Goal: Task Accomplishment & Management: Use online tool/utility

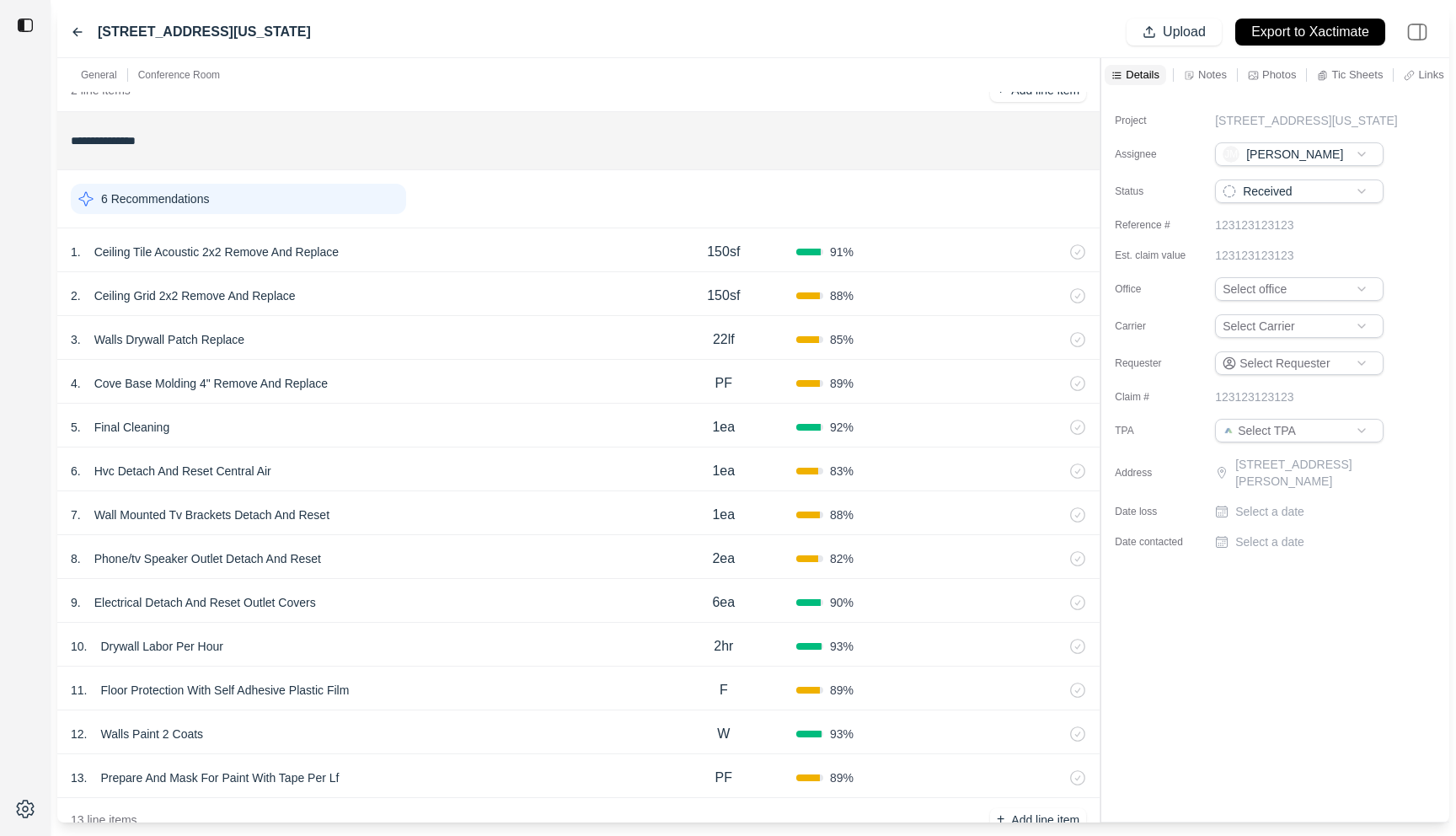
scroll to position [240, 0]
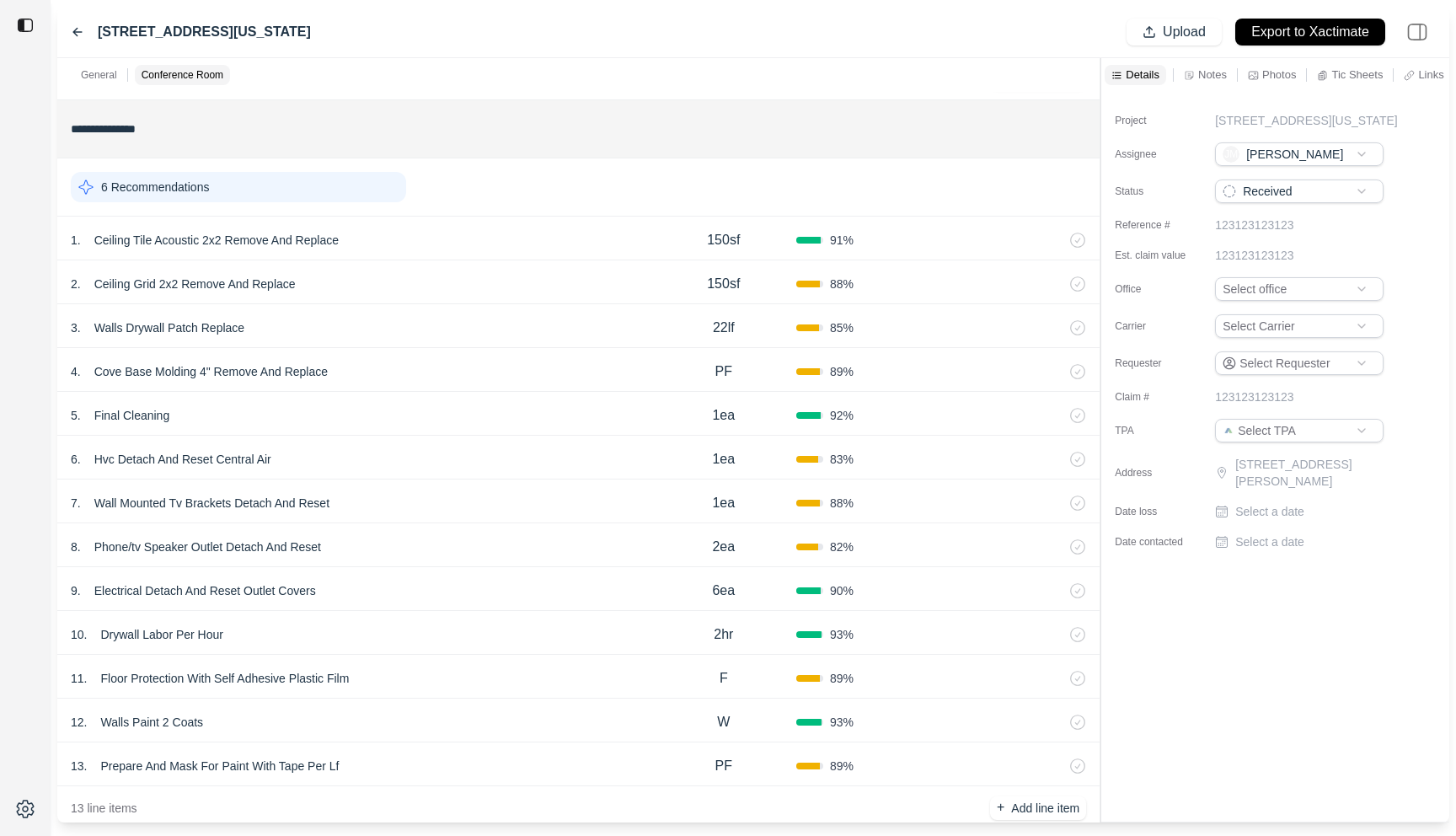
click at [496, 759] on div "13 . Prepare And Mask For Paint With Tape Per Lf" at bounding box center [361, 766] width 581 height 23
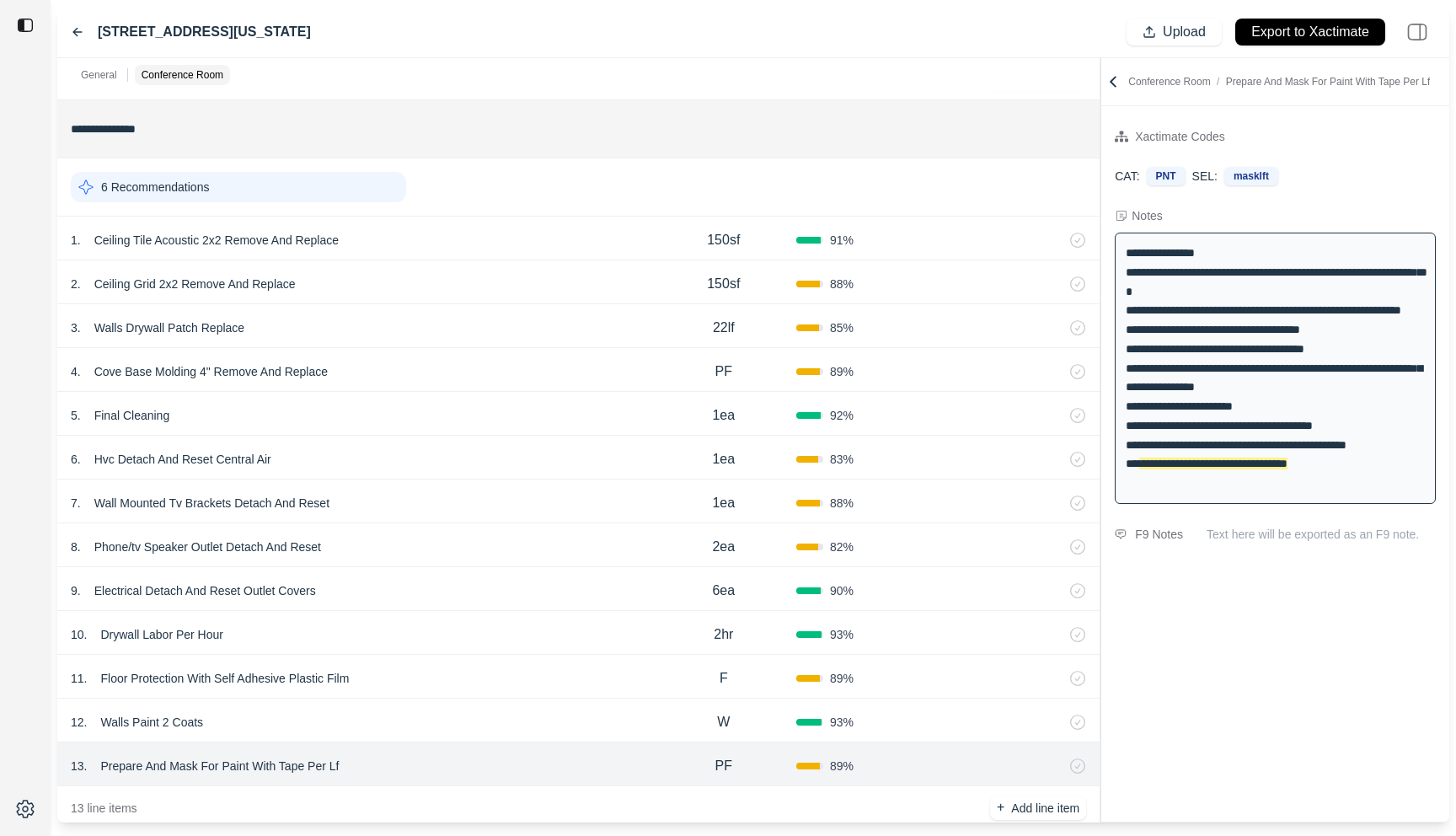
click at [493, 721] on div "12 . Walls Paint 2 Coats" at bounding box center [361, 722] width 581 height 23
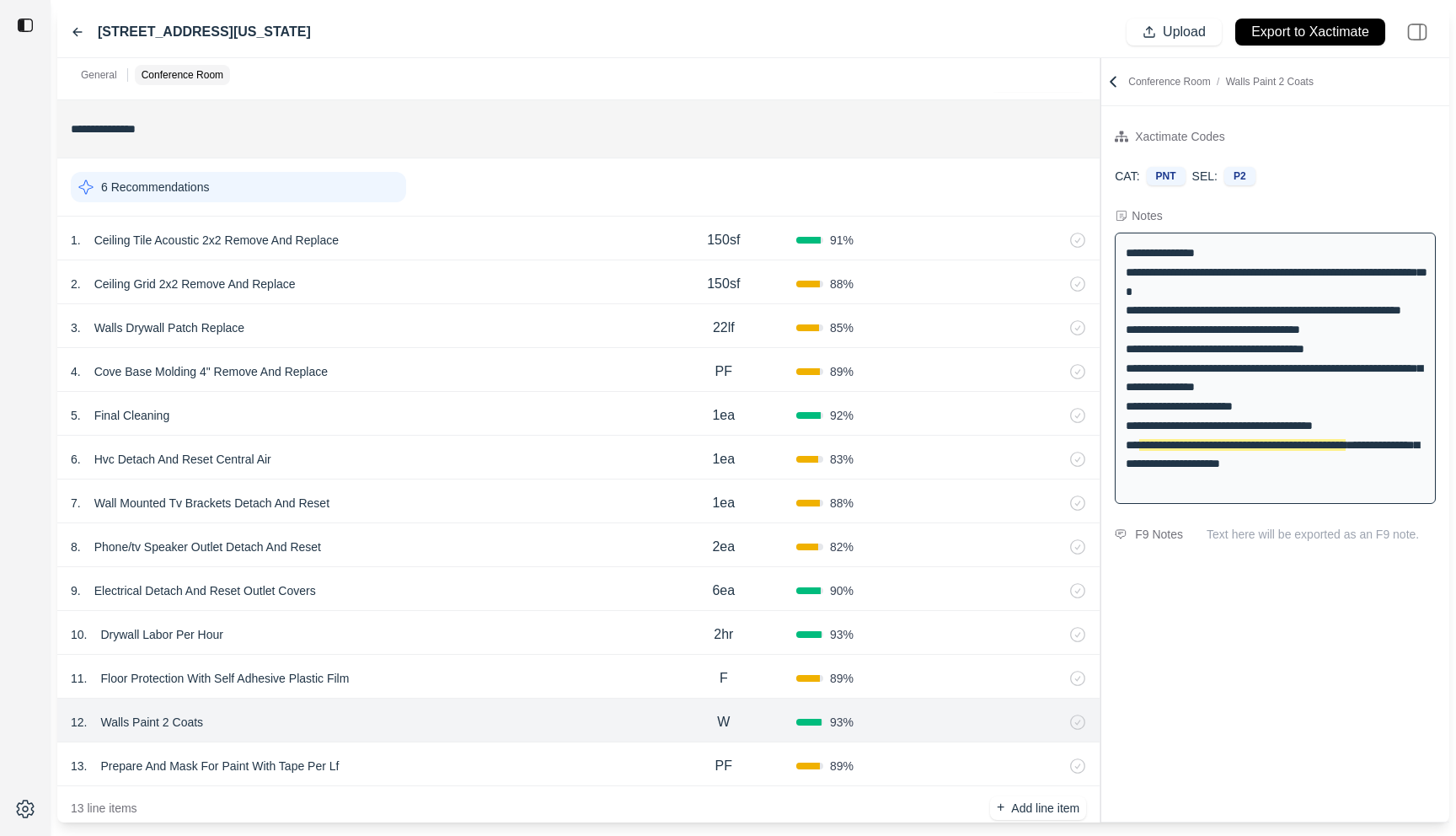
click at [504, 506] on div "7 . Wall Mounted Tv Brackets Detach And Reset" at bounding box center [361, 503] width 581 height 23
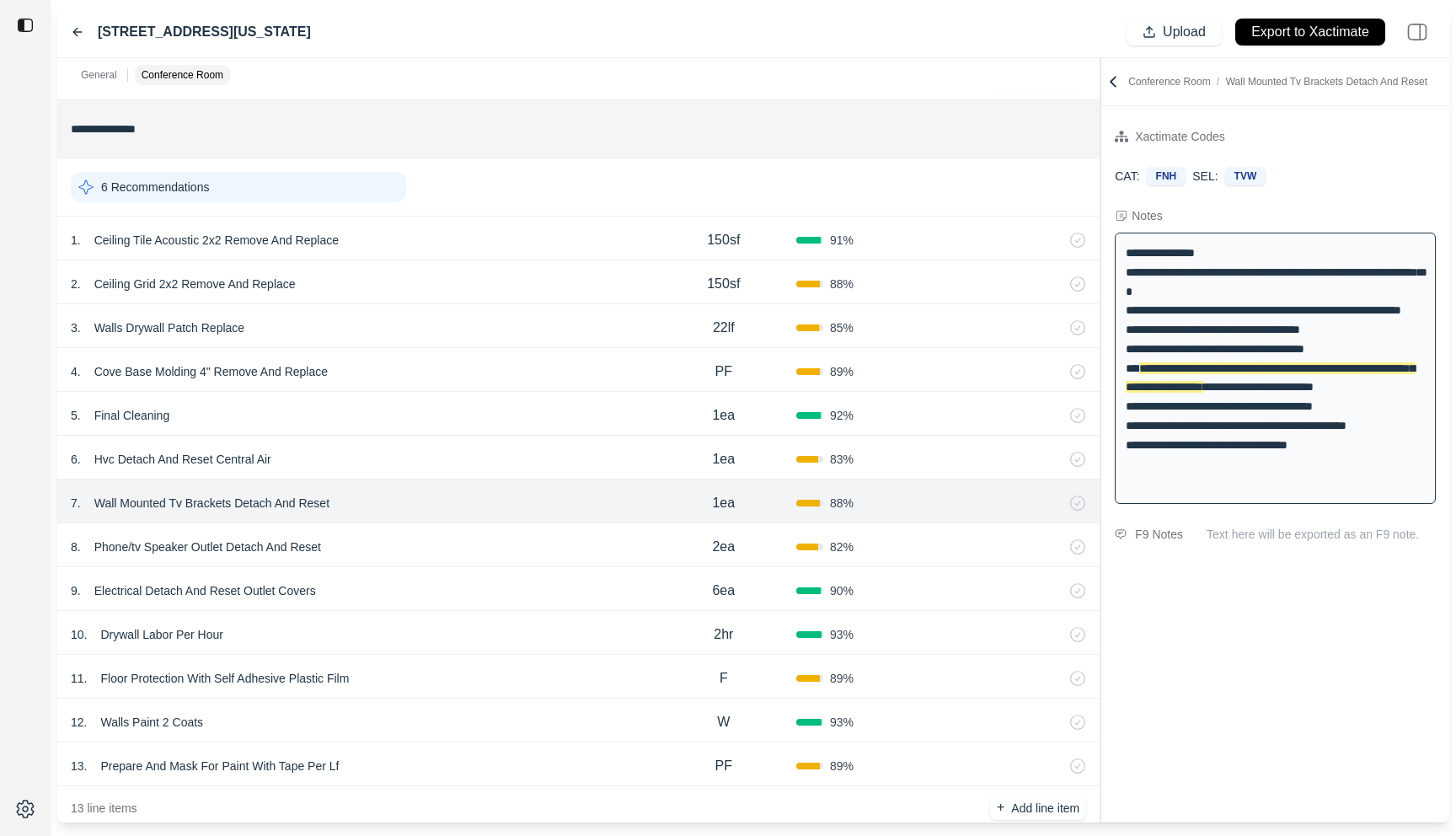
scroll to position [274, 0]
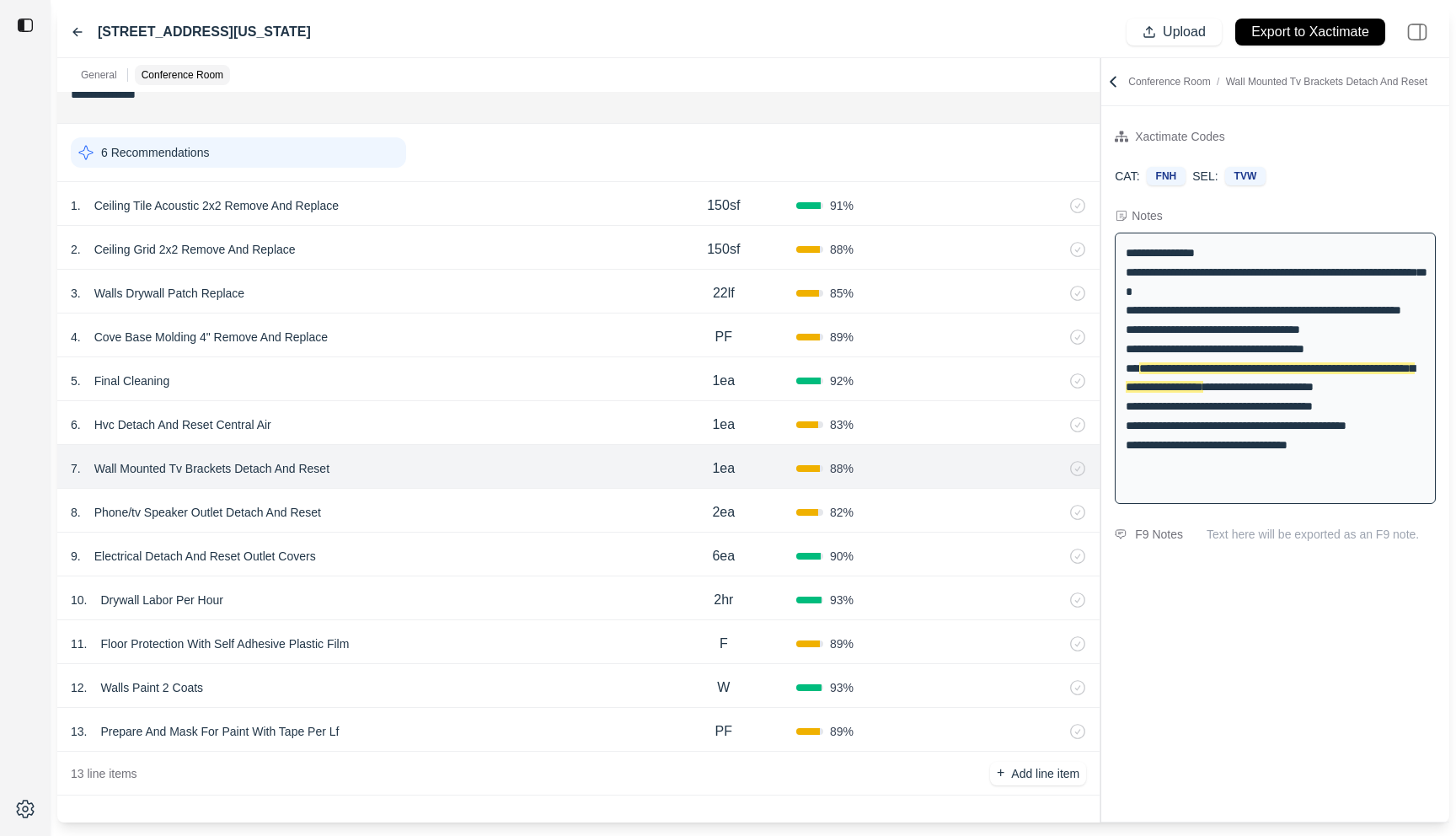
click at [445, 403] on div "6 . Hvc Detach And Reset Central Air 1ea 83 %" at bounding box center [578, 423] width 1042 height 44
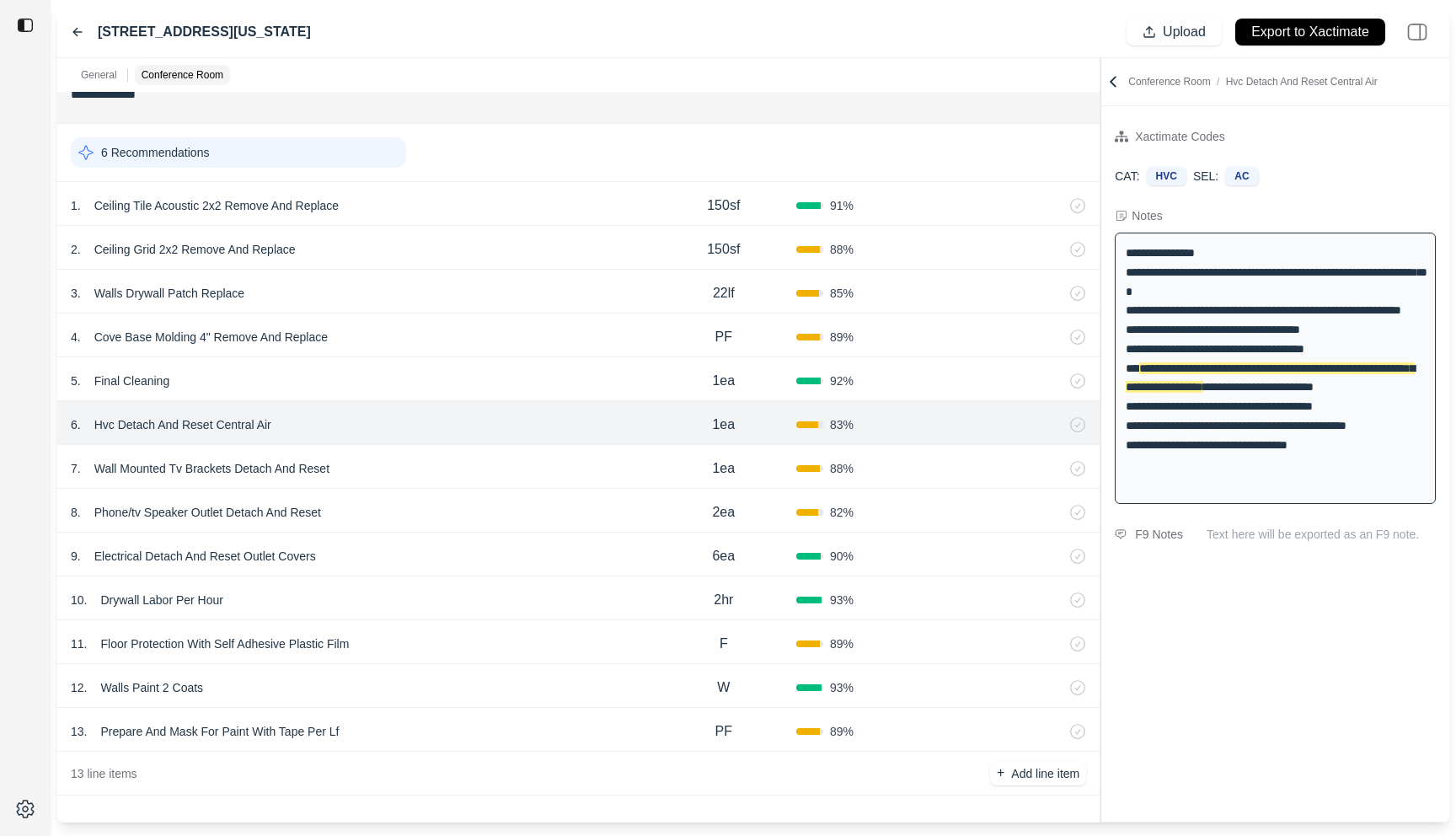
click at [451, 387] on div "5 . Final Cleaning" at bounding box center [361, 381] width 581 height 23
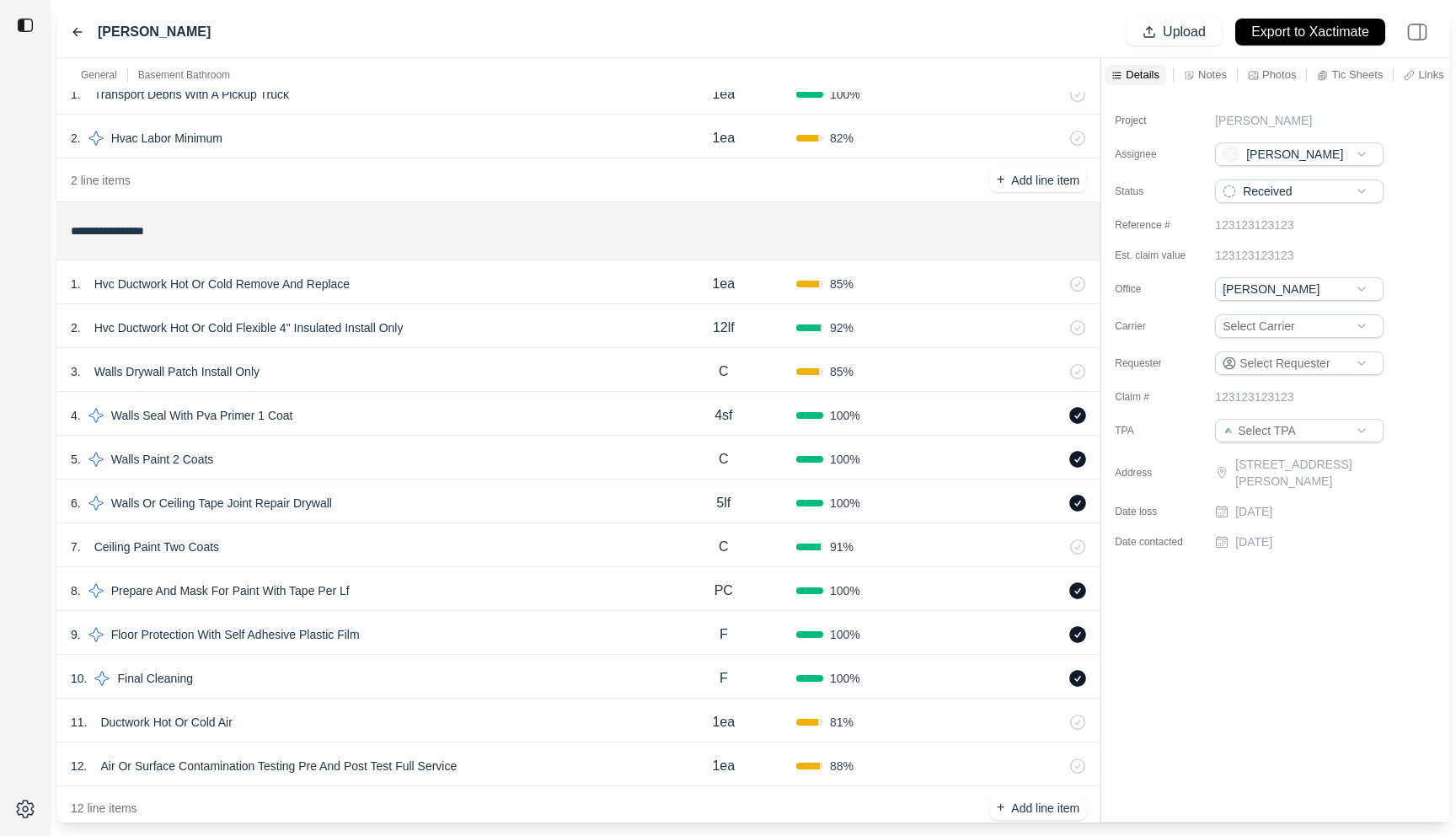
scroll to position [172, 0]
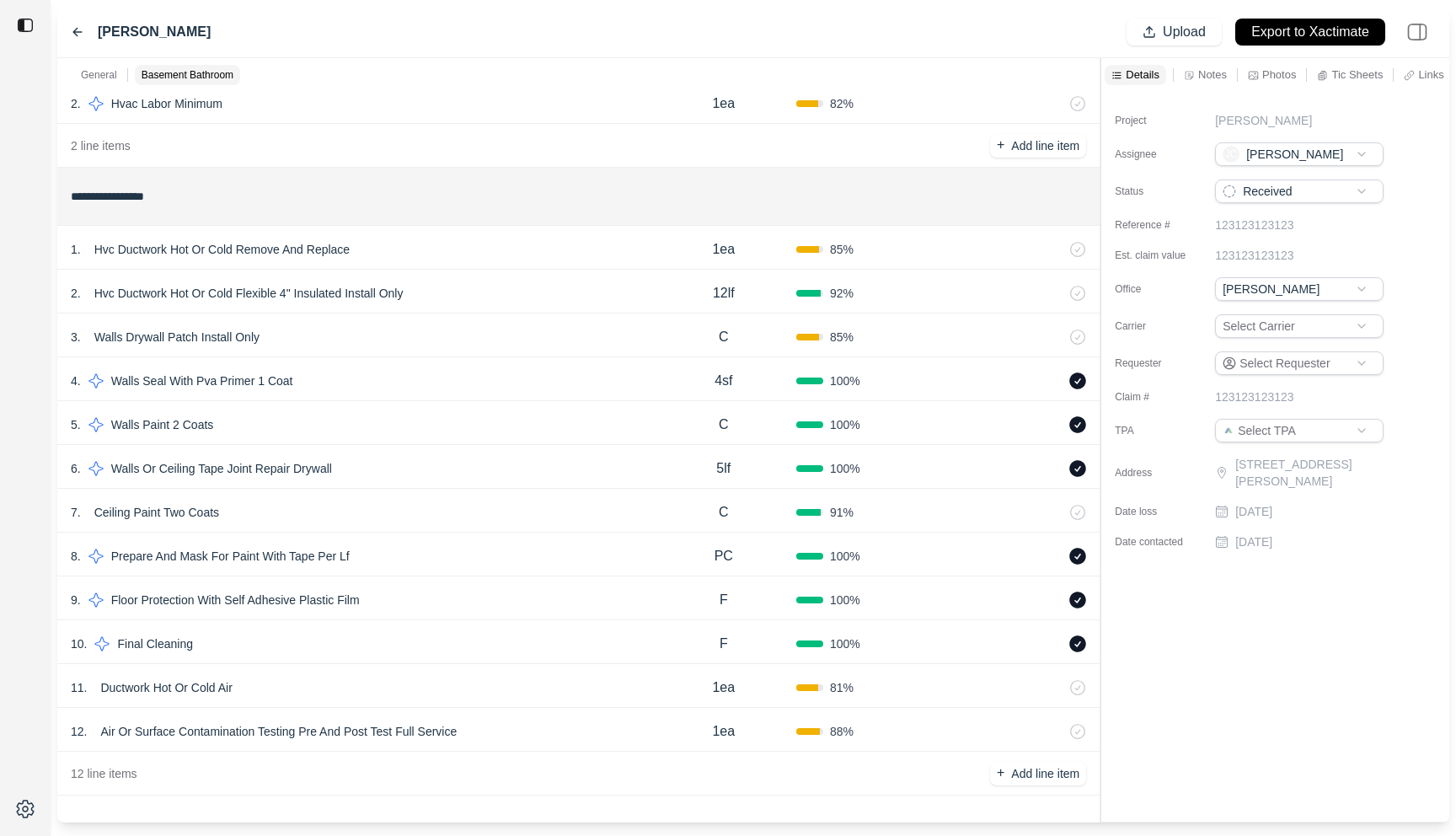
click at [370, 501] on div "7 . Ceiling Paint Two Coats" at bounding box center [361, 513] width 581 height 23
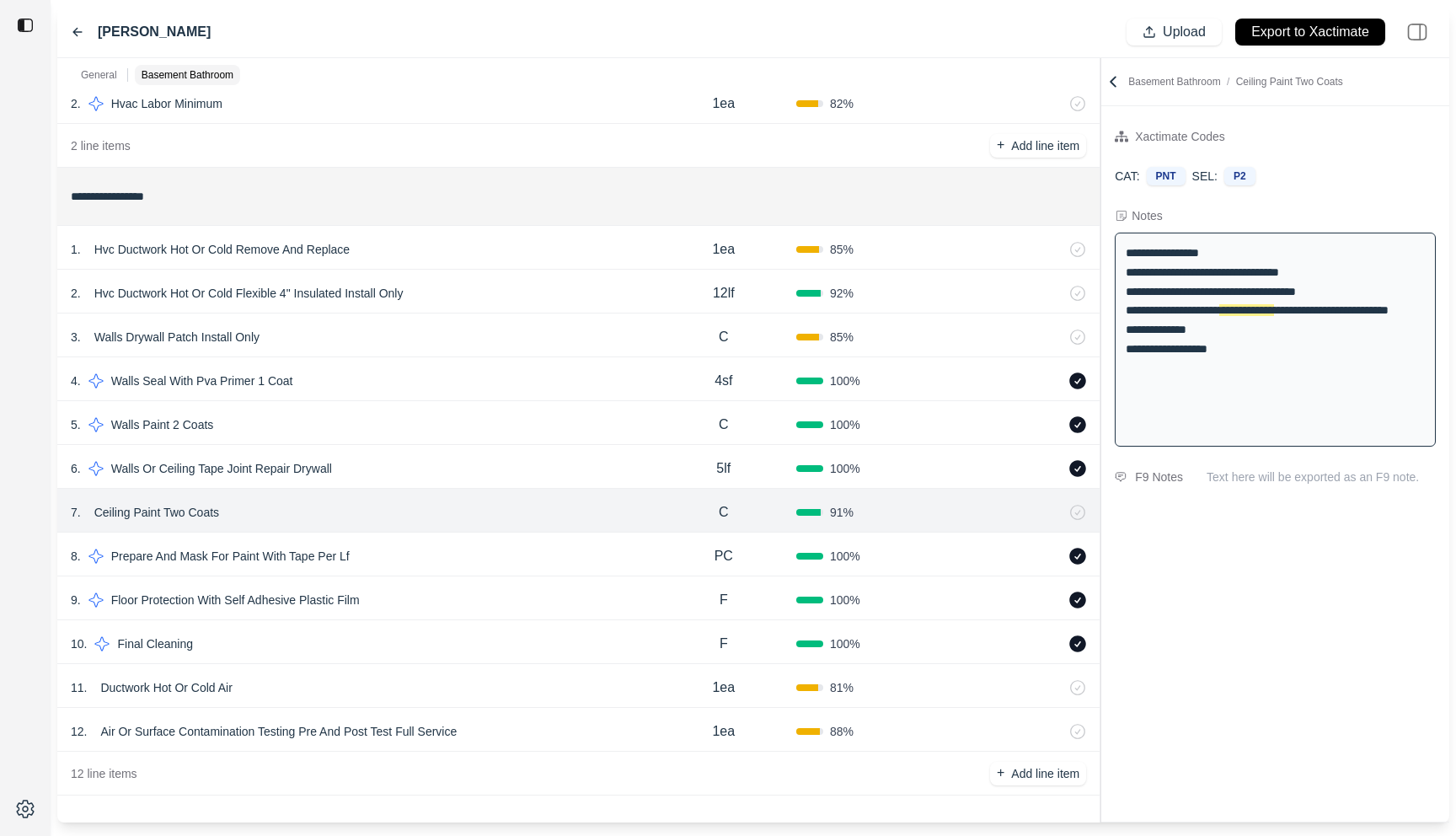
click at [538, 728] on div "12 . Air Or Surface Contamination Testing Pre And Post Test Full Service" at bounding box center [361, 732] width 581 height 23
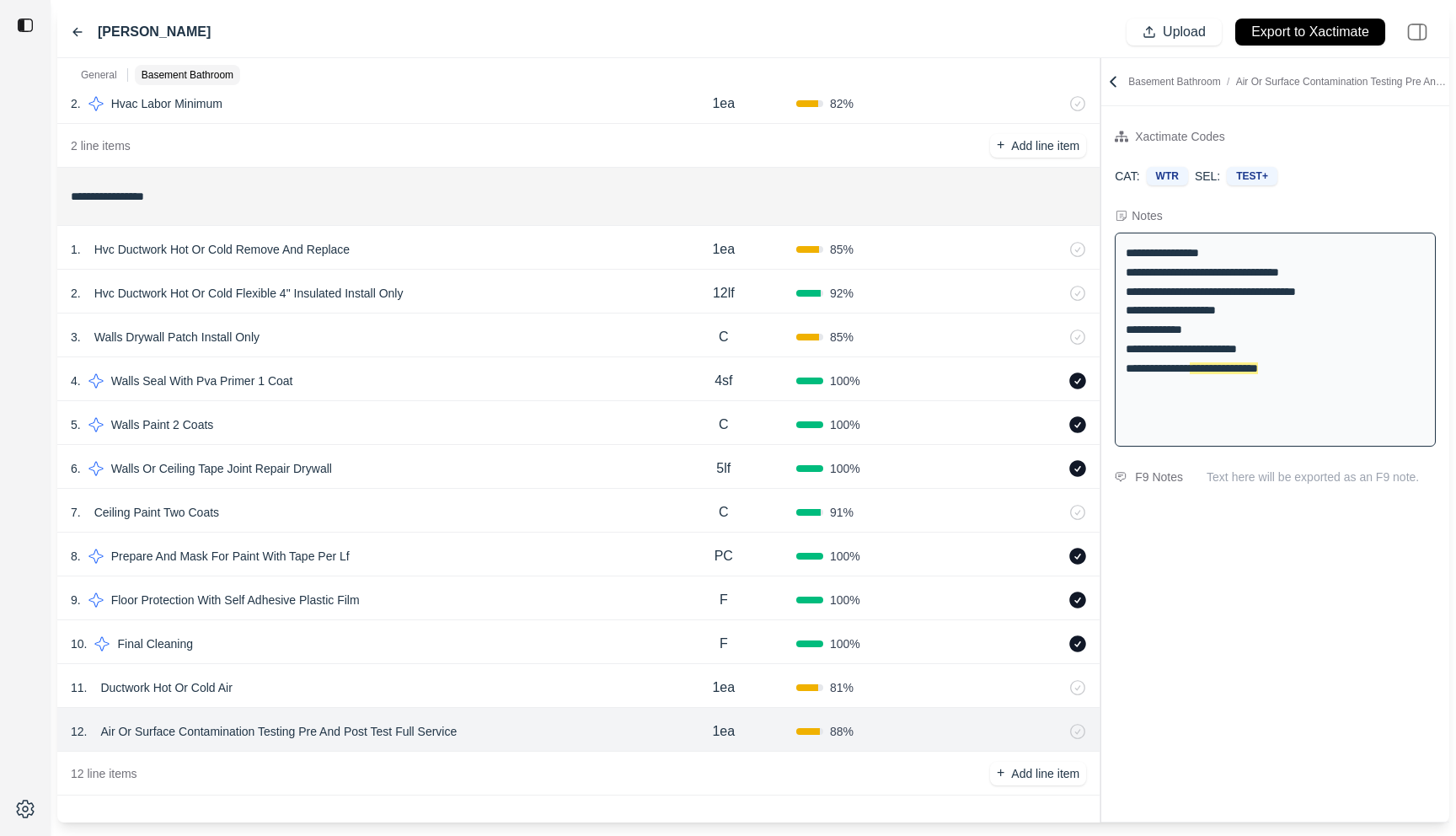
click at [504, 332] on div "3 . Walls Drywall Patch Install Only" at bounding box center [361, 337] width 581 height 23
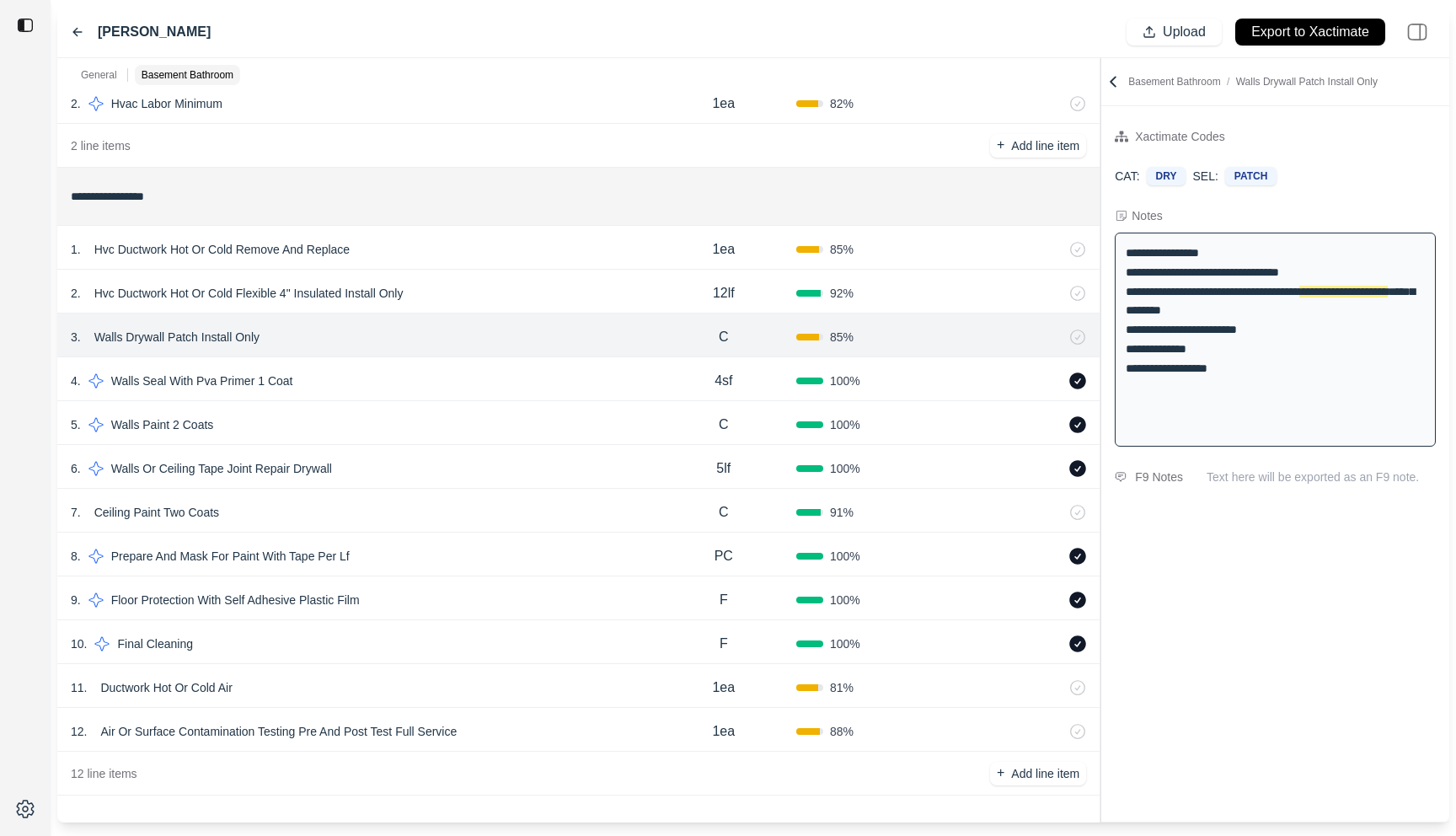
click at [172, 335] on p "Walls Drywall Patch Install Only" at bounding box center [177, 337] width 179 height 23
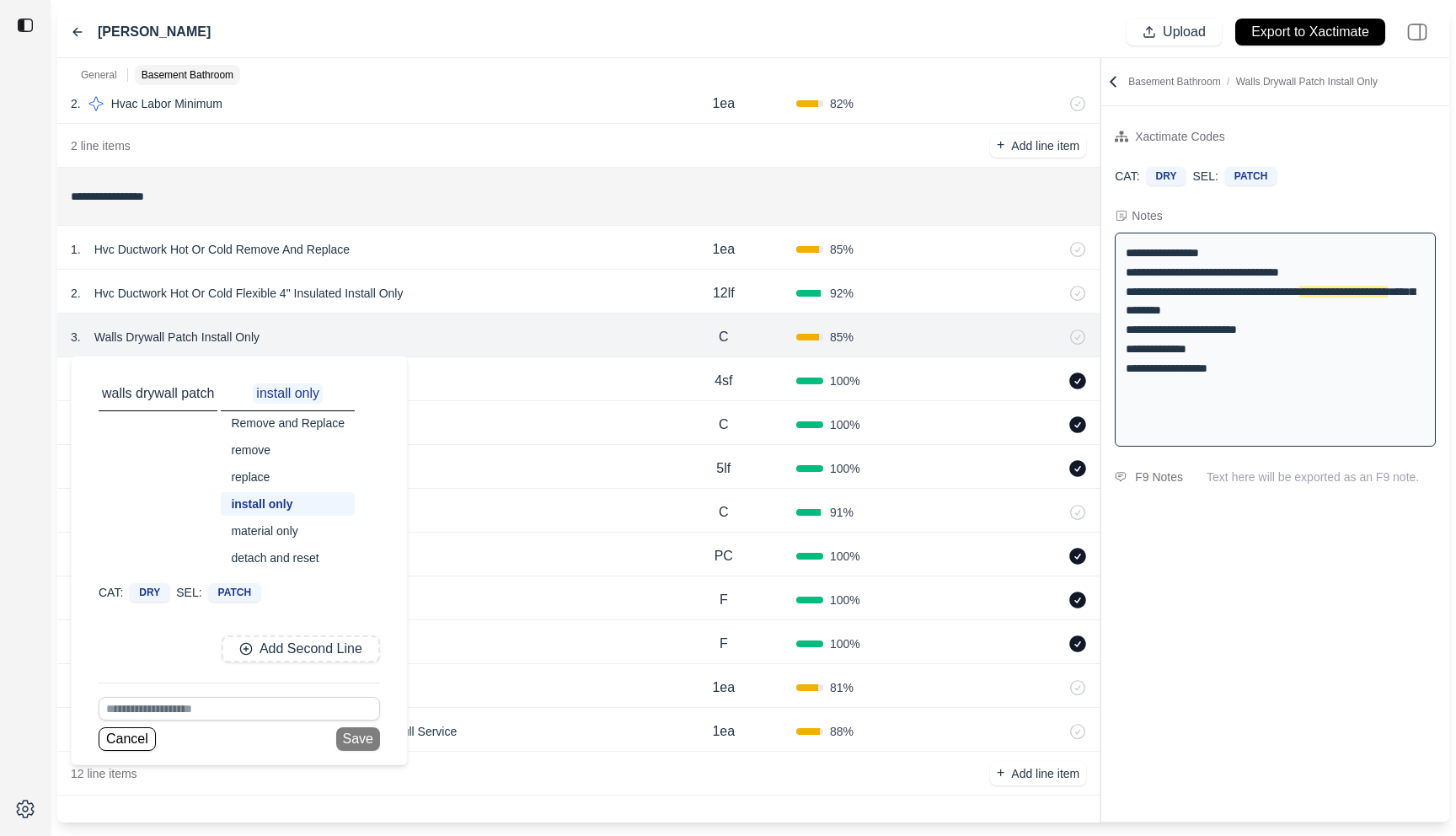
click at [1217, 635] on div "**********" at bounding box center [1276, 463] width 348 height 716
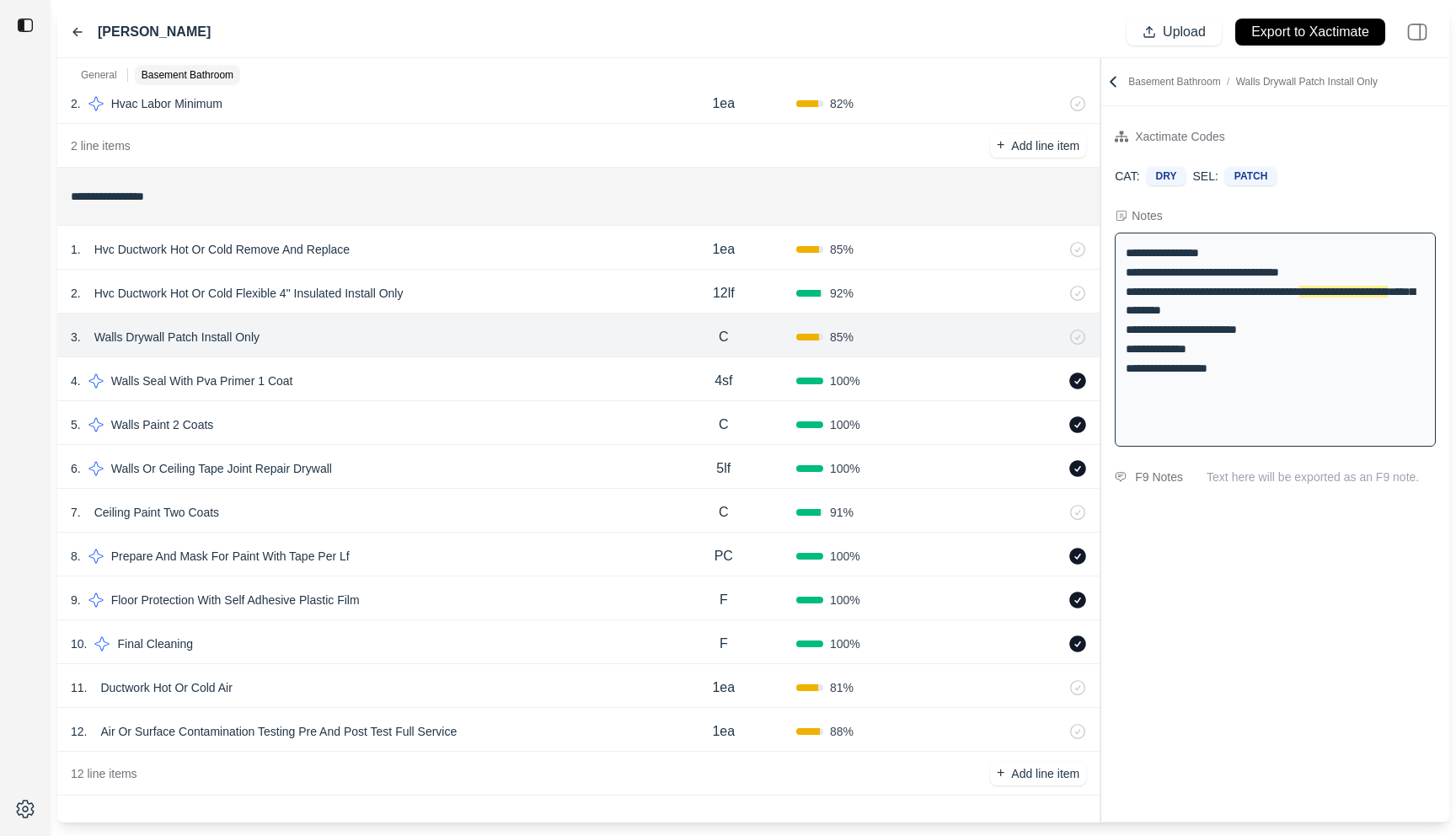
click at [574, 286] on div "2 . Hvc Ductwork Hot Or Cold Flexible 4" Insulated Install Only" at bounding box center [361, 294] width 581 height 23
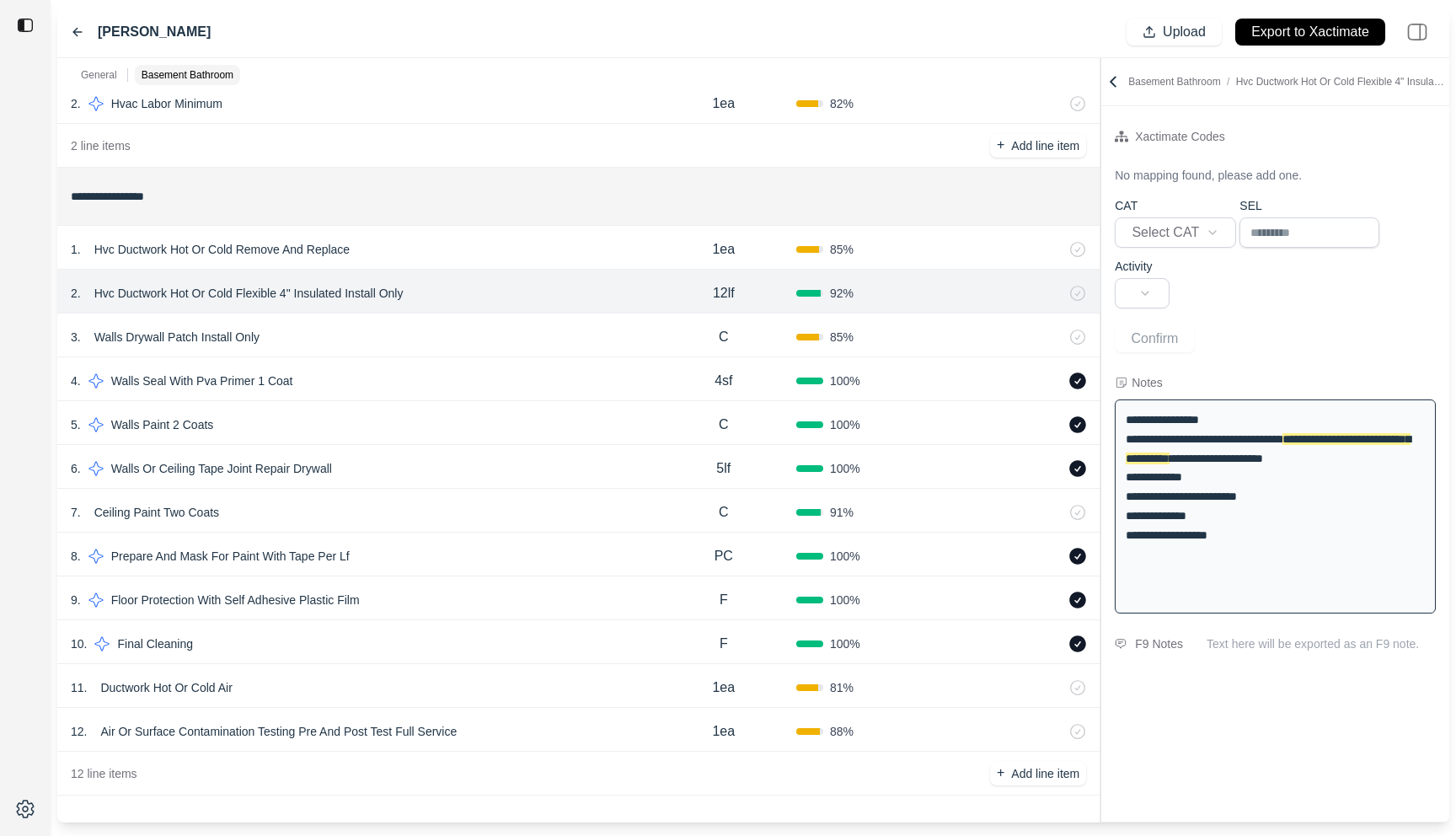
click at [547, 369] on div "4 . Walls Seal With Pva Primer 1 Coat" at bounding box center [361, 381] width 581 height 23
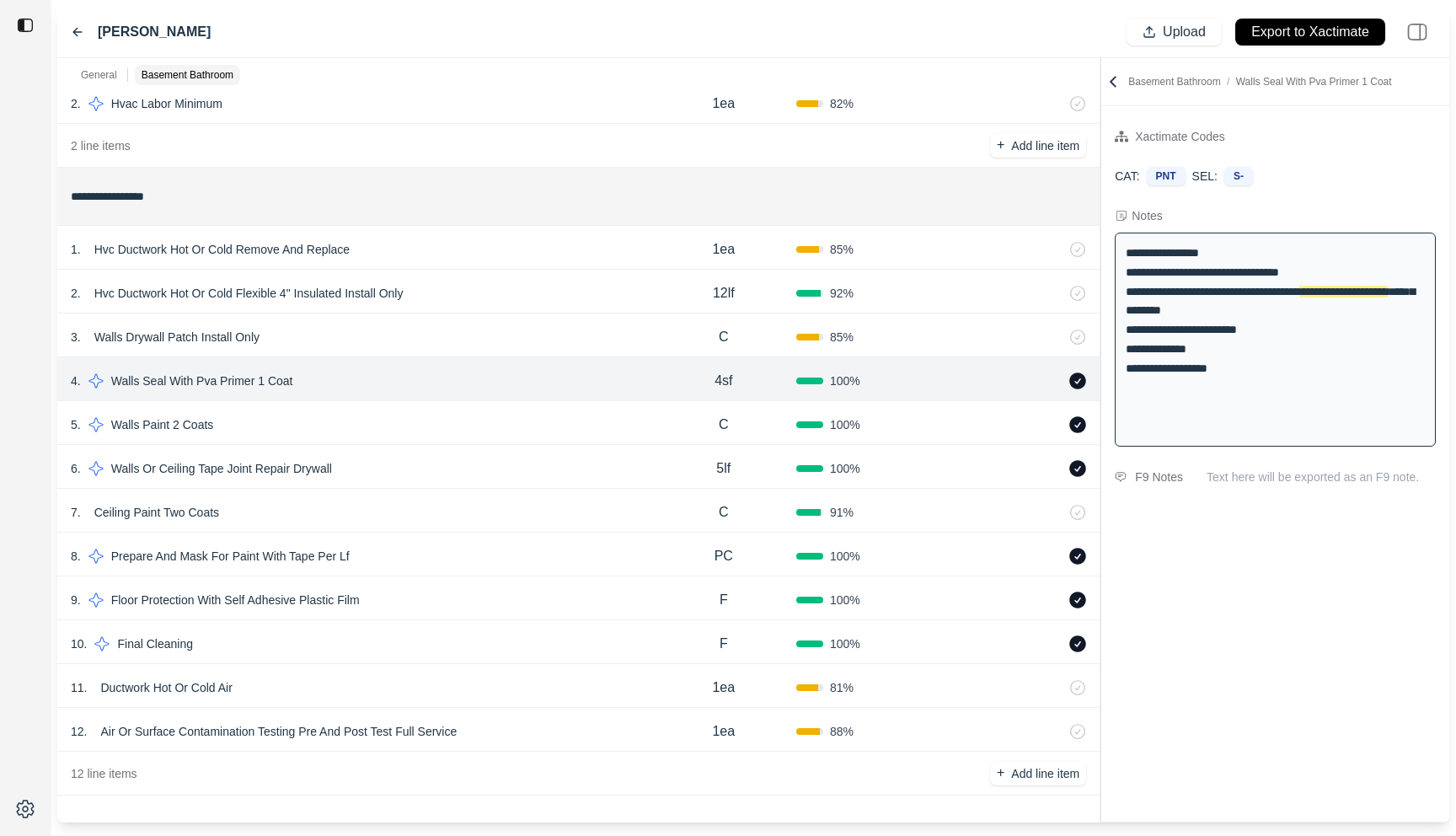
click at [531, 424] on div "5 . Walls Paint 2 Coats" at bounding box center [361, 425] width 581 height 23
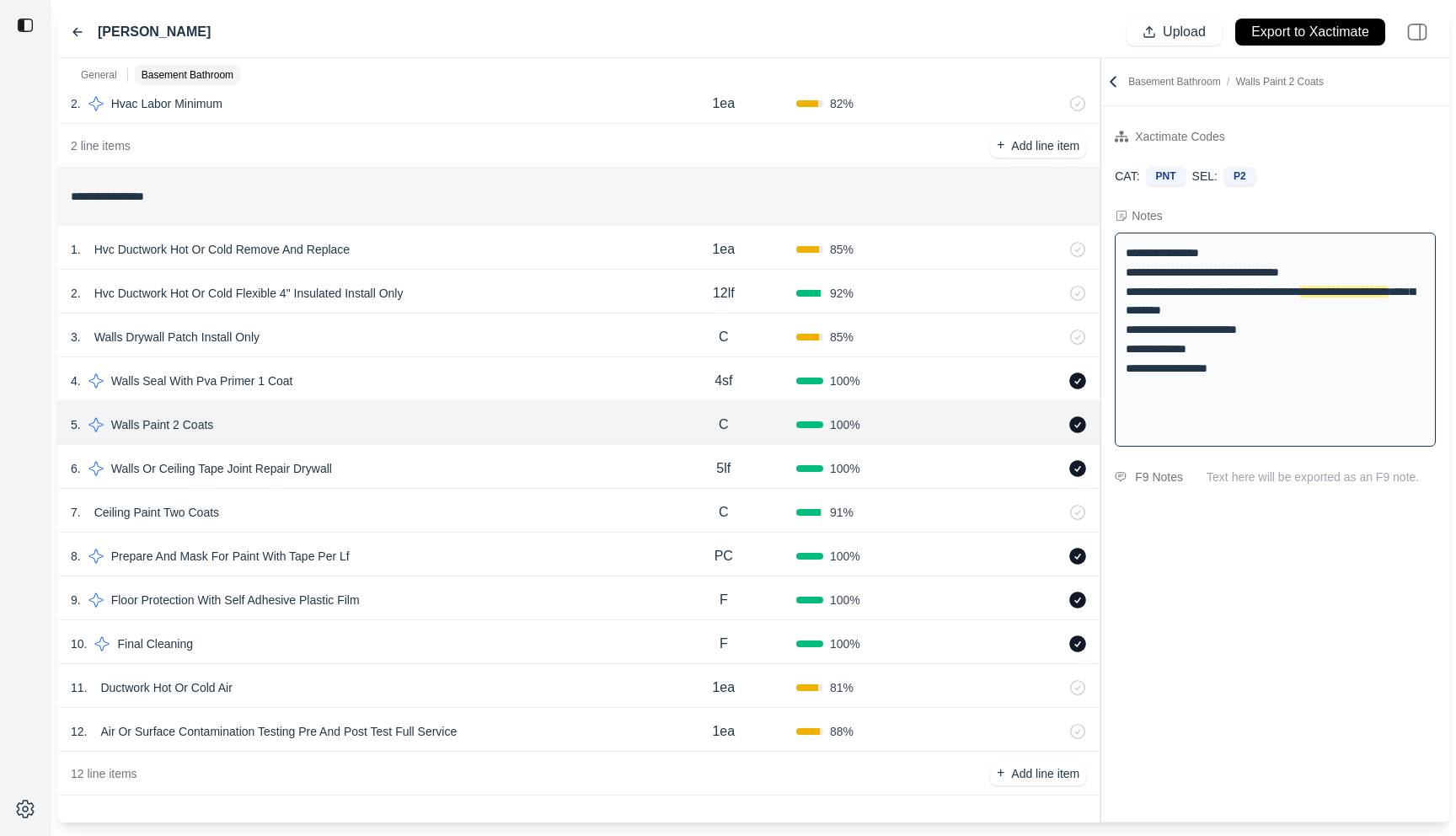
click at [531, 461] on div "6 . Walls Or Ceiling Tape Joint Repair Drywall" at bounding box center [361, 469] width 581 height 23
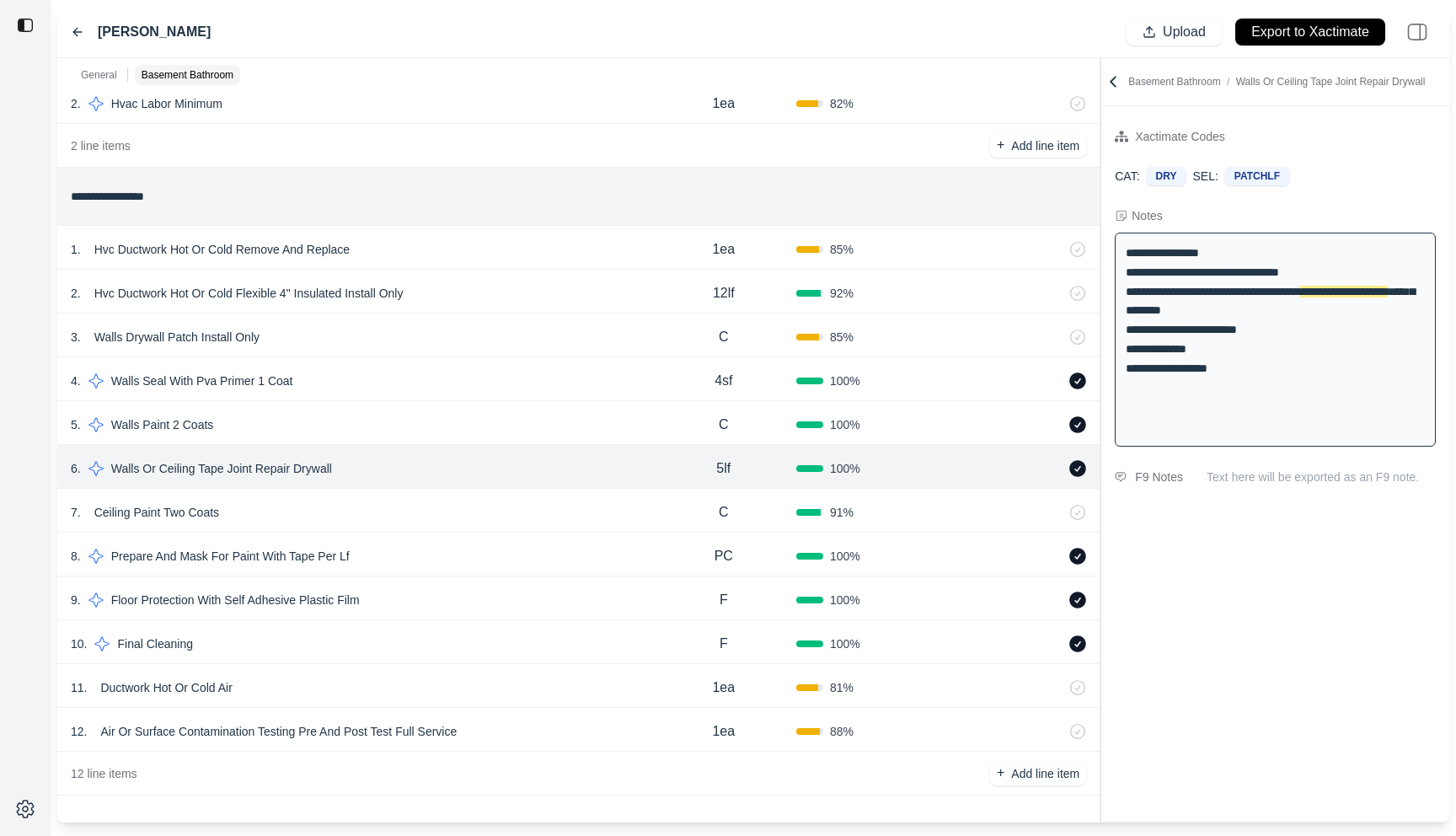
click at [531, 508] on div "7 . Ceiling Paint Two Coats" at bounding box center [361, 513] width 581 height 23
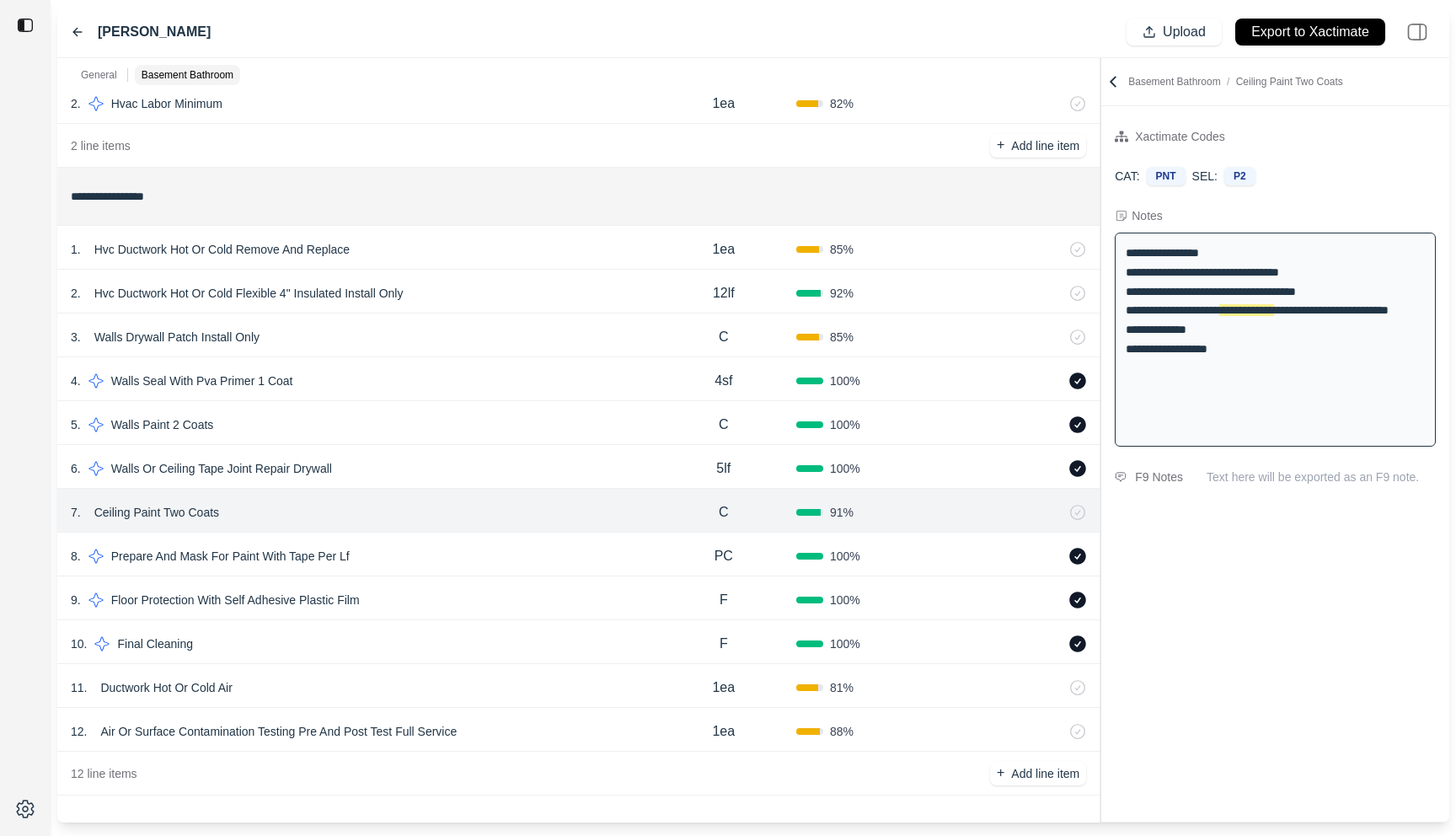
click at [524, 580] on div "9 . Floor Protection With Self Adhesive Plastic Film F 100 %" at bounding box center [578, 598] width 1042 height 44
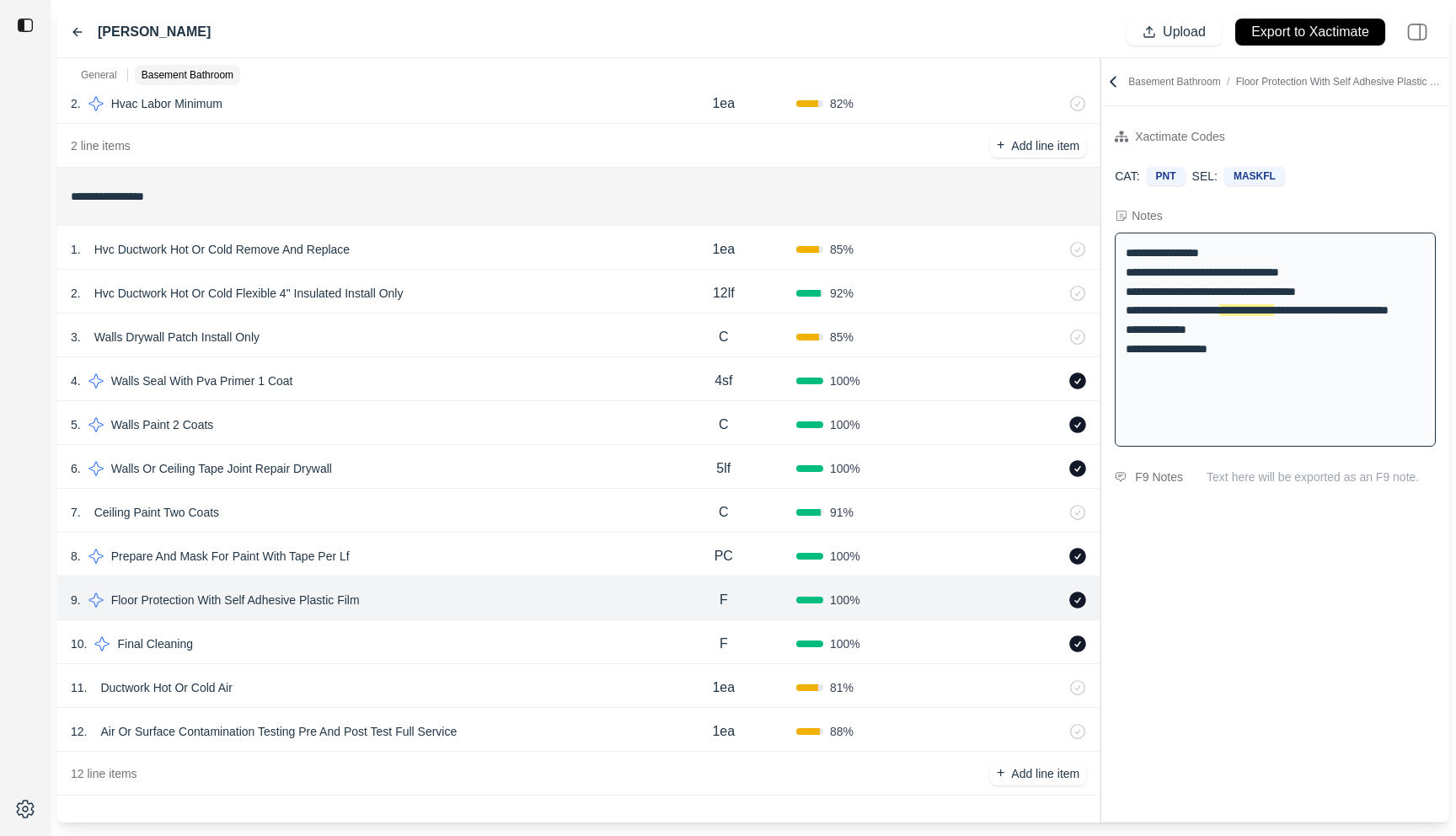
click at [524, 621] on div "10 . Final Cleaning F 100 %" at bounding box center [578, 642] width 1042 height 44
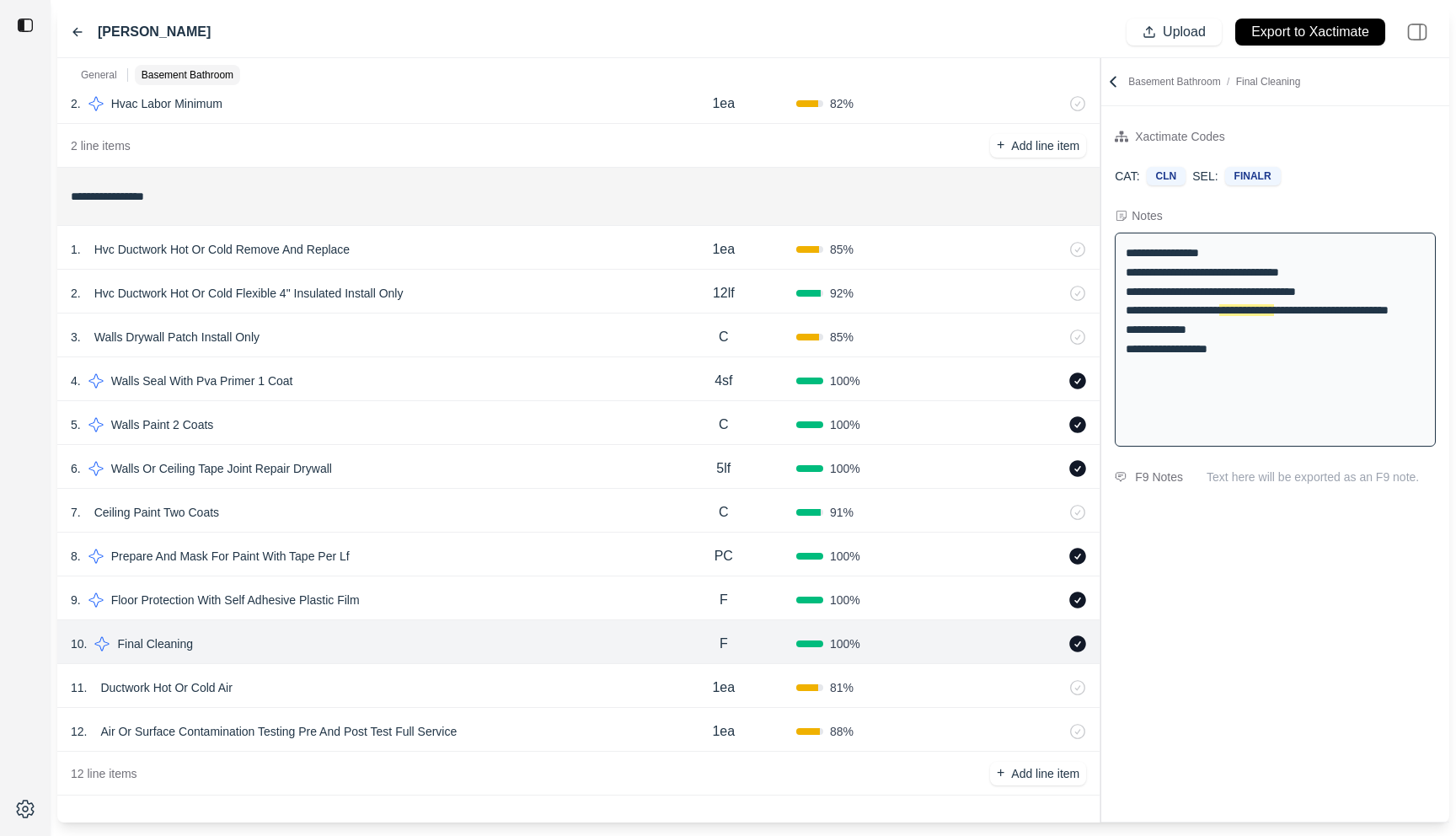
click at [522, 682] on div "11 . Ductwork Hot Or Cold Air" at bounding box center [361, 688] width 581 height 23
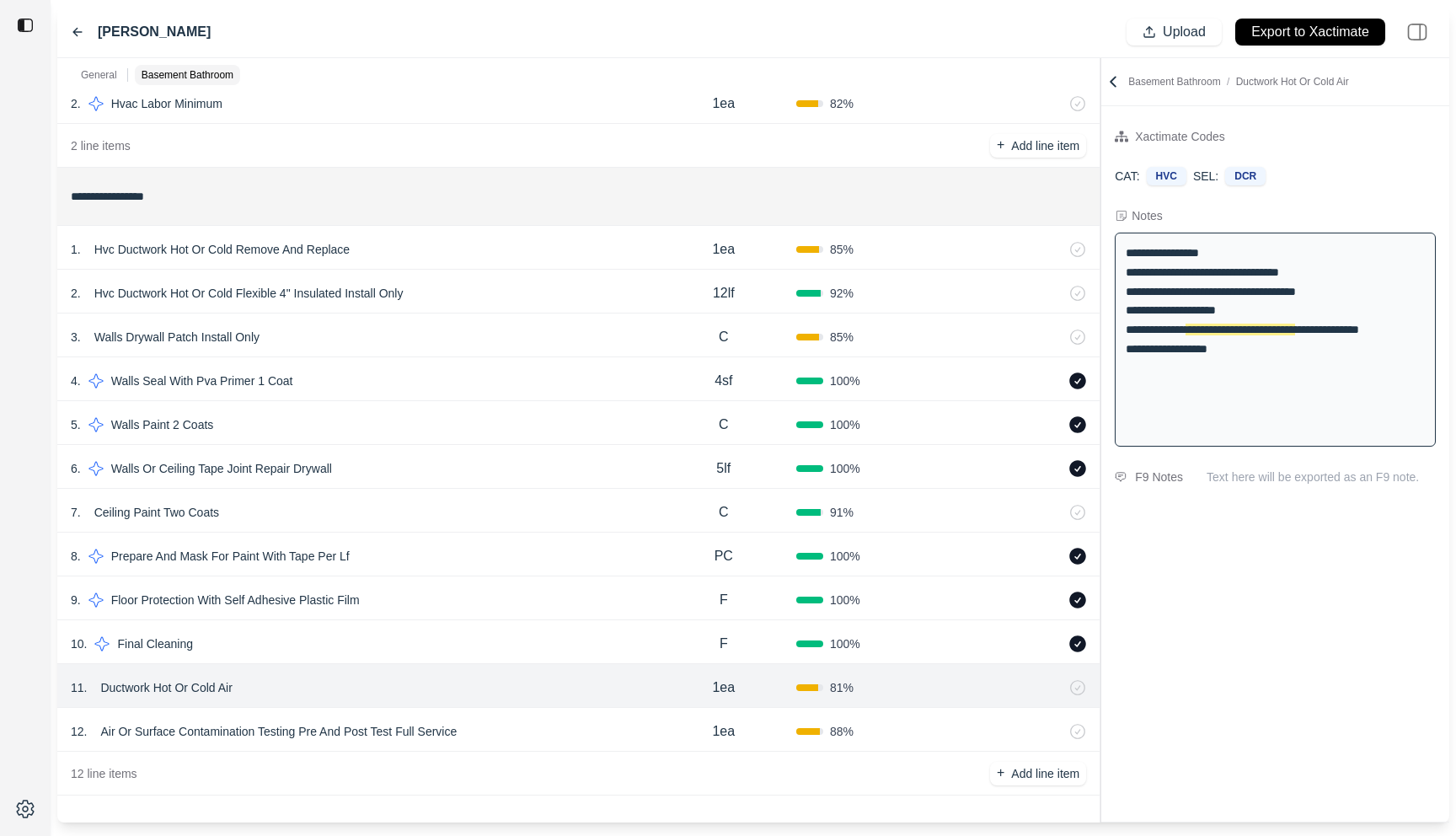
click at [527, 714] on div "12 . Air Or Surface Contamination Testing Pre And Post Test Full Service 1ea 88…" at bounding box center [578, 730] width 1042 height 44
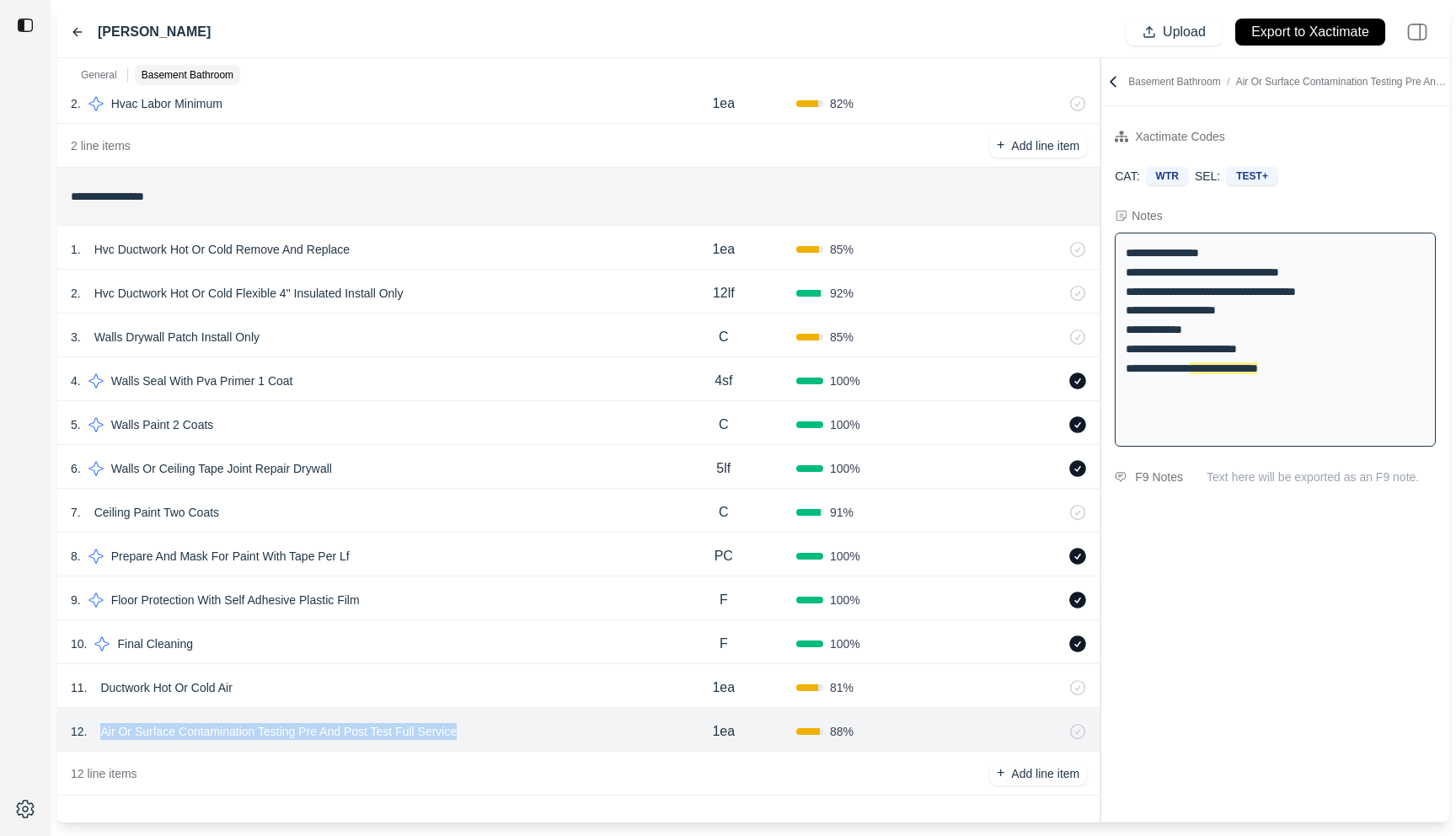
drag, startPoint x: 466, startPoint y: 735, endPoint x: 101, endPoint y: 733, distance: 365.0
click at [101, 734] on div "12 . Air Or Surface Contamination Testing Pre And Post Test Full Service" at bounding box center [361, 732] width 581 height 23
click at [370, 737] on html "**********" at bounding box center [728, 418] width 1456 height 836
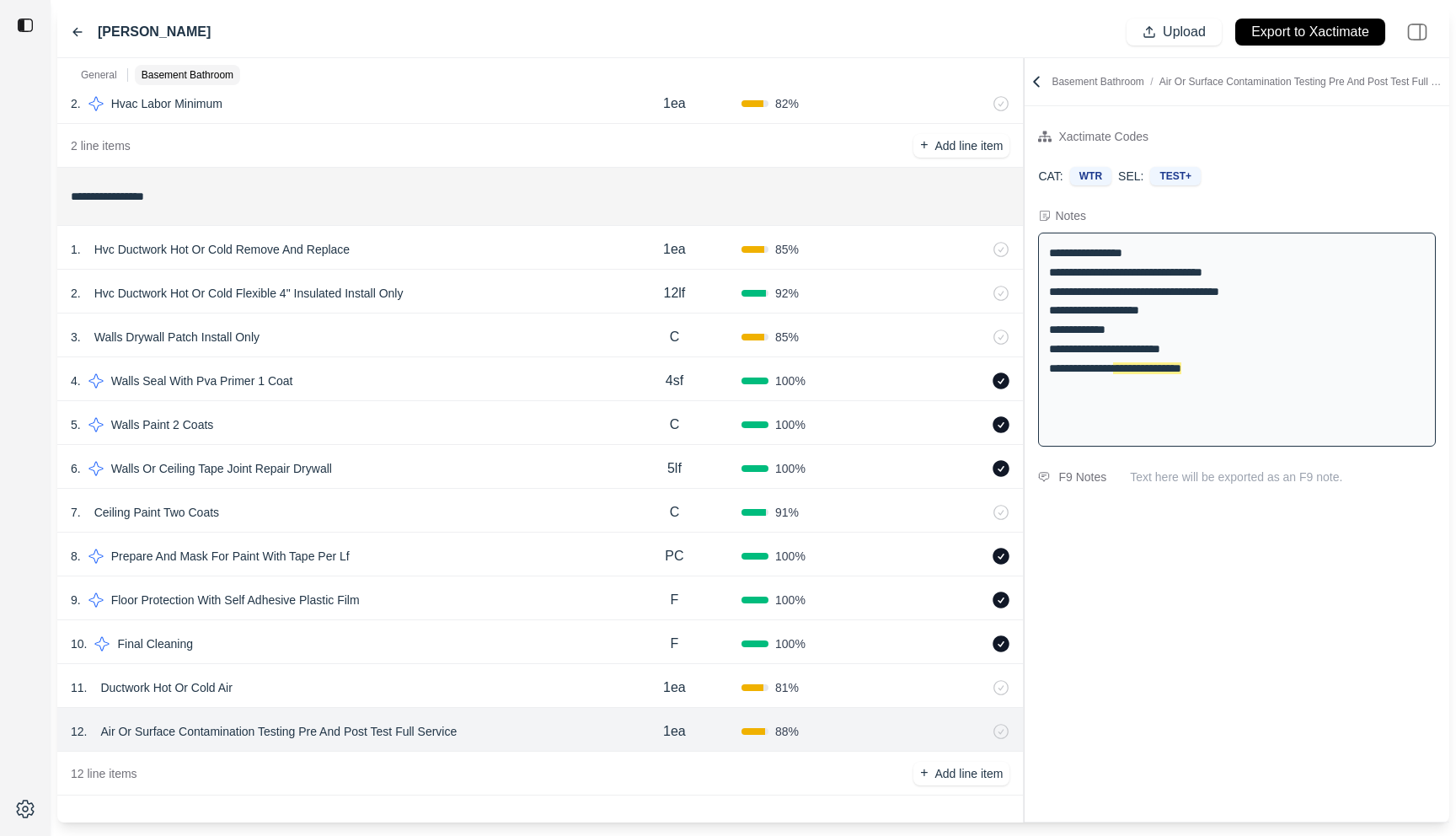
click at [1024, 117] on div at bounding box center [1024, 441] width 1 height 765
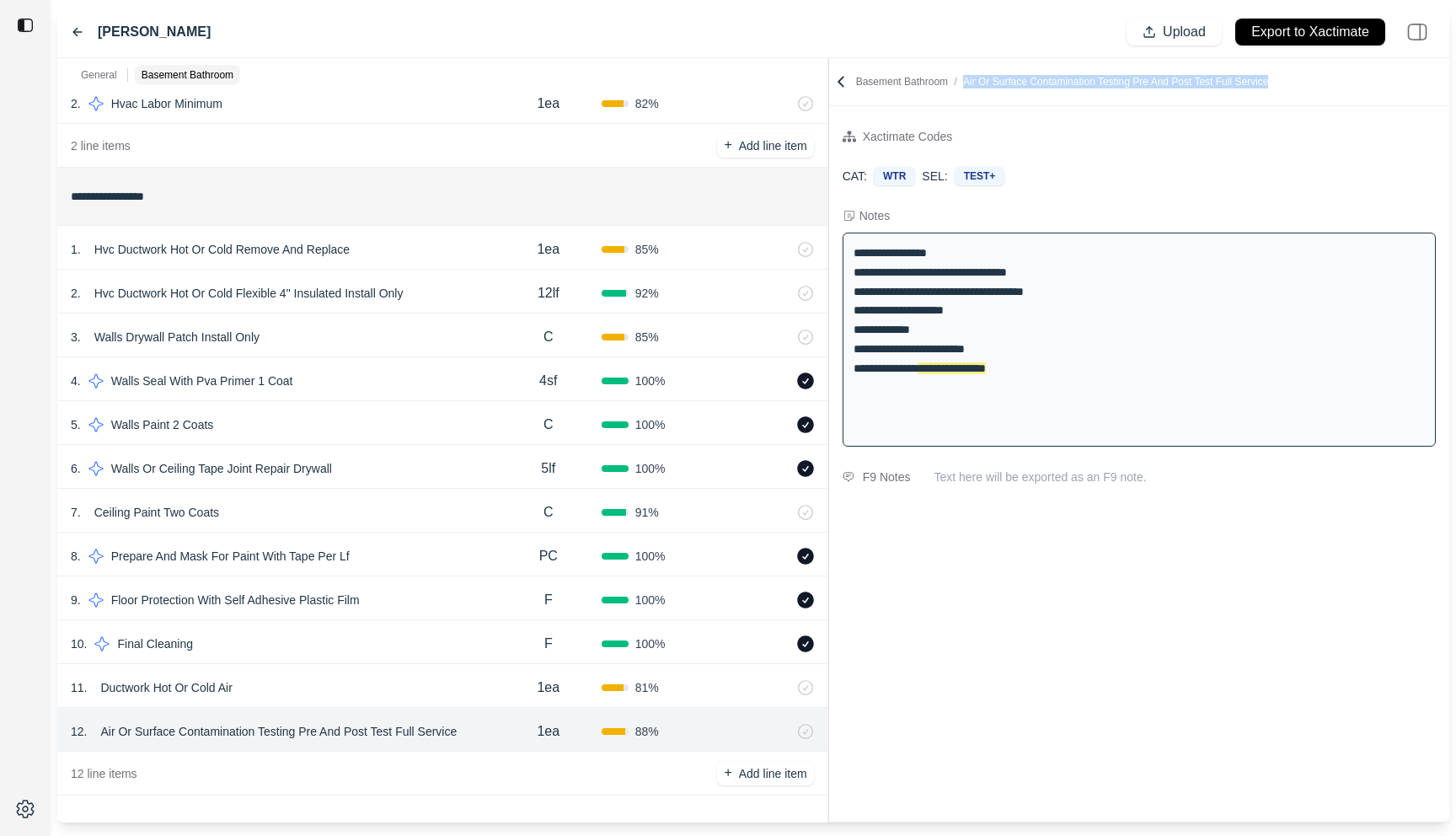
drag, startPoint x: 1307, startPoint y: 84, endPoint x: 965, endPoint y: 83, distance: 342.0
click at [965, 83] on div "Basement Bathroom / Air Or Surface Contamination Testing Pre And Post Test Full…" at bounding box center [1139, 82] width 613 height 17
copy span "Air Or Surface Contamination Testing Pre And Post Test Full Service"
click at [451, 244] on div "1 . Hvc Ductwork Hot Or Cold Remove And Replace" at bounding box center [283, 250] width 425 height 23
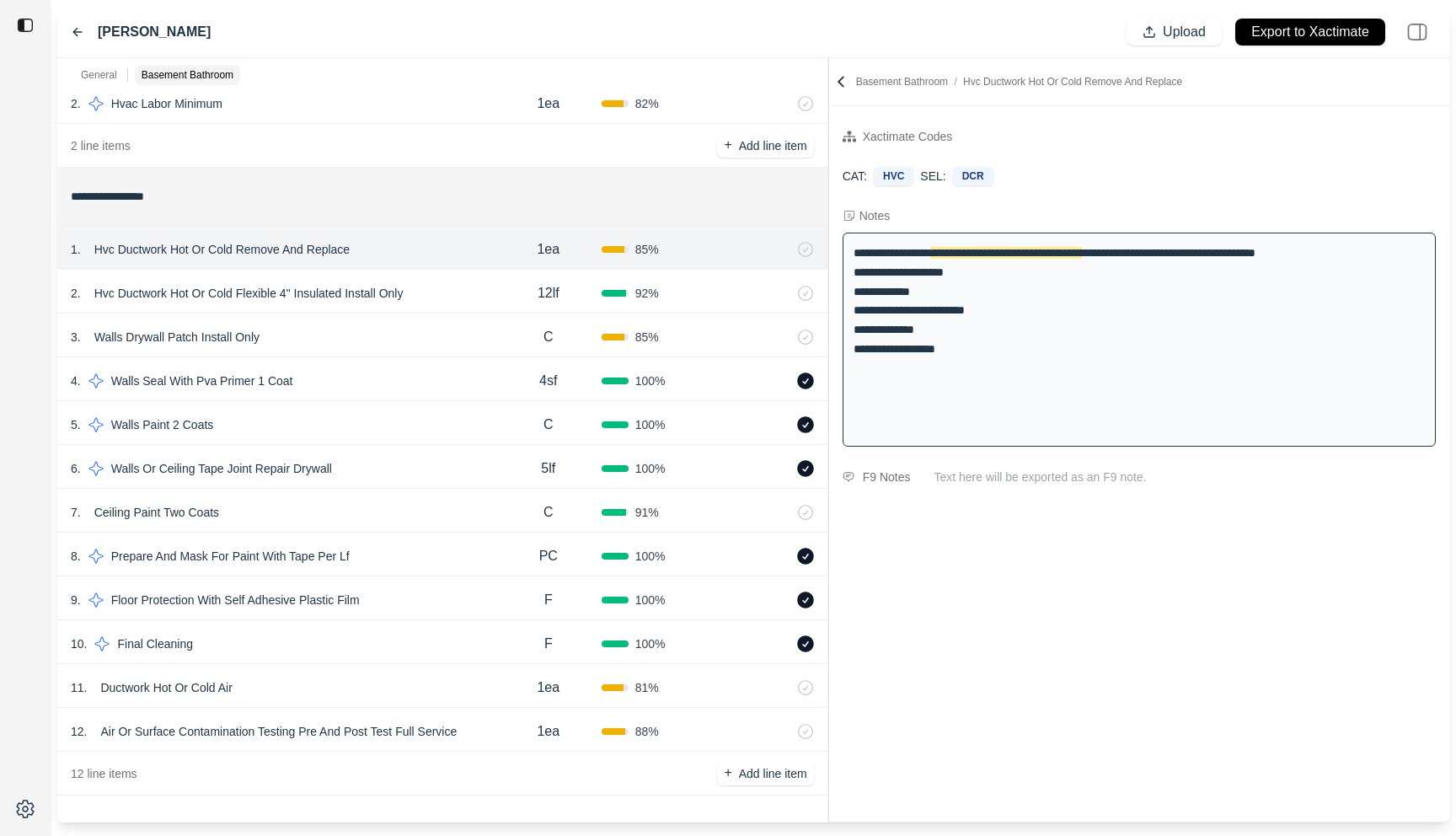
click at [460, 291] on div "2 . Hvc Ductwork Hot Or Cold Flexible 4" Insulated Install Only" at bounding box center [283, 294] width 425 height 23
select select
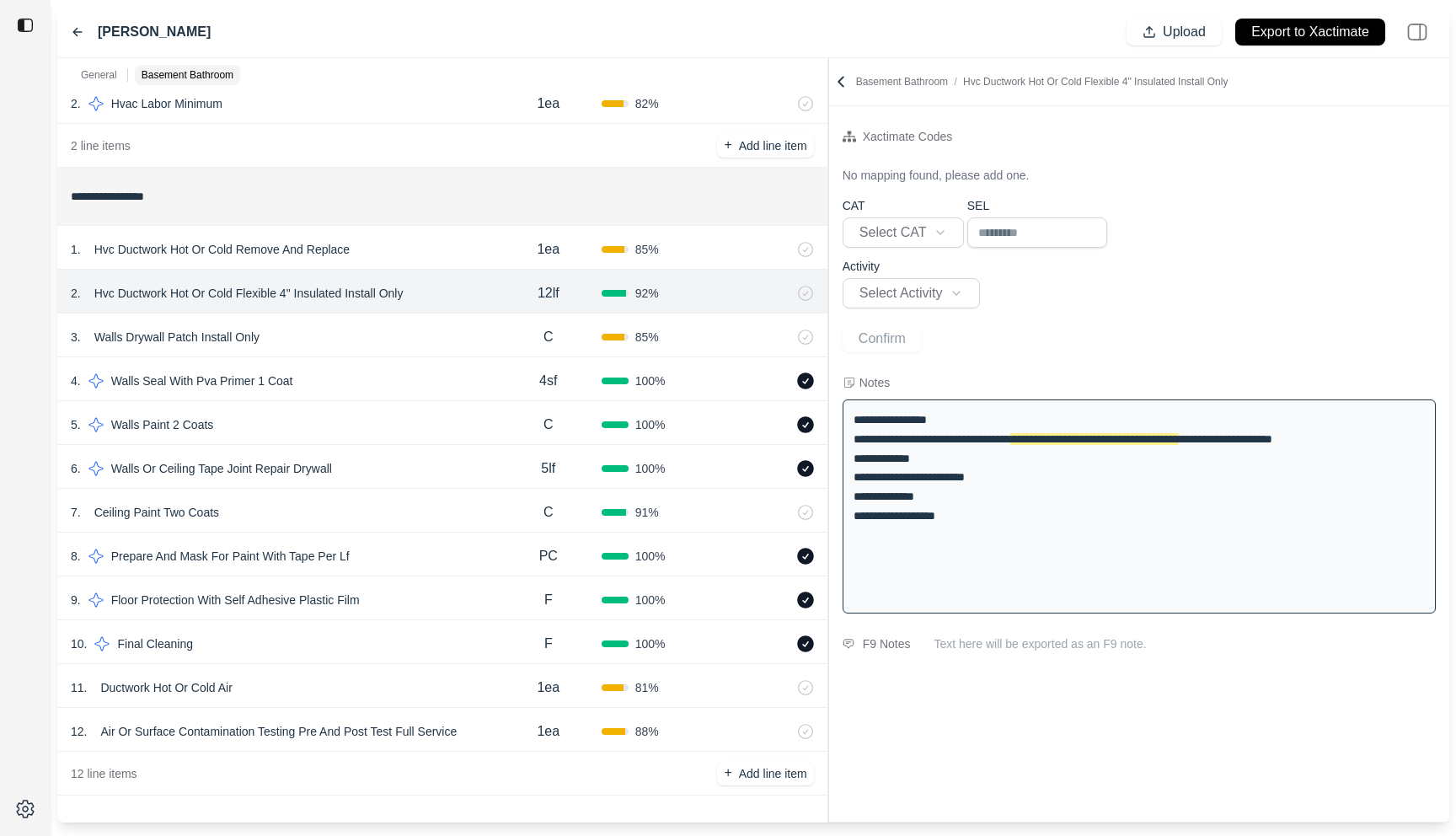
click at [460, 247] on div "1 . Hvc Ductwork Hot Or Cold Remove And Replace" at bounding box center [283, 250] width 425 height 23
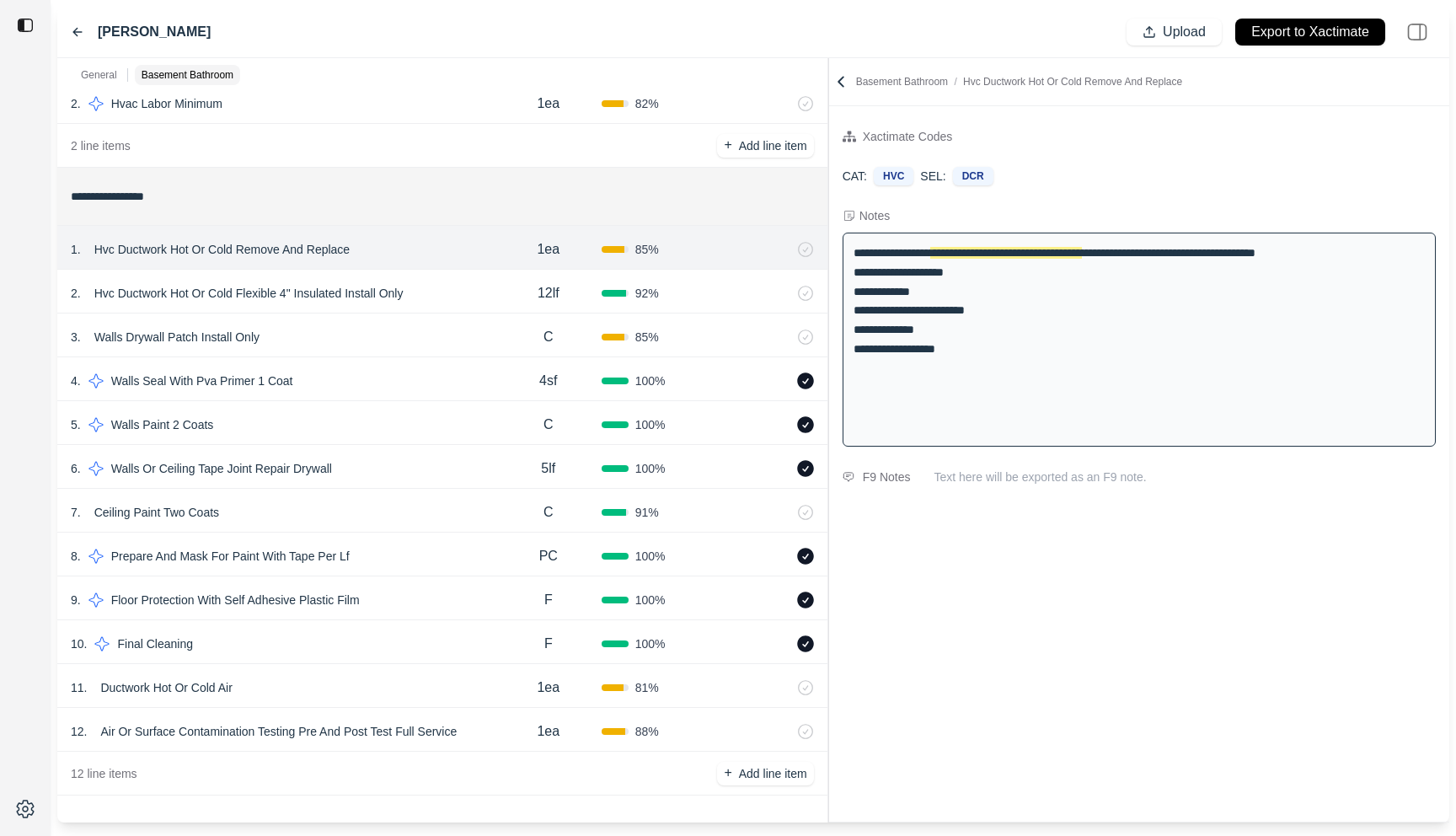
click at [417, 431] on div "5 . Walls Paint 2 Coats" at bounding box center [283, 425] width 425 height 23
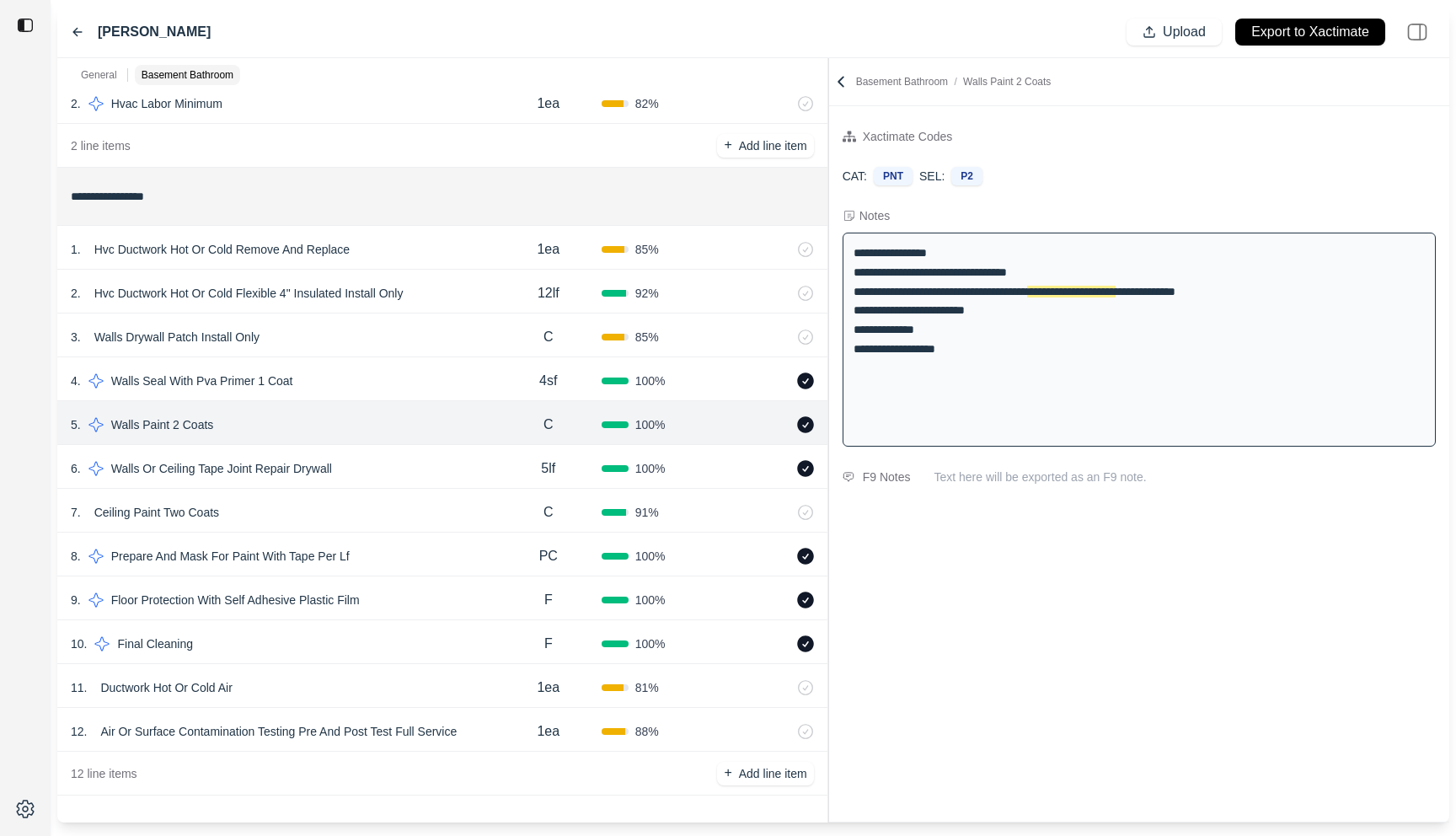
click at [417, 348] on div "3 . Walls Drywall Patch Install Only" at bounding box center [283, 337] width 425 height 23
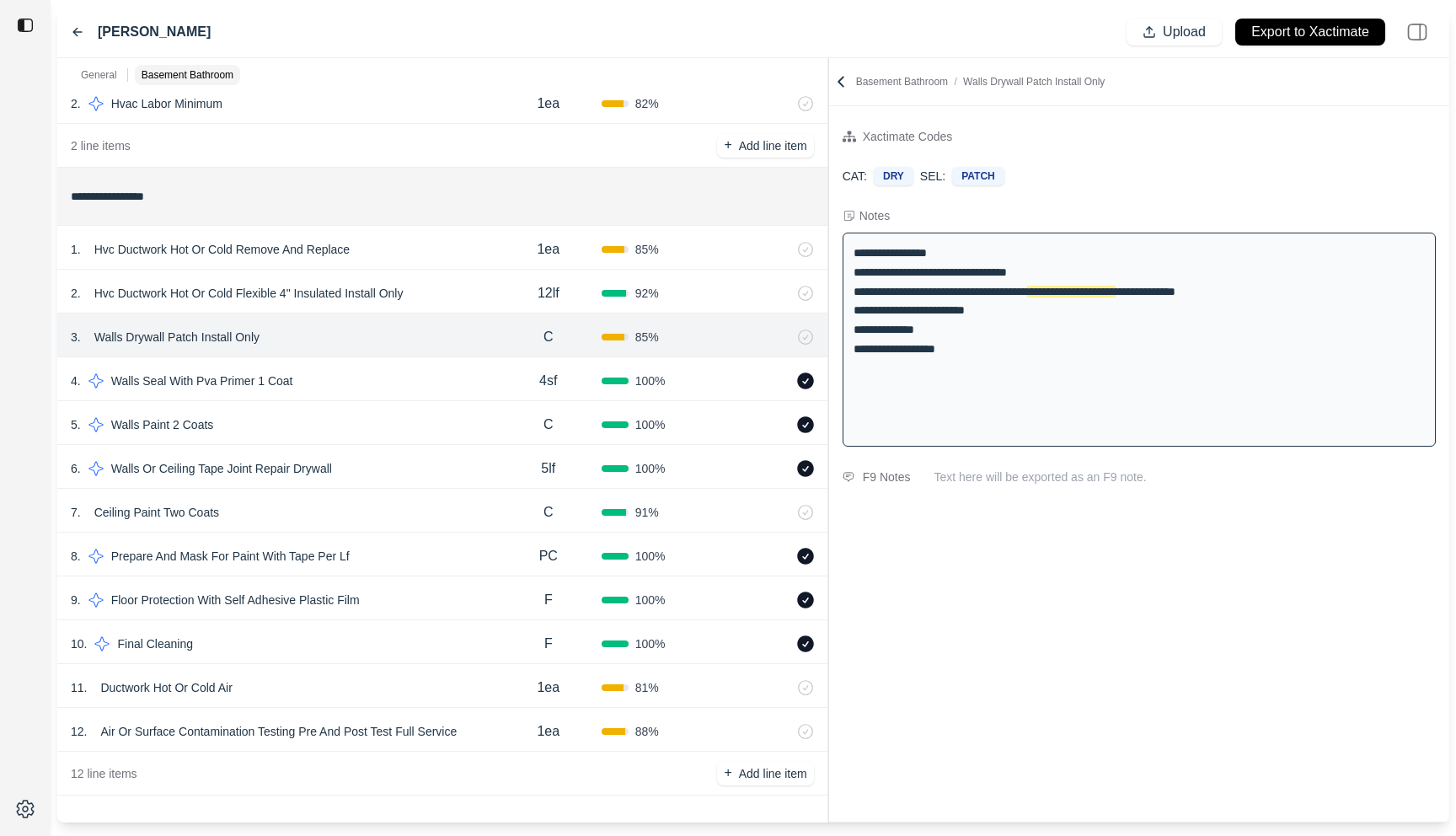
click at [469, 290] on div "2 . Hvc Ductwork Hot Or Cold Flexible 4" Insulated Install Only" at bounding box center [283, 294] width 425 height 23
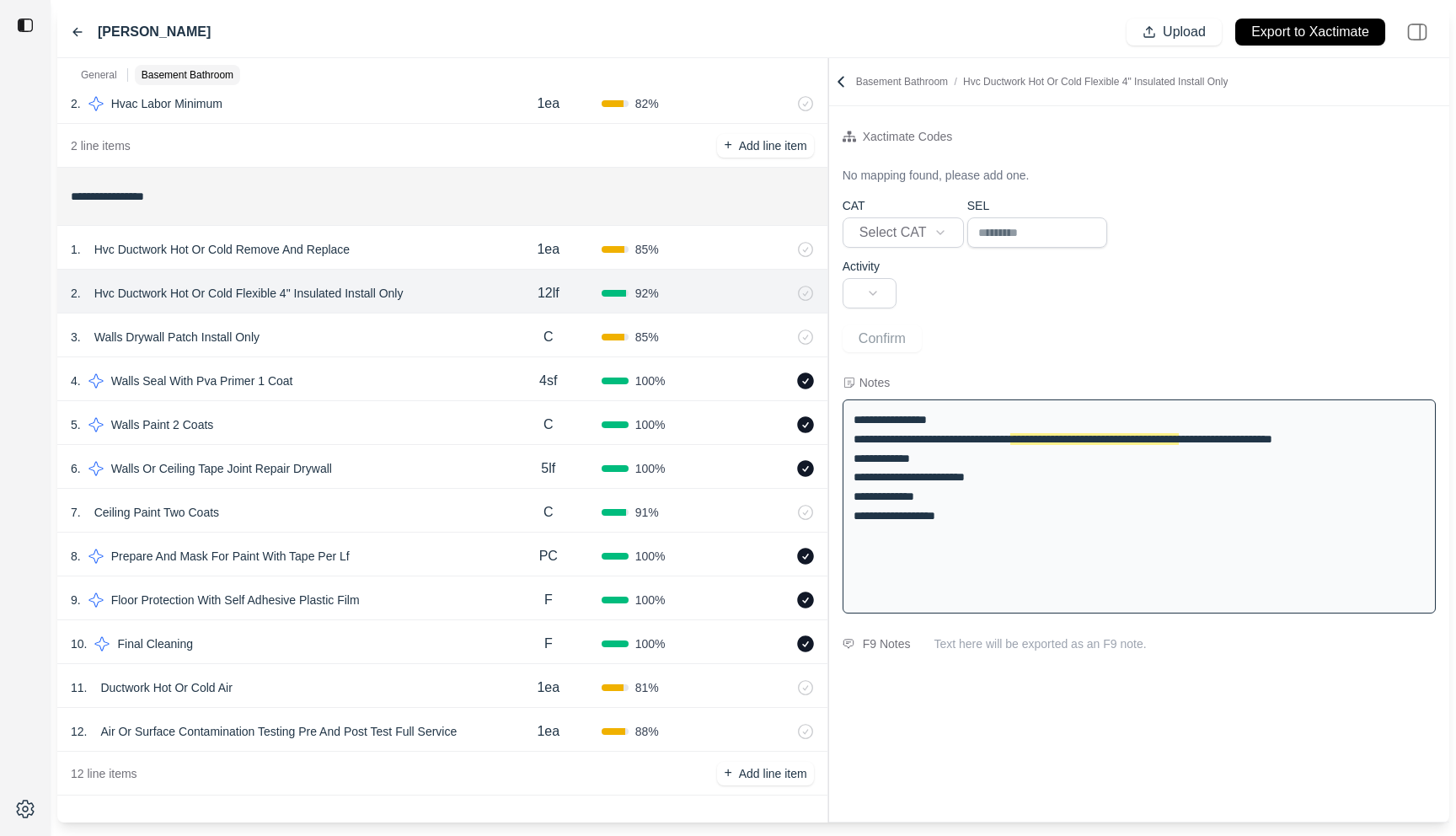
click at [408, 688] on div "11 . Ductwork Hot Or Cold Air" at bounding box center [283, 688] width 425 height 23
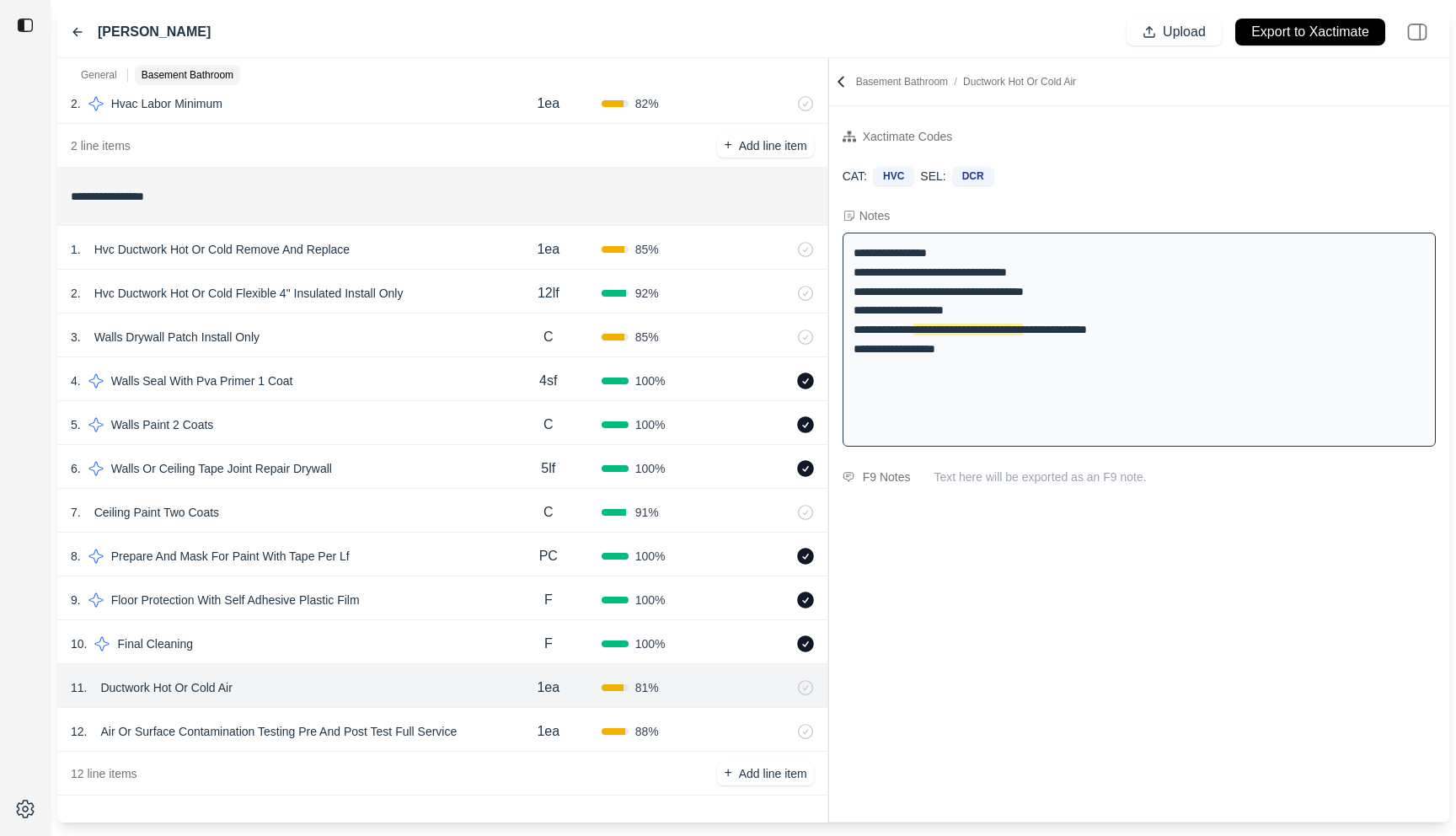
click at [489, 730] on div "12 . Air Or Surface Contamination Testing Pre And Post Test Full Service" at bounding box center [283, 732] width 425 height 23
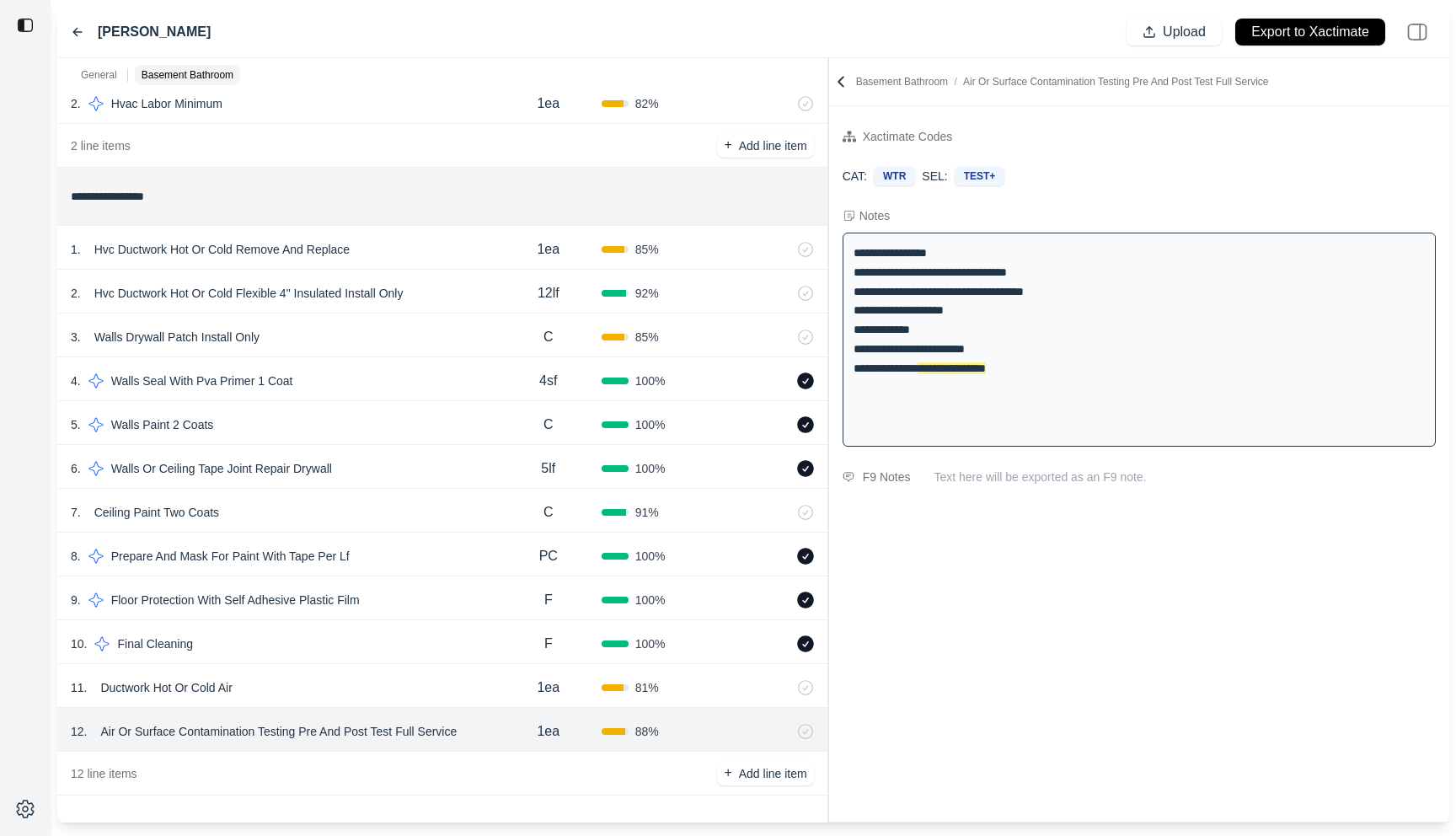
click at [469, 639] on div "10 . Final Cleaning" at bounding box center [283, 644] width 425 height 23
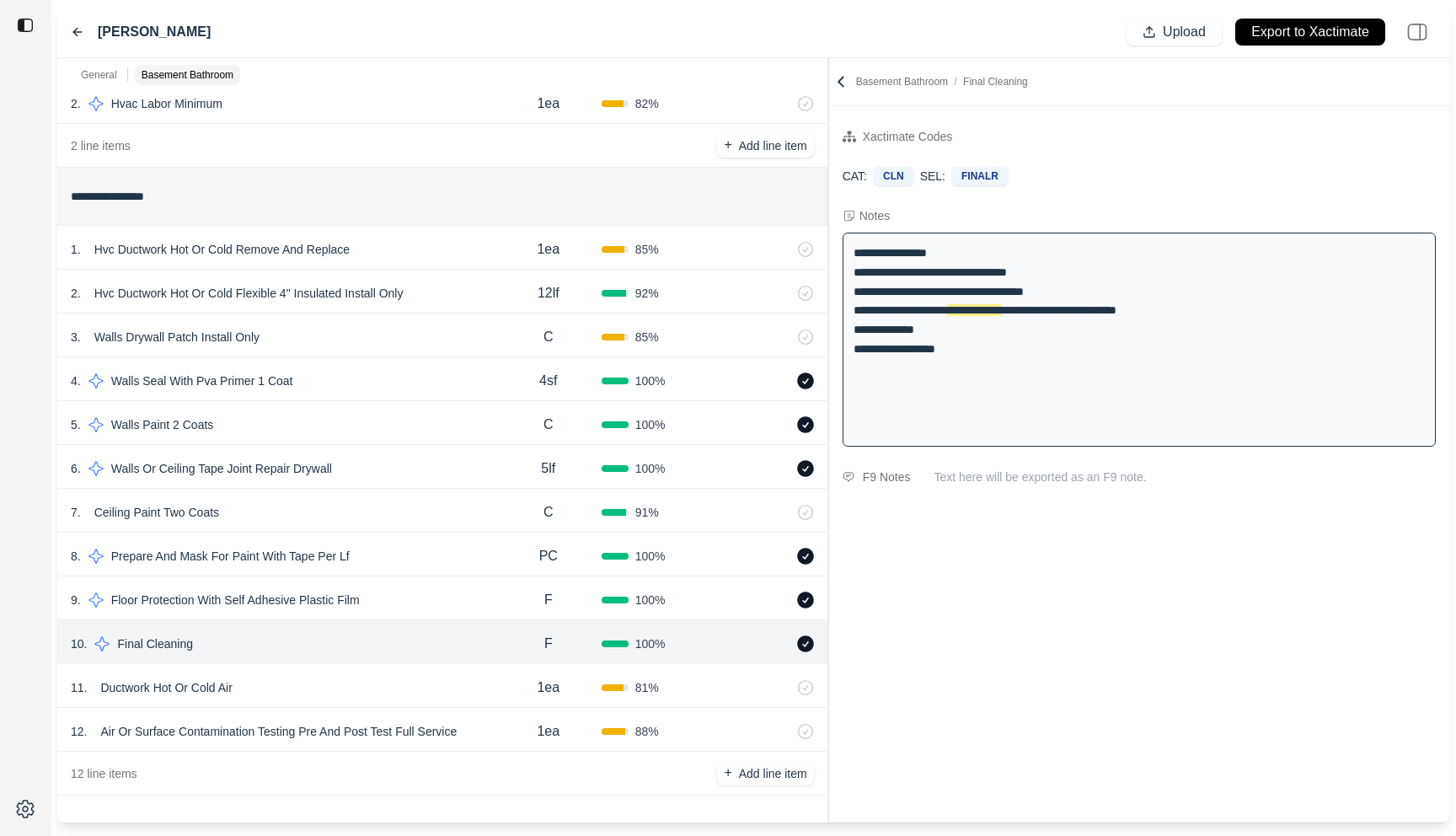
click at [469, 671] on div "11 . Ductwork Hot Or Cold Air 1ea 81 %" at bounding box center [443, 686] width 770 height 44
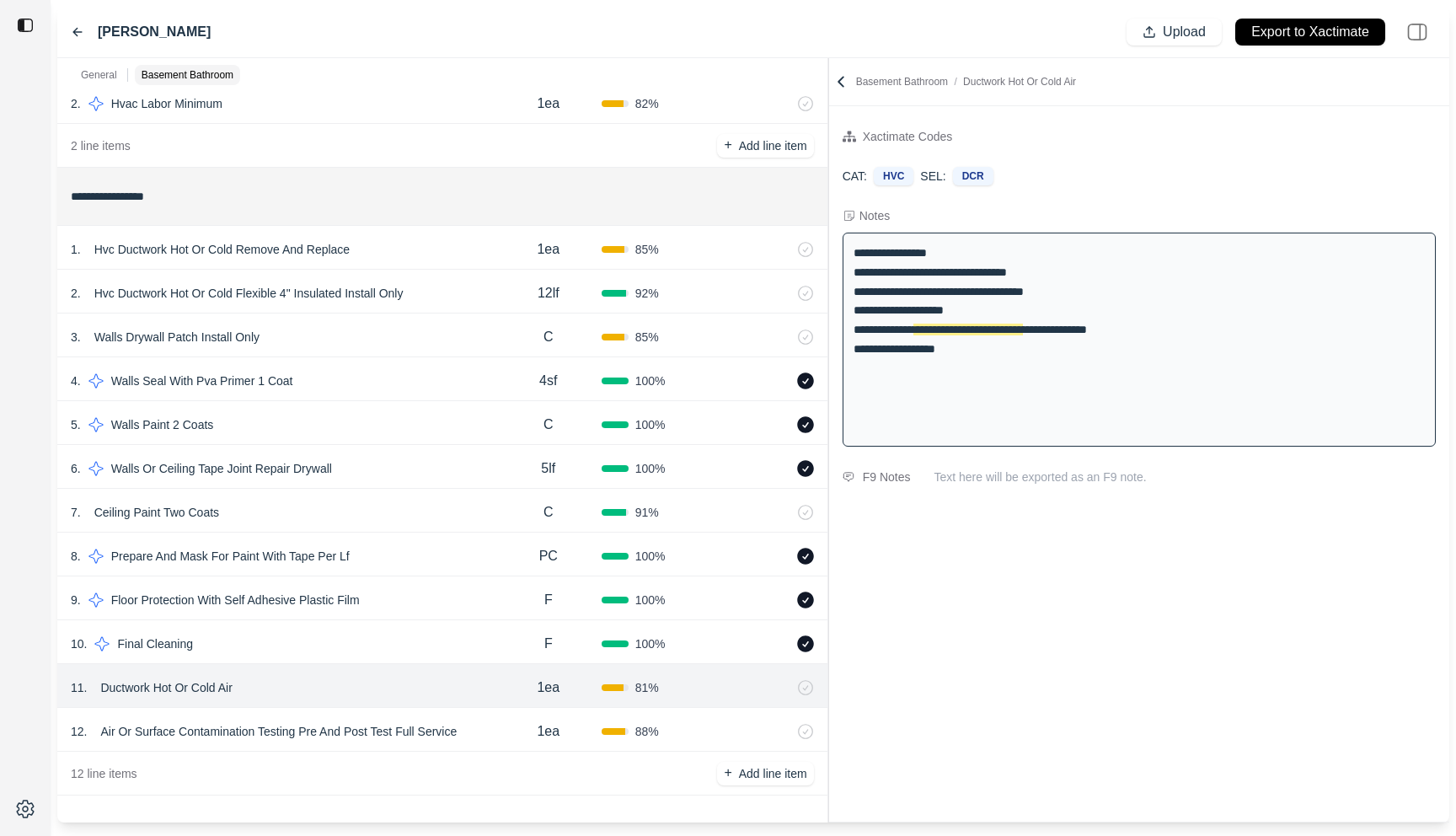
click at [466, 510] on div "7 . Ceiling Paint Two Coats" at bounding box center [283, 513] width 425 height 23
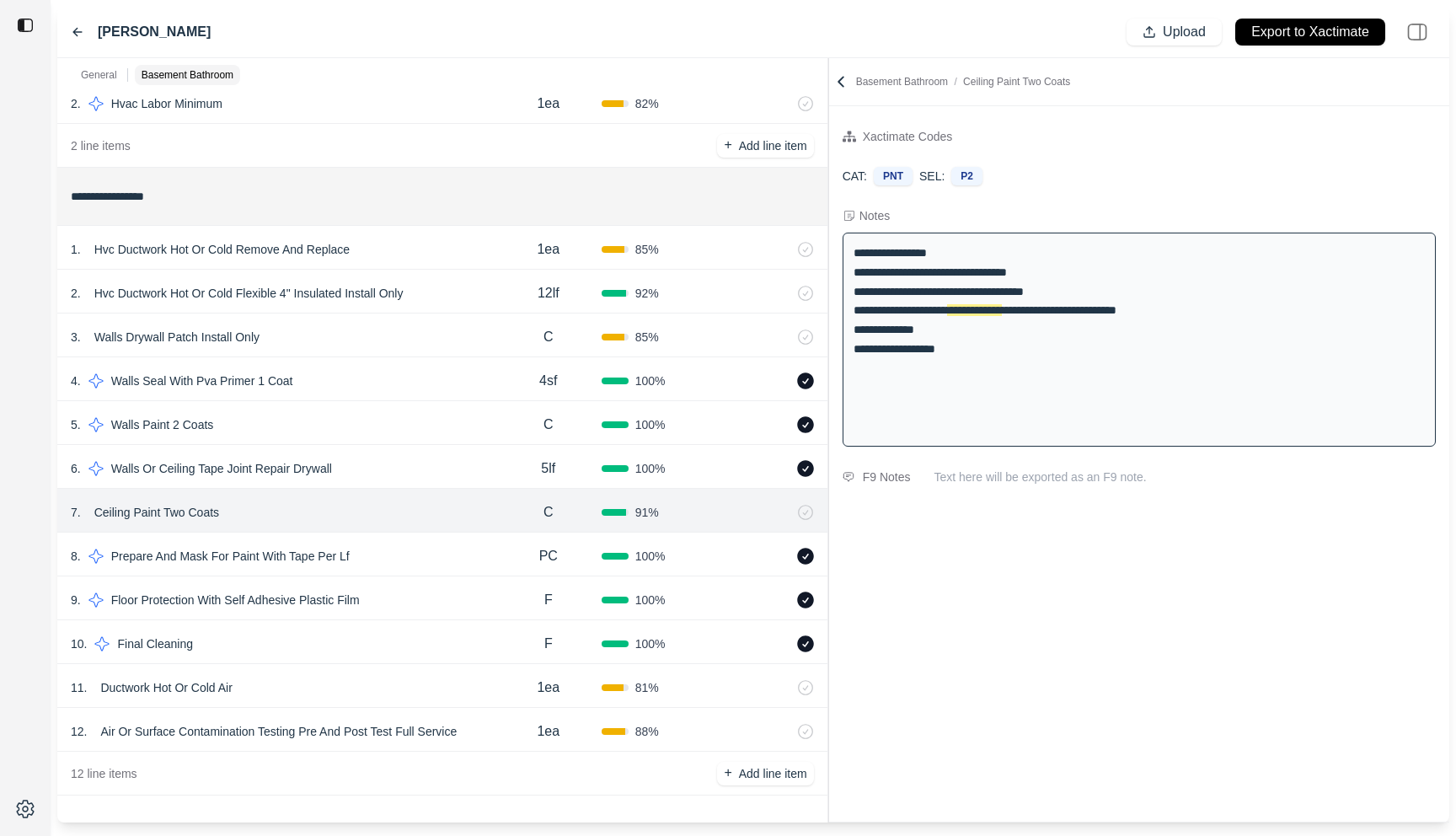
click at [484, 726] on div "12 . Air Or Surface Contamination Testing Pre And Post Test Full Service" at bounding box center [283, 732] width 425 height 23
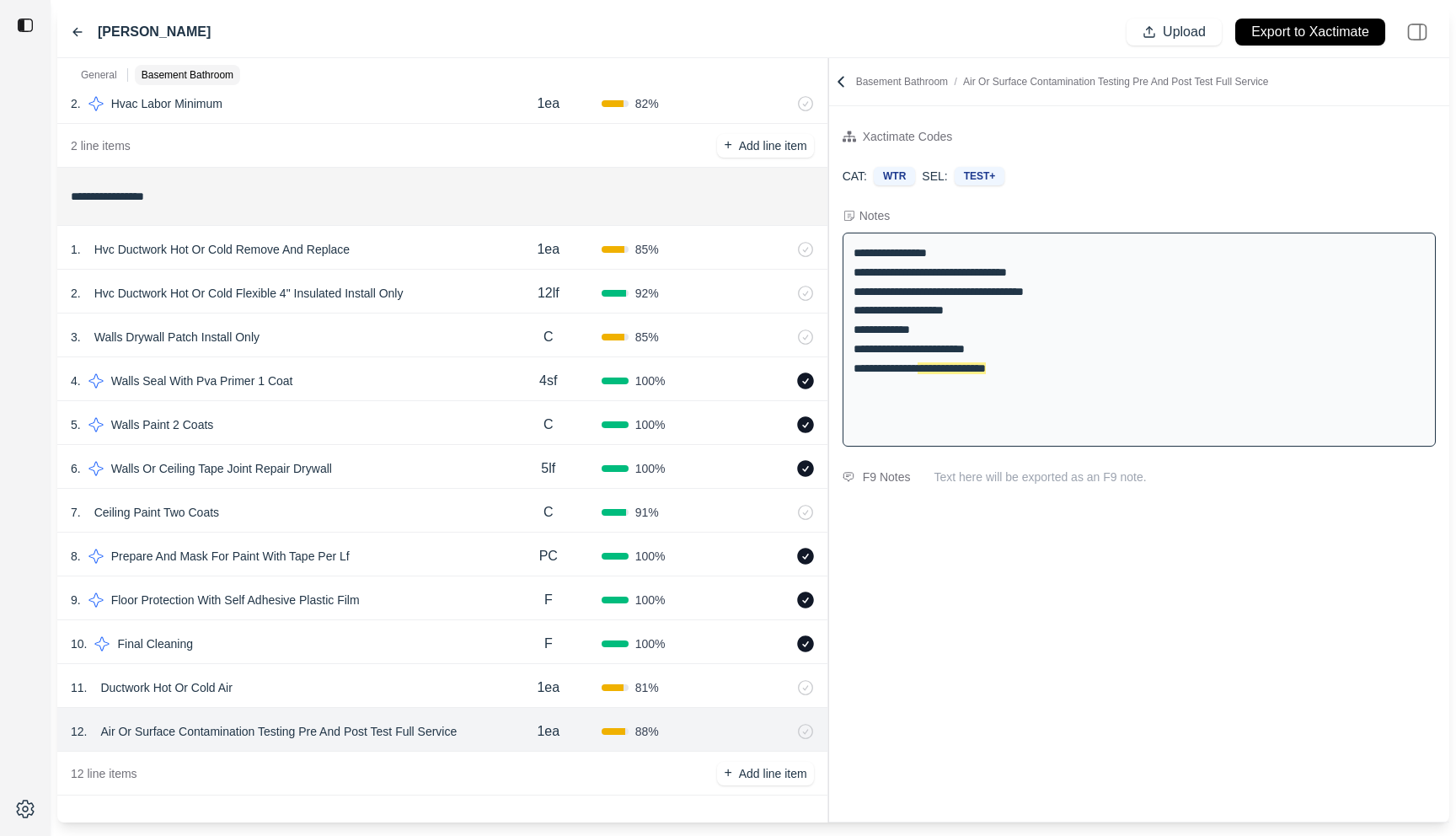
click at [473, 688] on div "11 . Ductwork Hot Or Cold Air" at bounding box center [283, 688] width 425 height 23
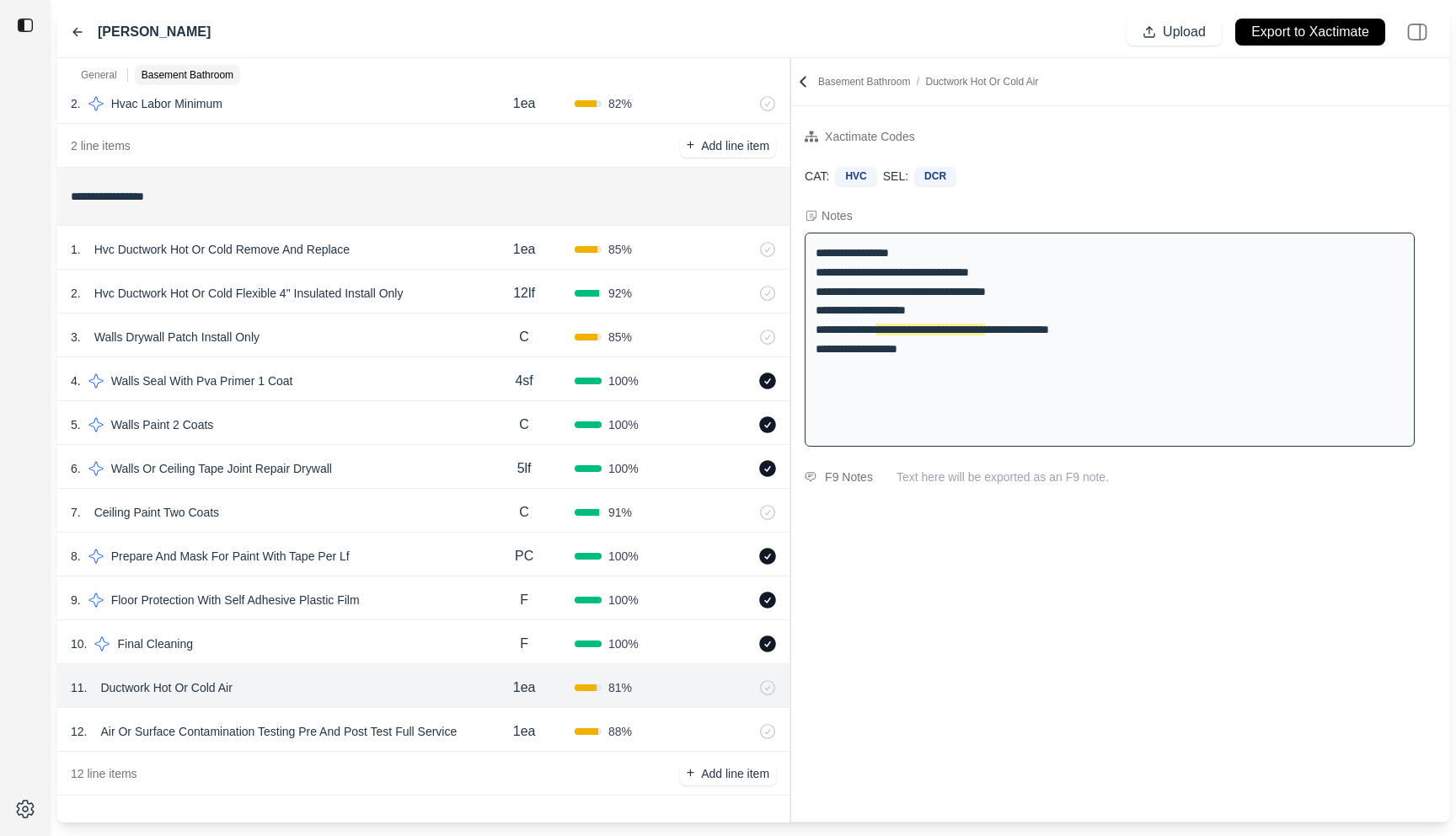
click at [737, 199] on div "**********" at bounding box center [753, 441] width 1392 height 765
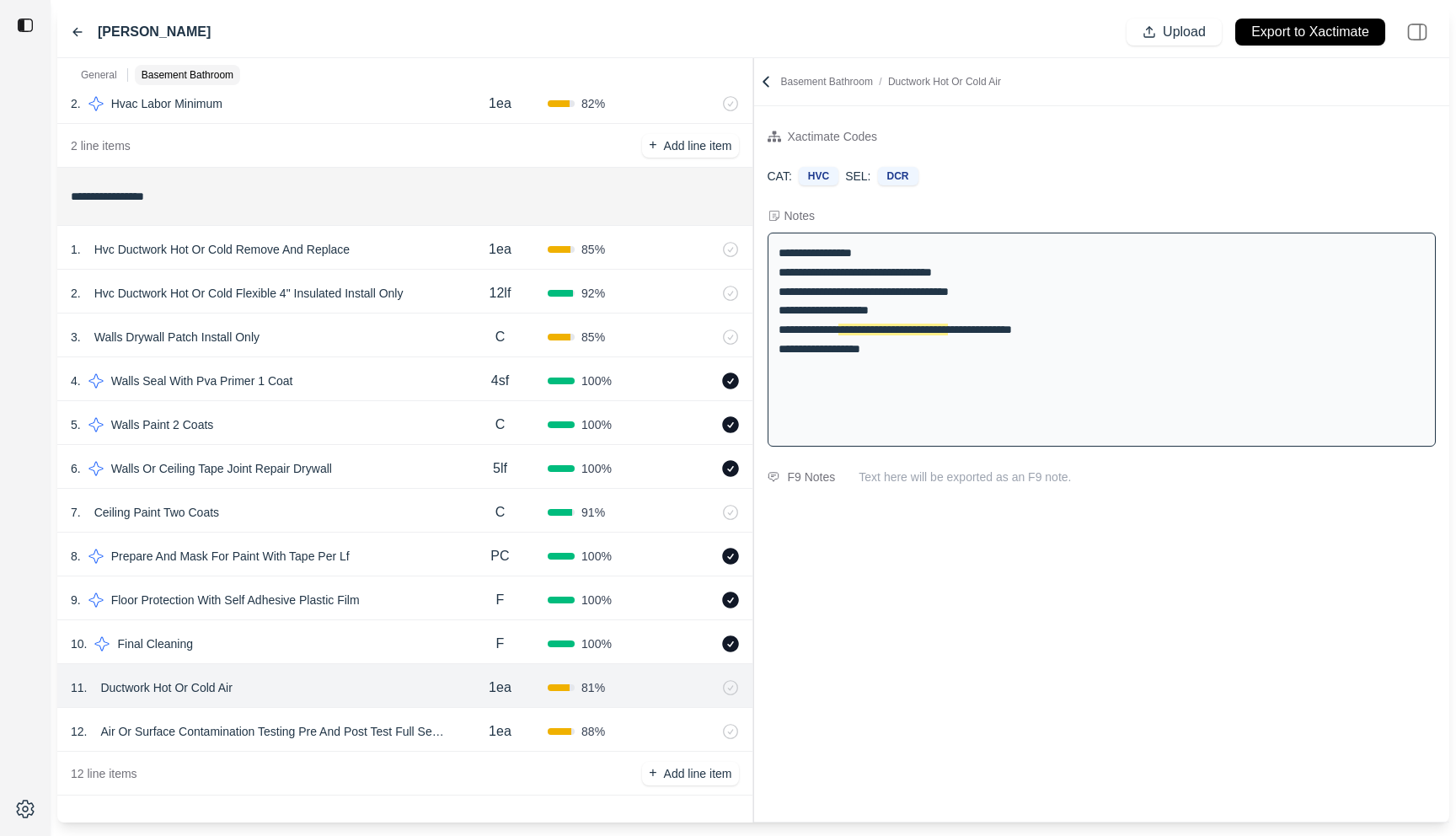
click at [216, 689] on p "Ductwork Hot Or Cold Air" at bounding box center [165, 688] width 145 height 23
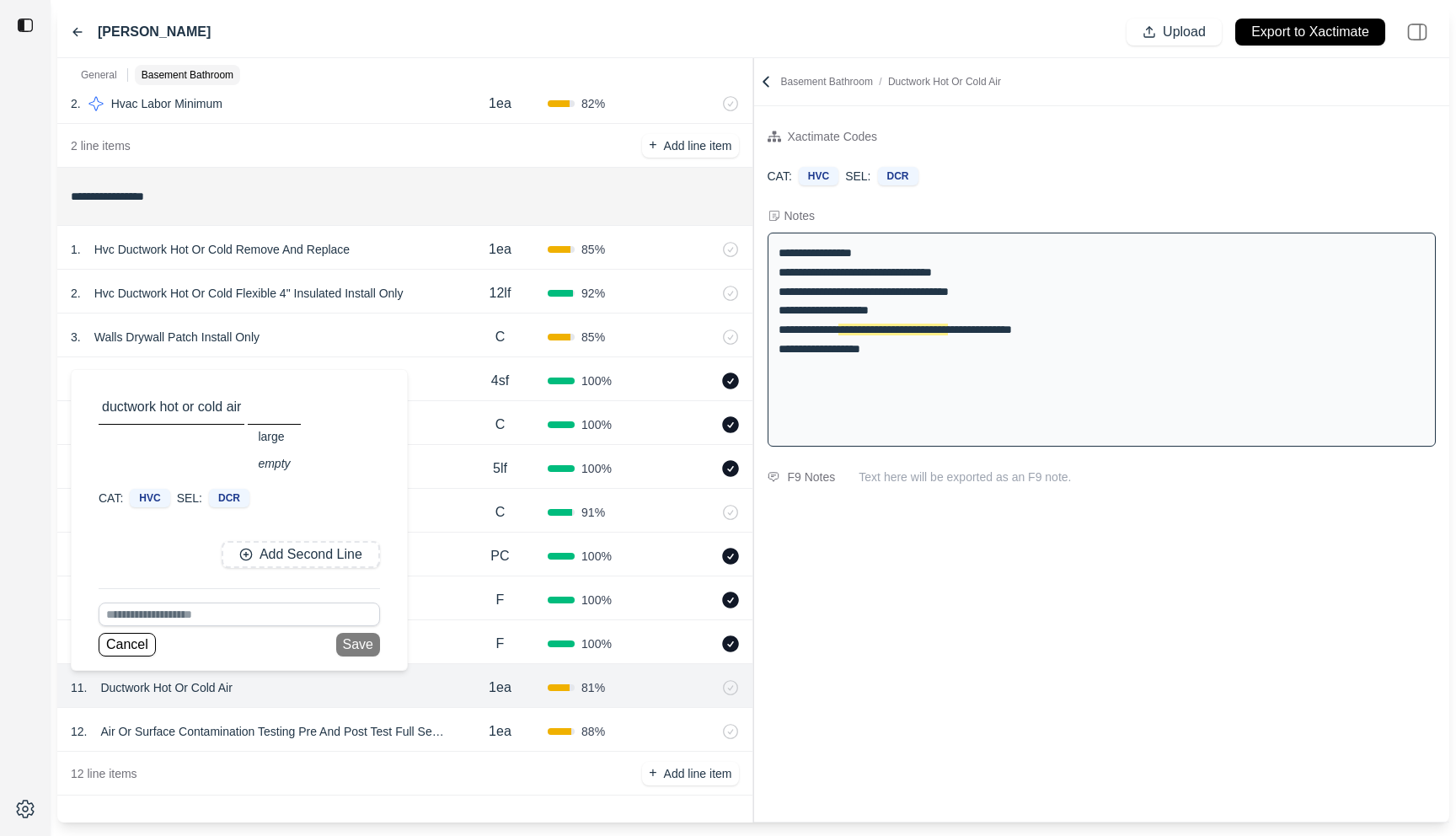
click at [943, 742] on div "**********" at bounding box center [1101, 463] width 696 height 716
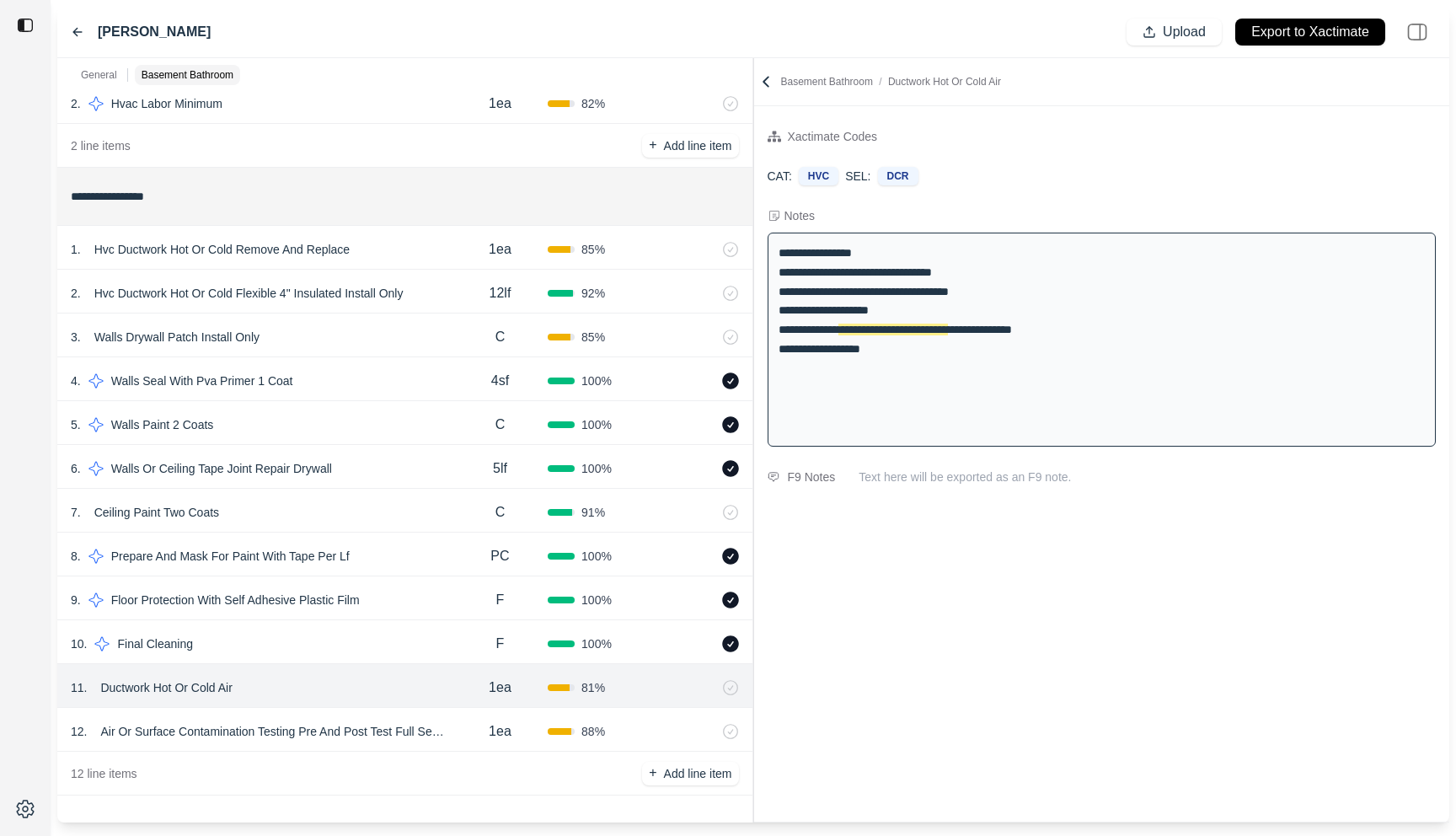
click at [895, 612] on div "**********" at bounding box center [1101, 463] width 696 height 716
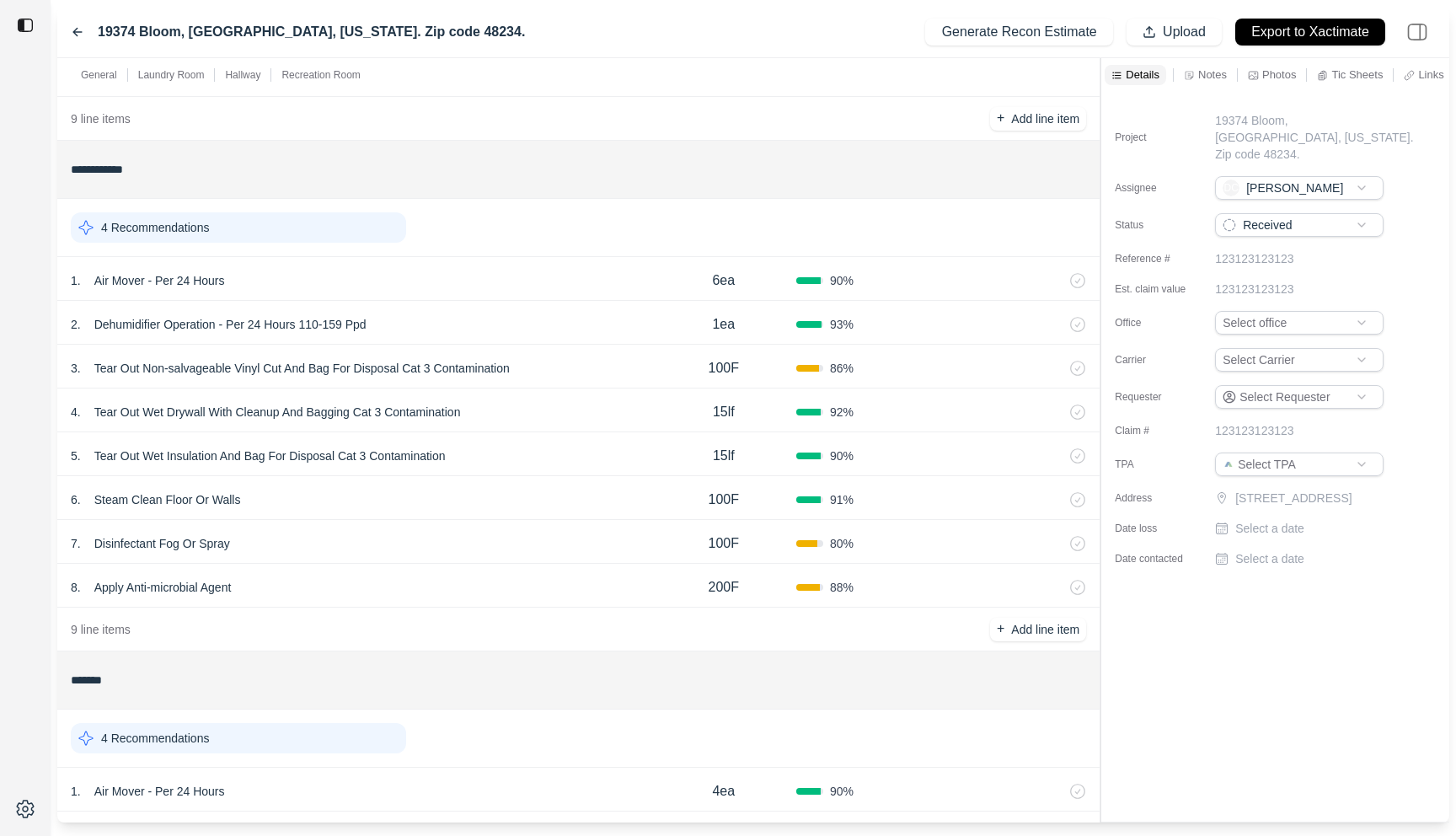
scroll to position [544, 0]
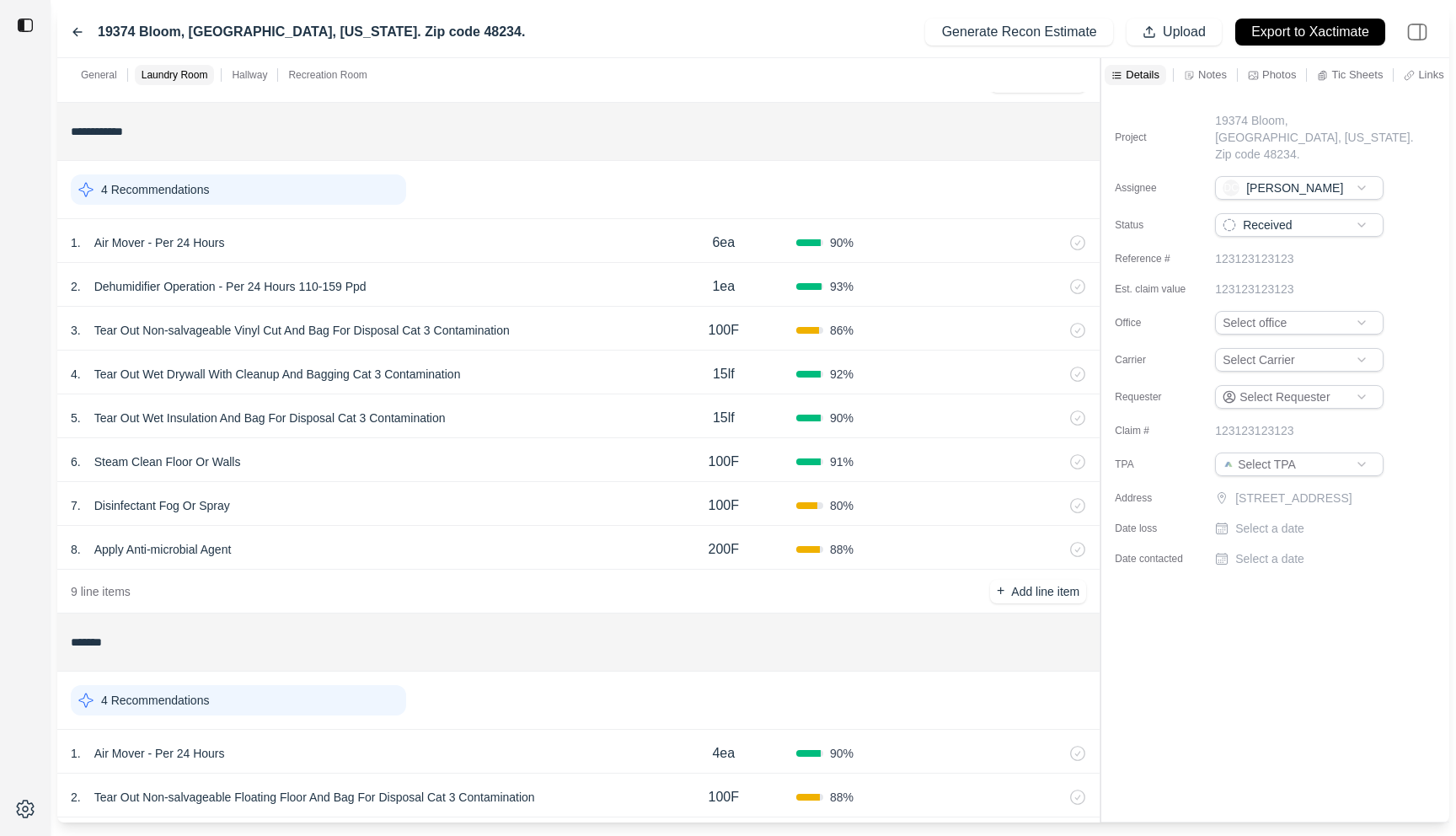
click at [539, 362] on div "4 . Tear Out Wet Drywall With Cleanup And Bagging Cat 3 Contamination 15lf 92 %" at bounding box center [578, 373] width 1042 height 44
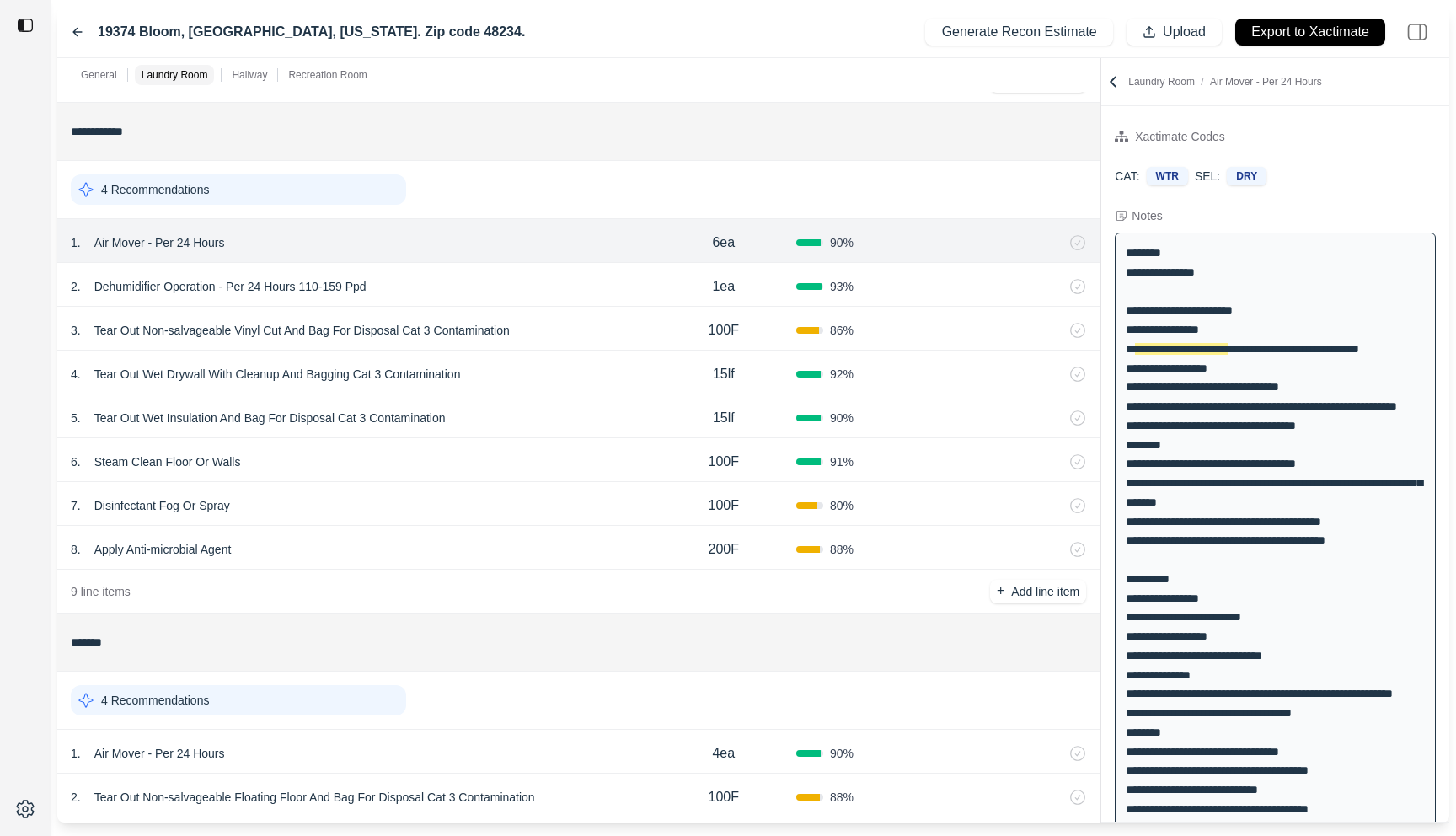
click at [583, 277] on div "2 . Dehumidifier Operation - Per 24 Hours 110-159 Ppd" at bounding box center [361, 286] width 581 height 23
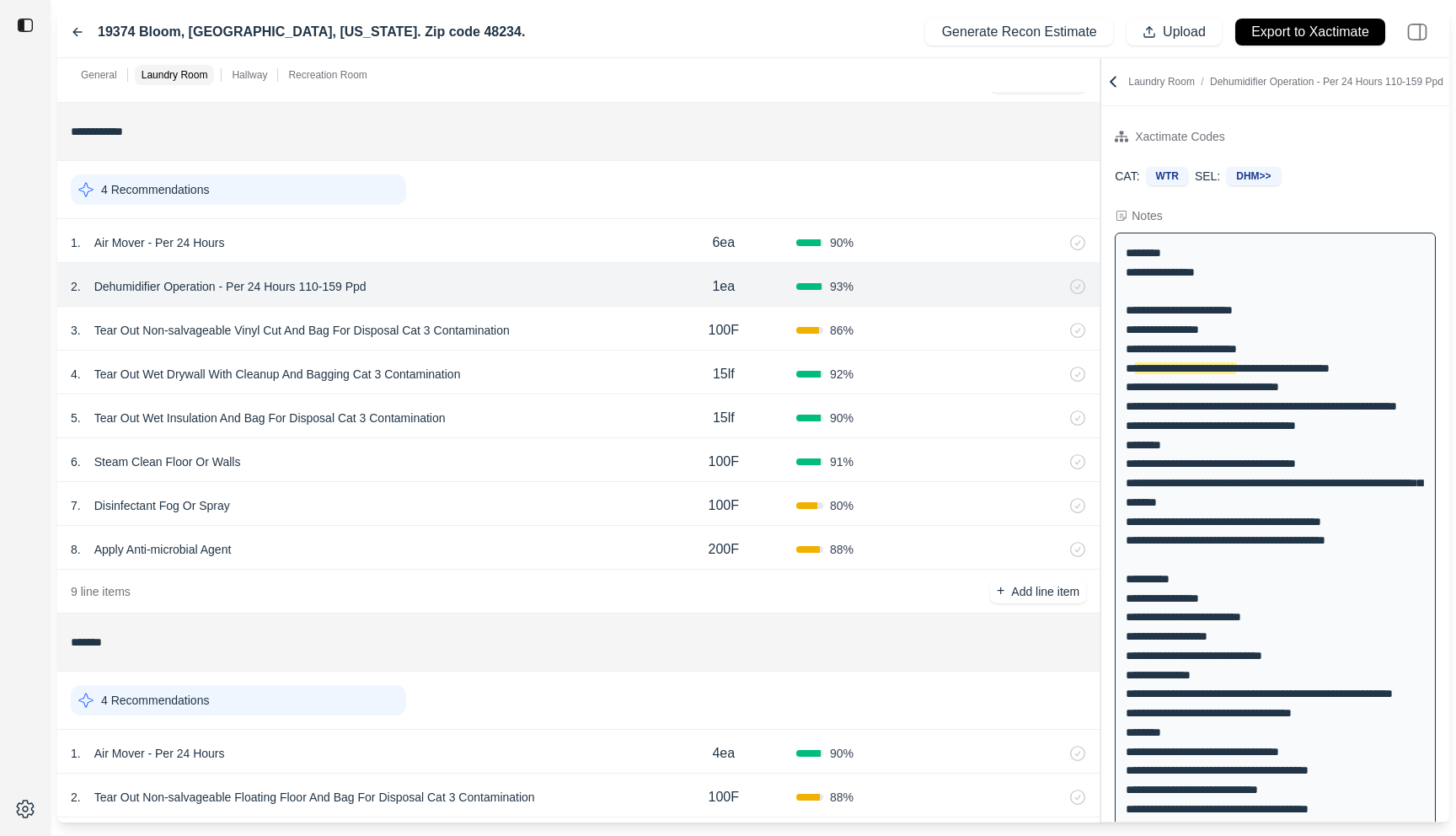
click at [584, 304] on div "2 . Dehumidifier Operation - Per 24 Hours 110-159 Ppd 1ea 93 %" at bounding box center [578, 285] width 1042 height 44
click at [589, 324] on div "3 . Tear Out Non-salvageable Vinyl Cut And Bag For Disposal Cat 3 Contamination" at bounding box center [361, 330] width 581 height 23
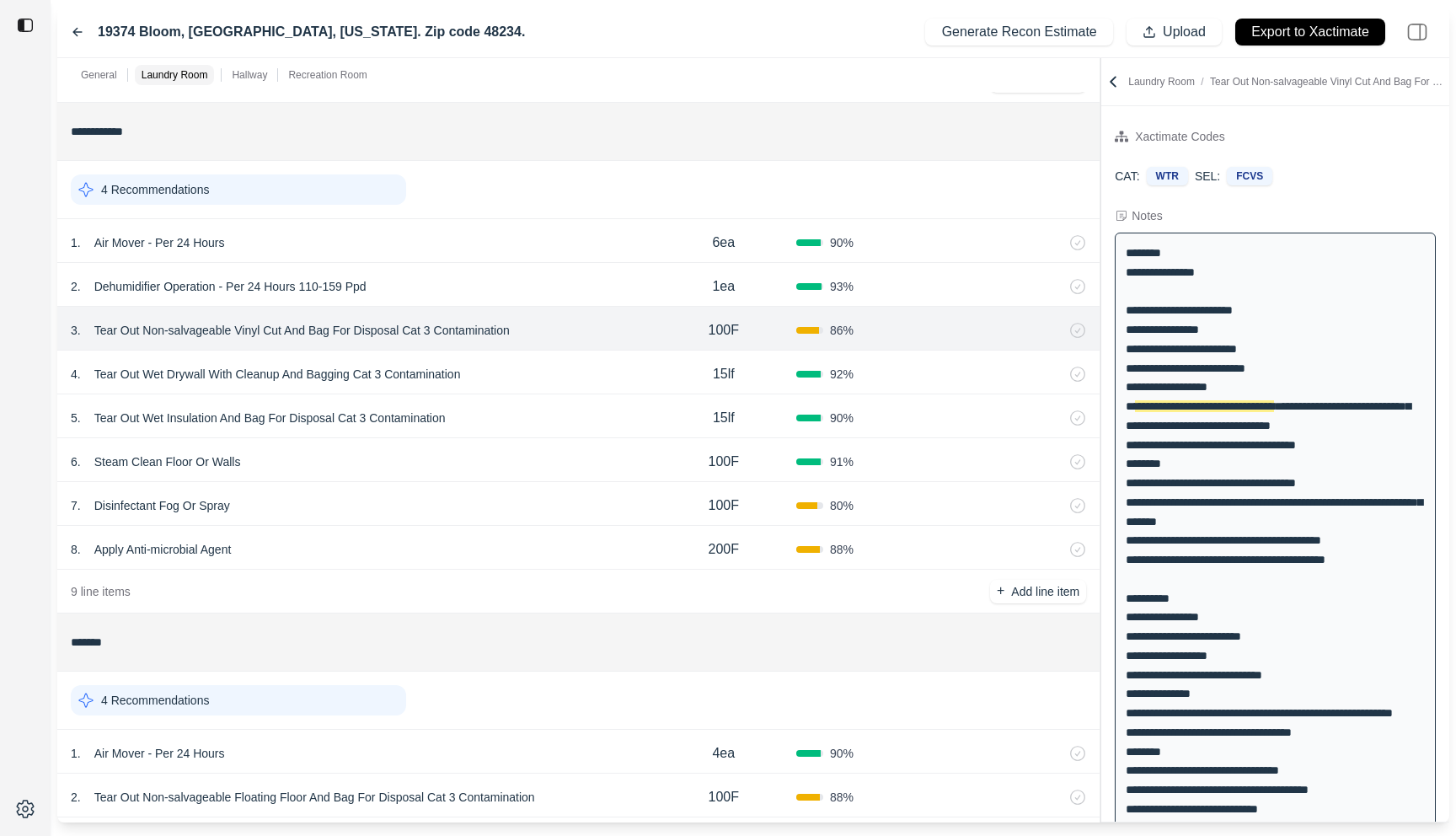
click at [587, 360] on div "4 . Tear Out Wet Drywall With Cleanup And Bagging Cat 3 Contamination 15lf 92 %" at bounding box center [578, 373] width 1042 height 44
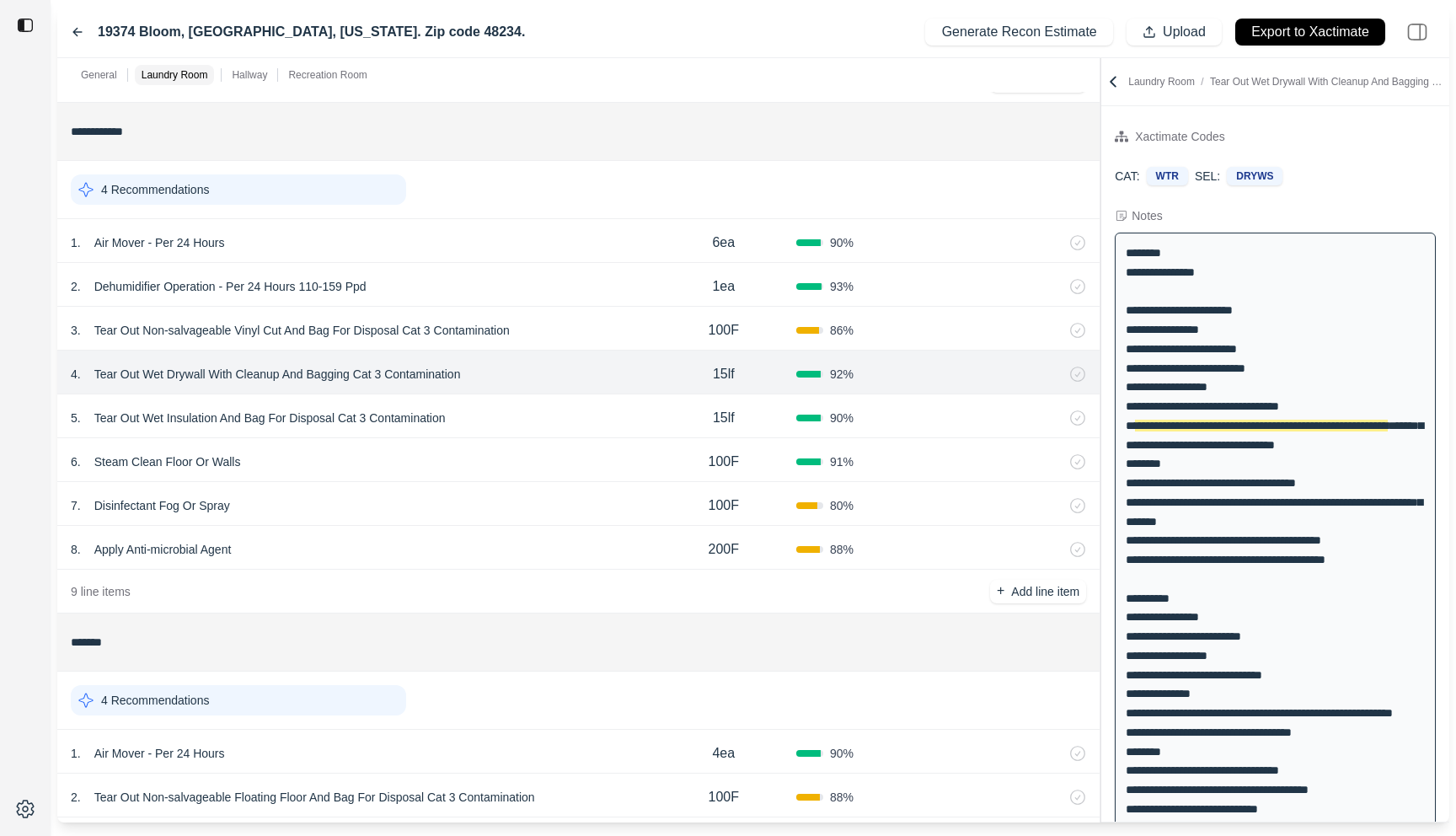
click at [583, 416] on div "5 . Tear Out Wet Insulation And Bag For Disposal Cat 3 Contamination" at bounding box center [361, 418] width 581 height 23
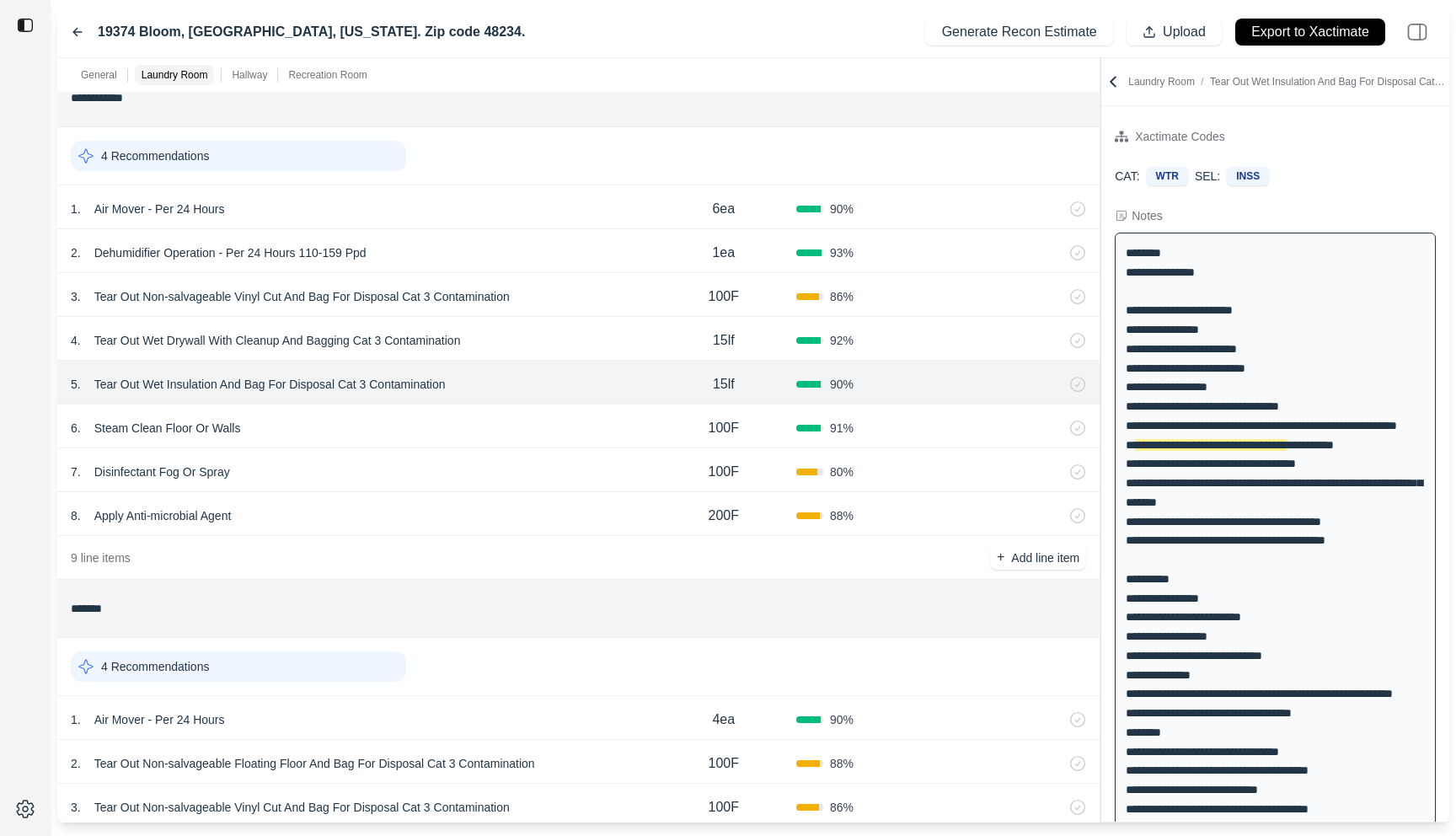
scroll to position [595, 0]
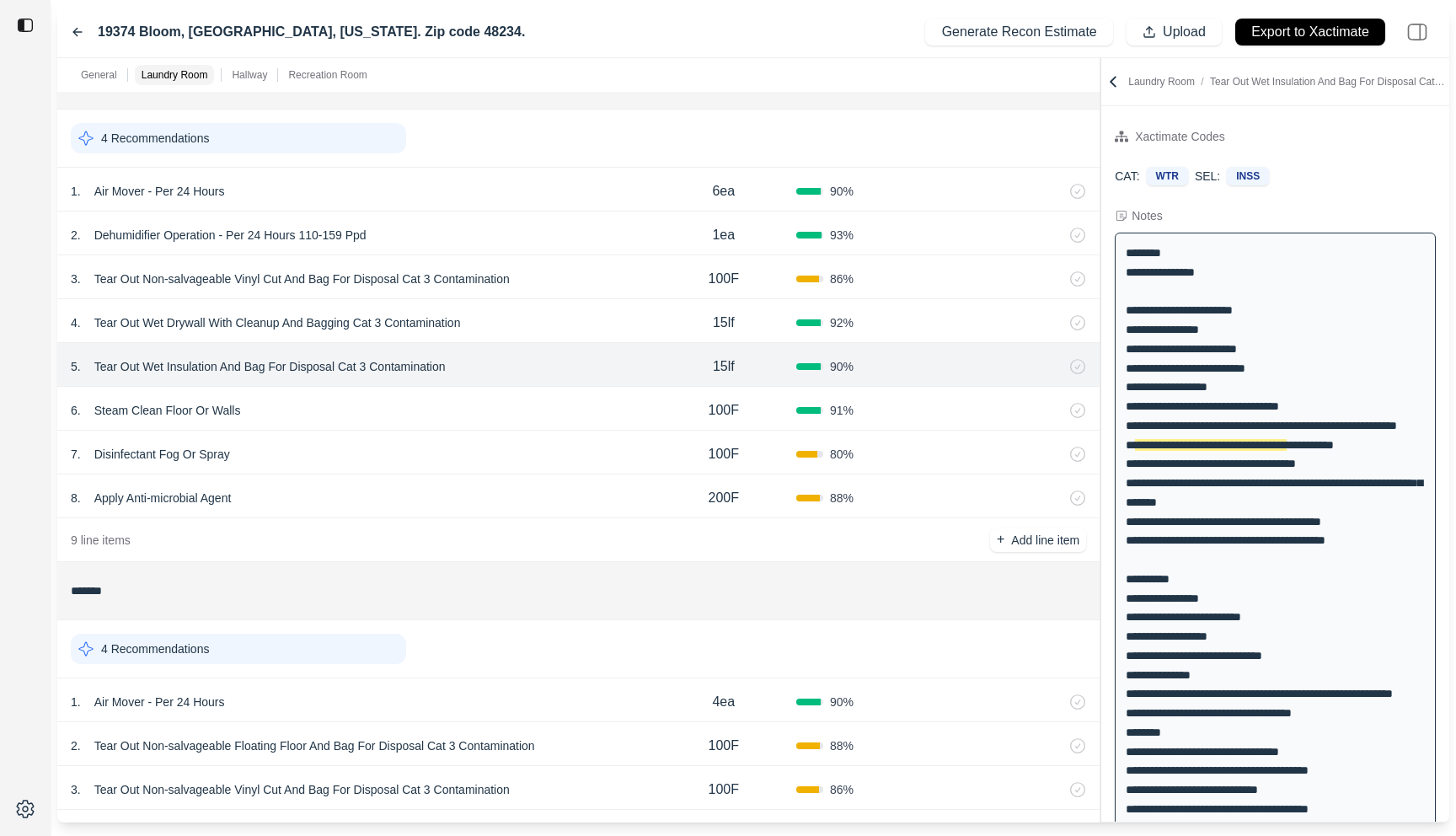
click at [583, 416] on div "6 . Steam Clean Floor Or Walls" at bounding box center [361, 410] width 581 height 23
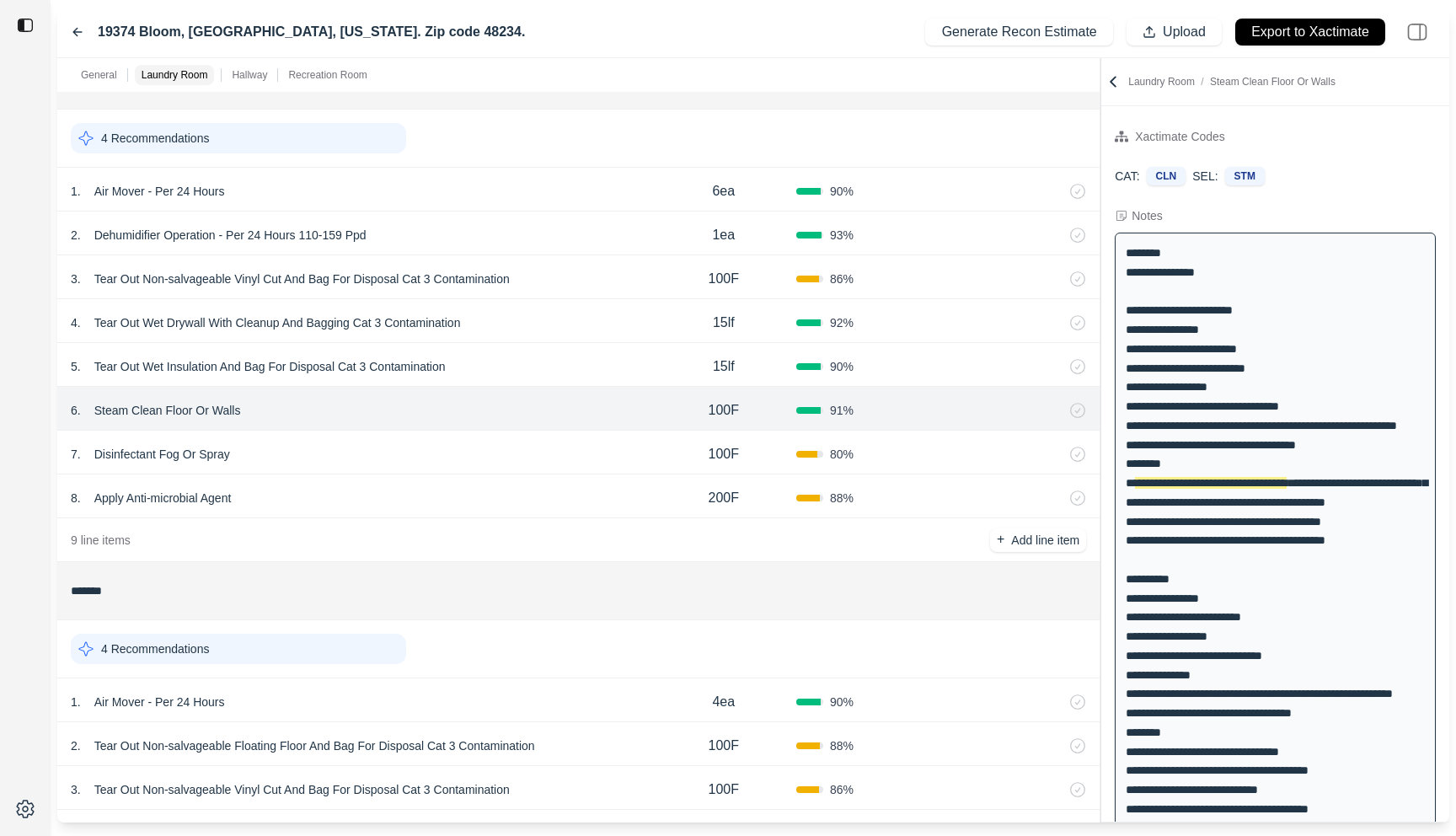
scroll to position [38, 0]
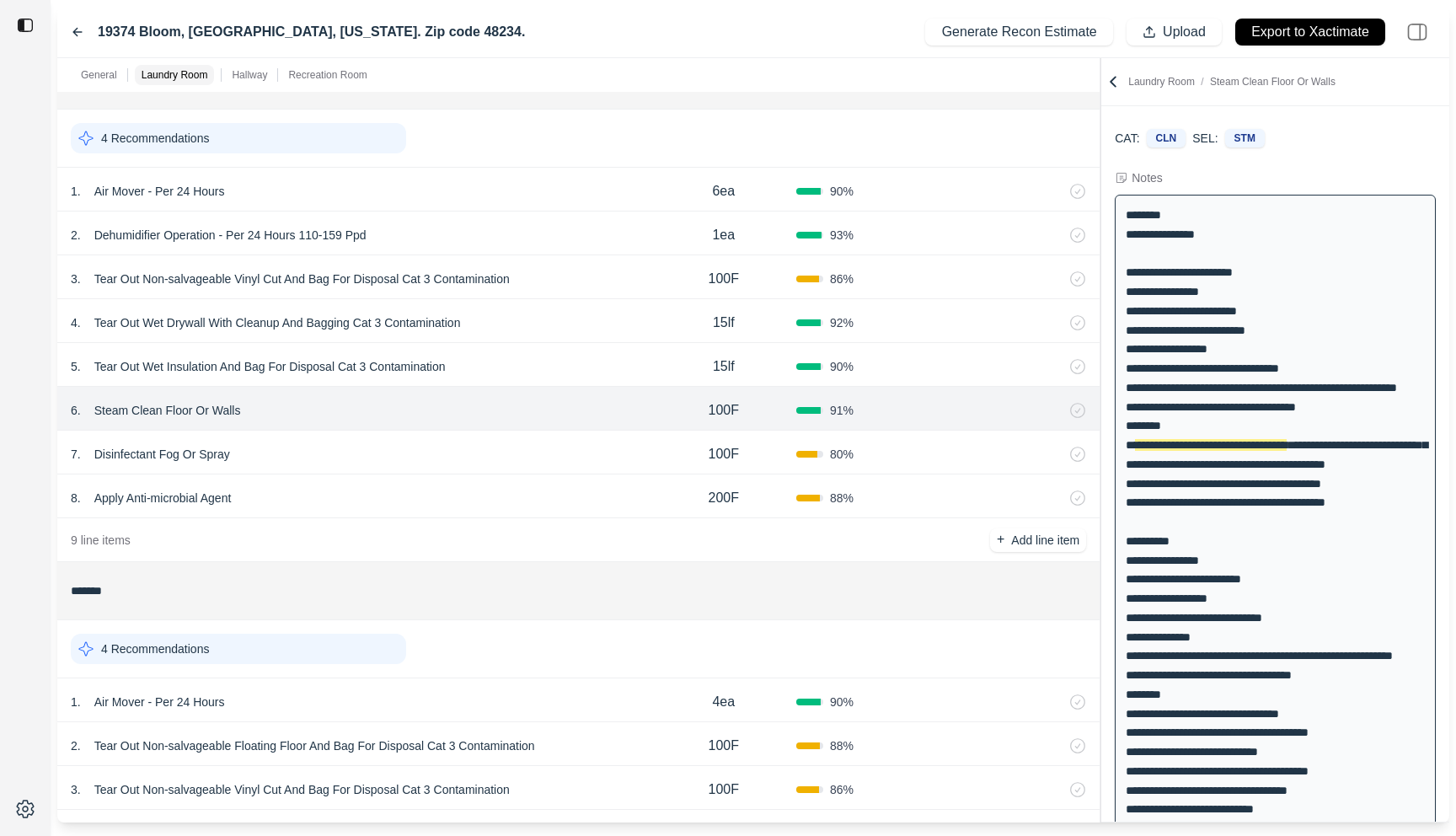
click at [575, 439] on div "7 . Disinfectant Fog Or Spray 100F 80 %" at bounding box center [578, 453] width 1042 height 44
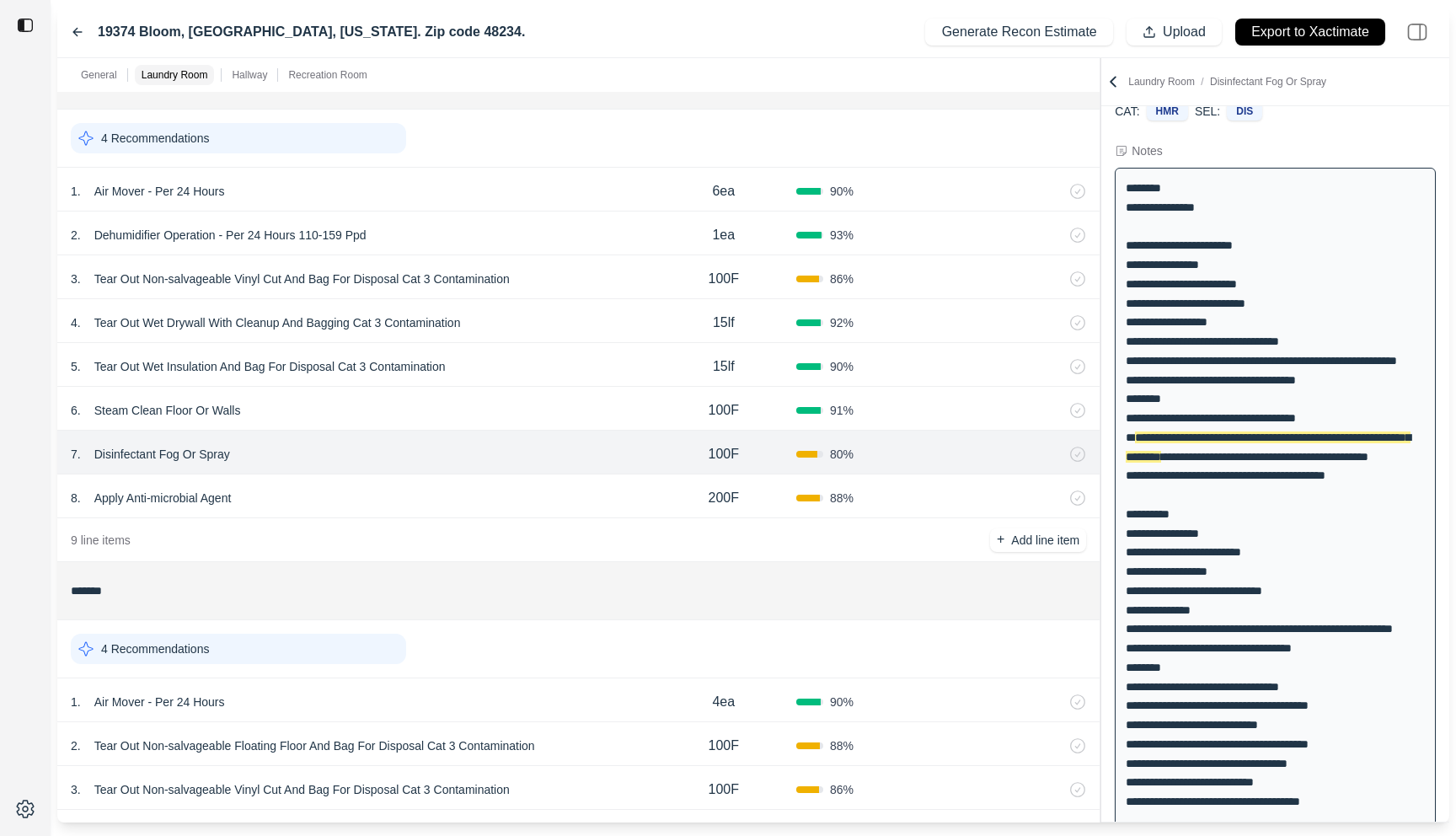
scroll to position [66, 0]
click at [573, 470] on div "7 . Disinfectant Fog Or Spray 100F 80 %" at bounding box center [578, 453] width 1042 height 44
click at [574, 482] on div "8 . Apply Anti-microbial Agent 200F 88 %" at bounding box center [578, 497] width 1042 height 44
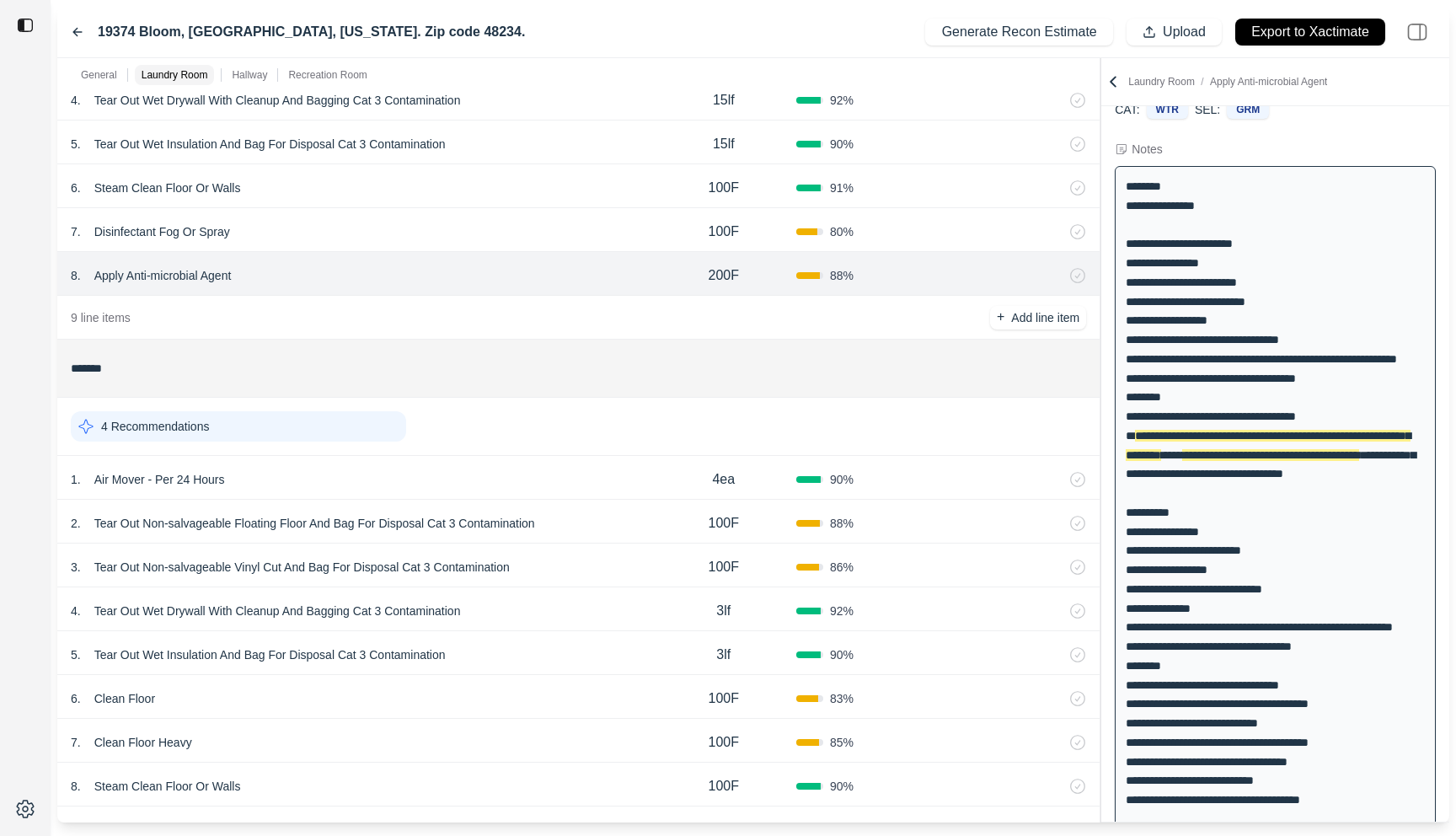
scroll to position [821, 0]
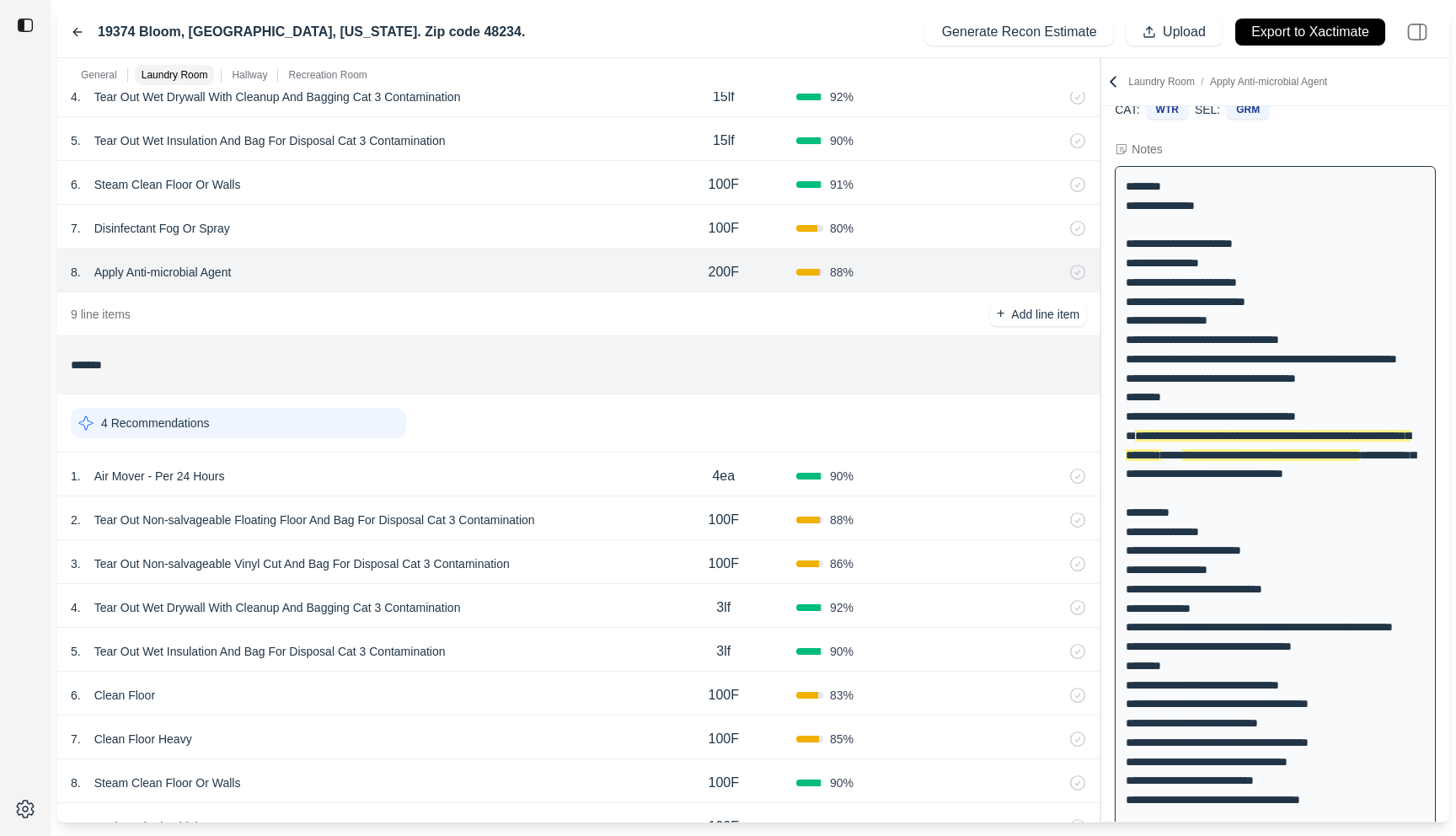
click at [574, 482] on div "1 . Air Mover - Per 24 Hours" at bounding box center [361, 476] width 581 height 23
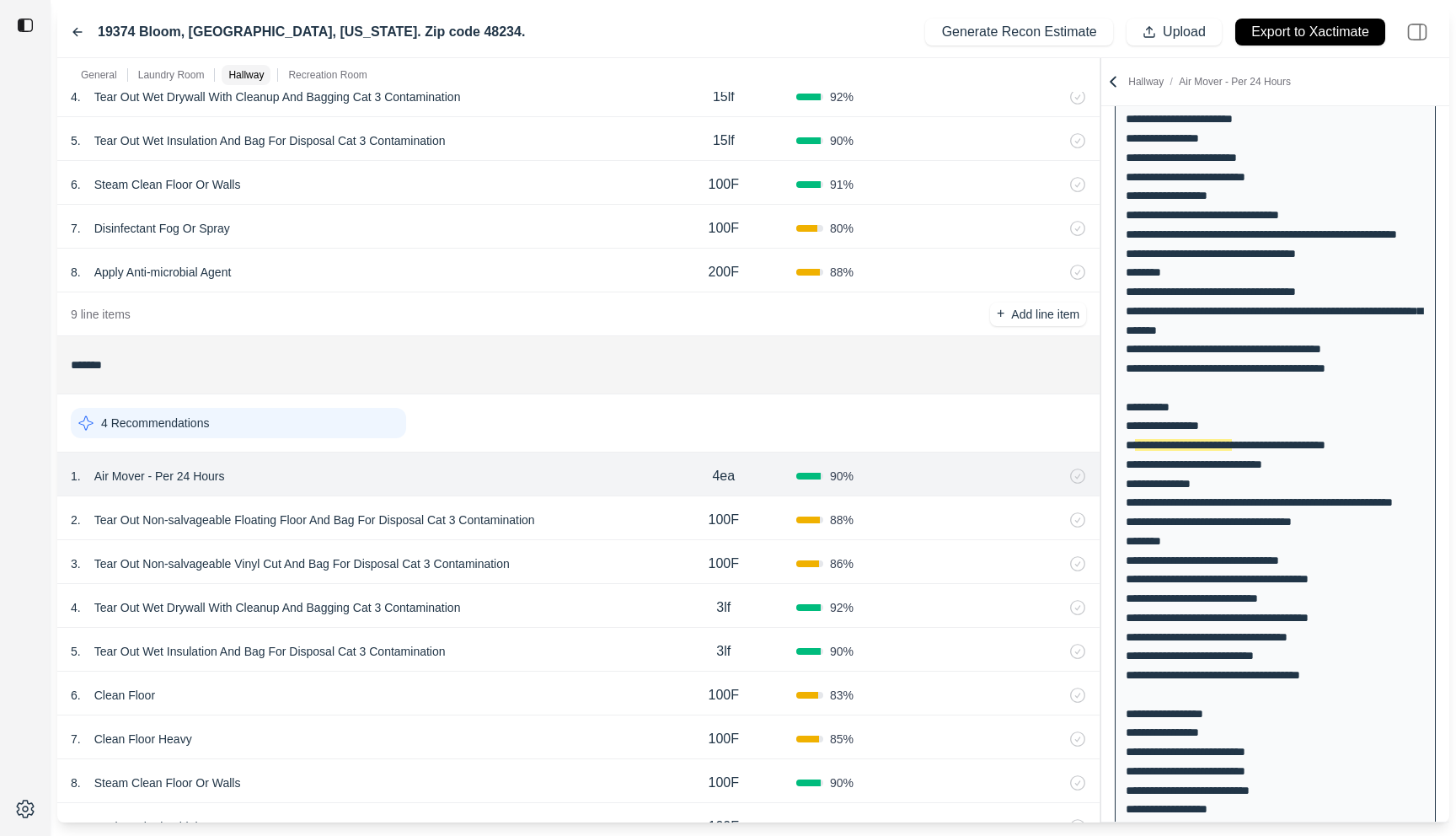
click at [595, 515] on div "2 . Tear Out Non-salvageable Floating Floor And Bag For Disposal Cat 3 Contamin…" at bounding box center [361, 520] width 581 height 23
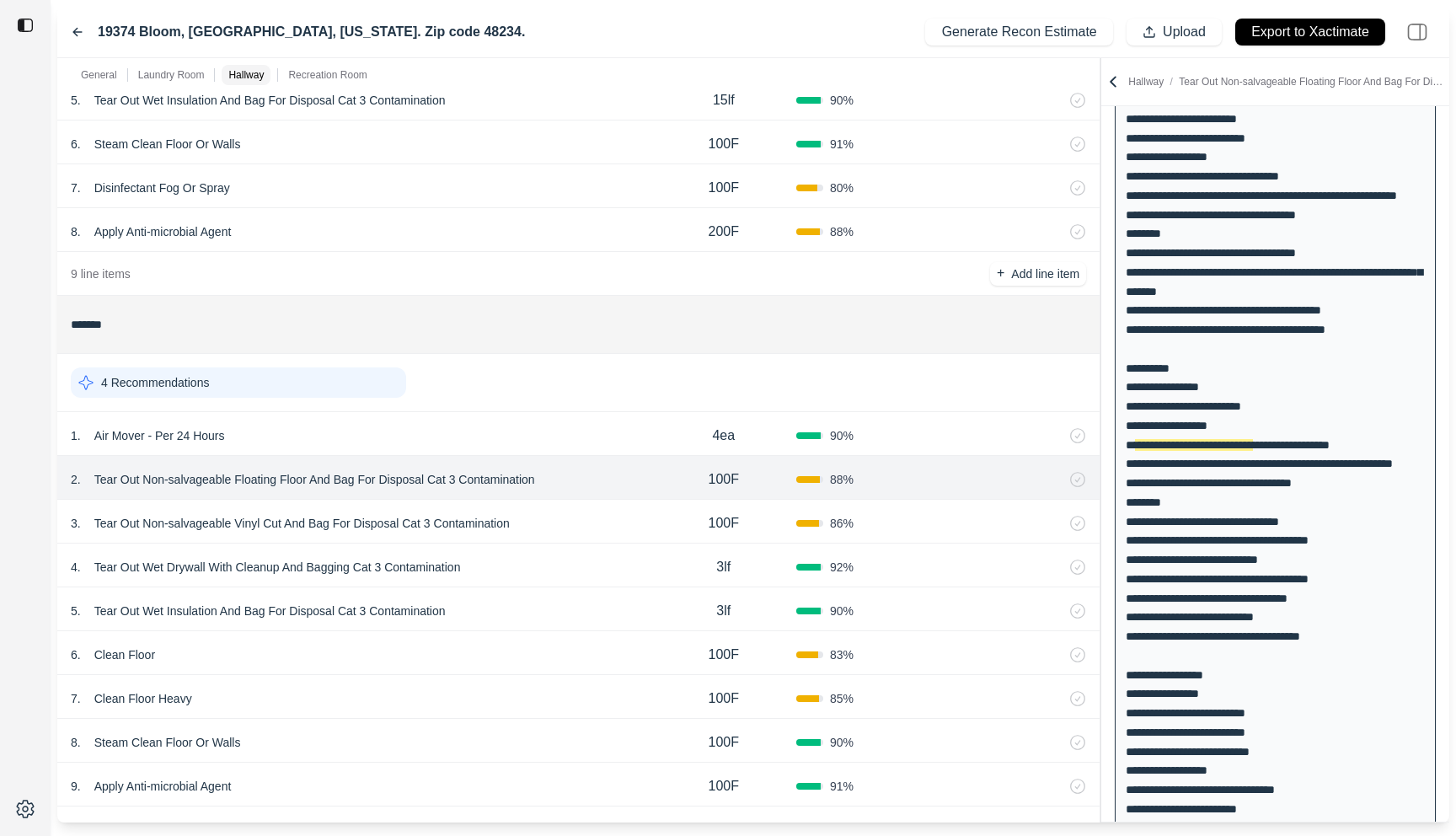
scroll to position [868, 0]
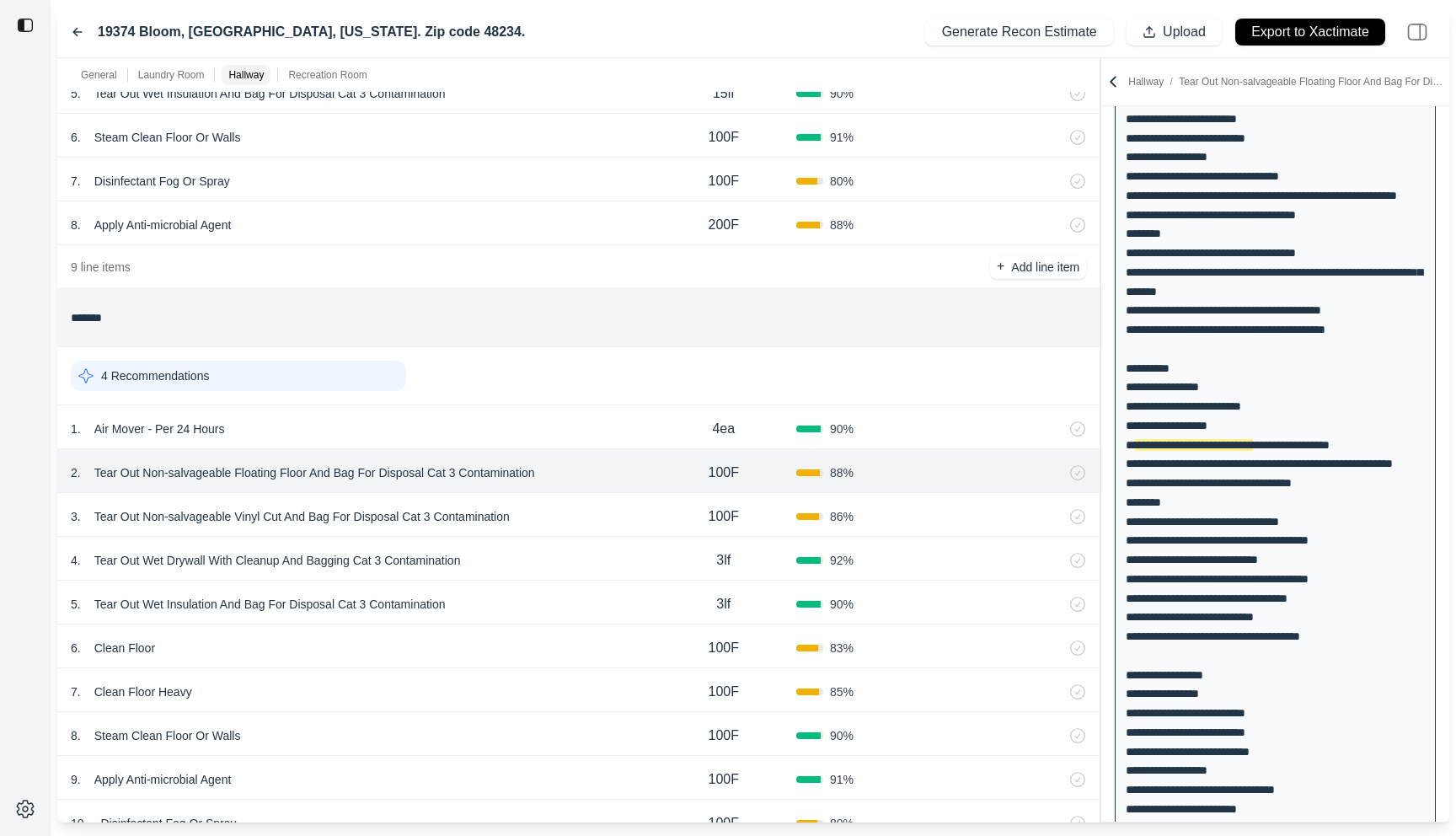
click at [596, 505] on div "3 . Tear Out Non-salvageable Vinyl Cut And Bag For Disposal Cat 3 Contamination" at bounding box center [361, 516] width 581 height 23
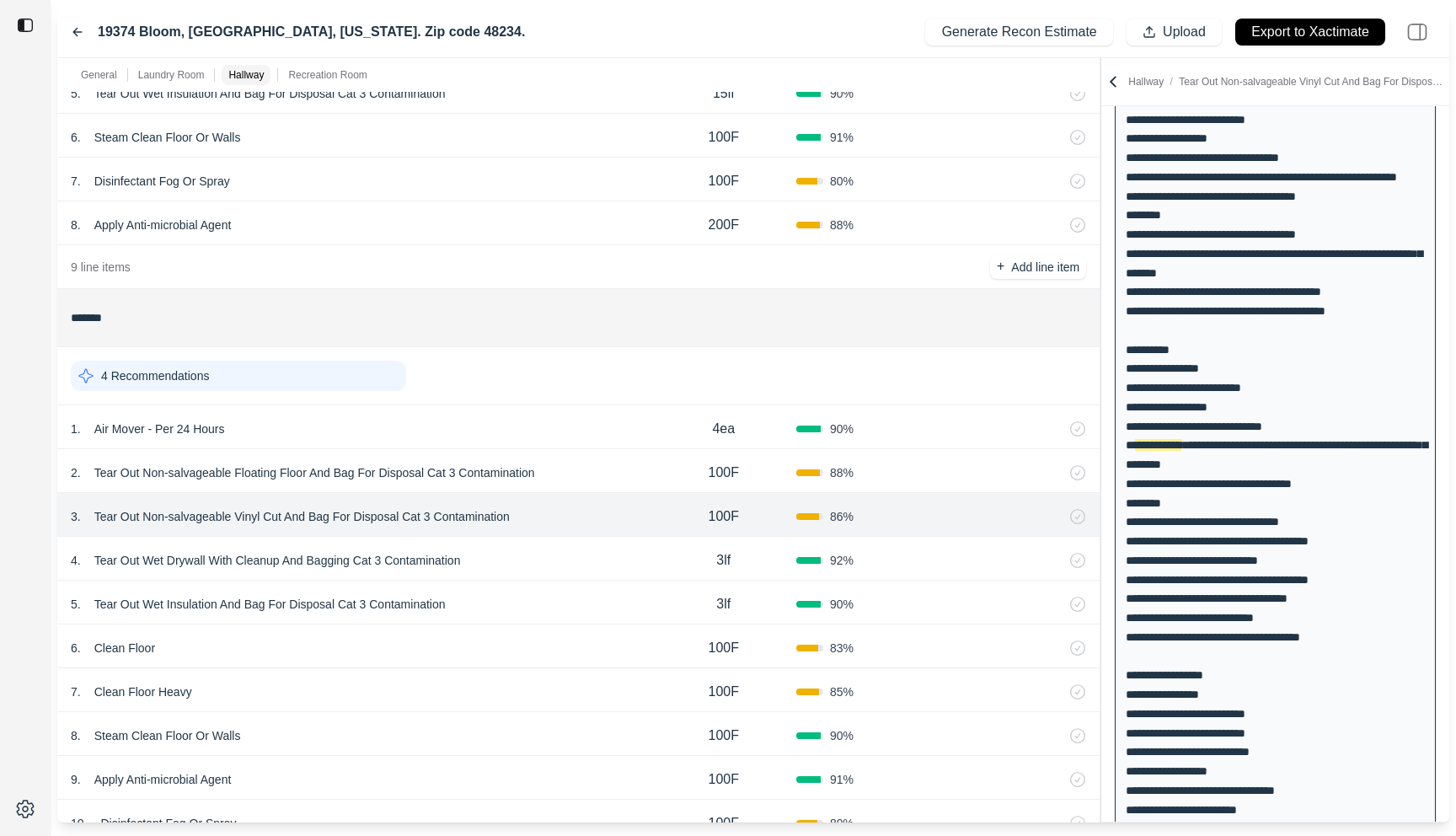
click at [592, 547] on div "4 . Tear Out Wet Drywall With Cleanup And Bagging Cat 3 Contamination 3lf 92 %" at bounding box center [578, 559] width 1042 height 44
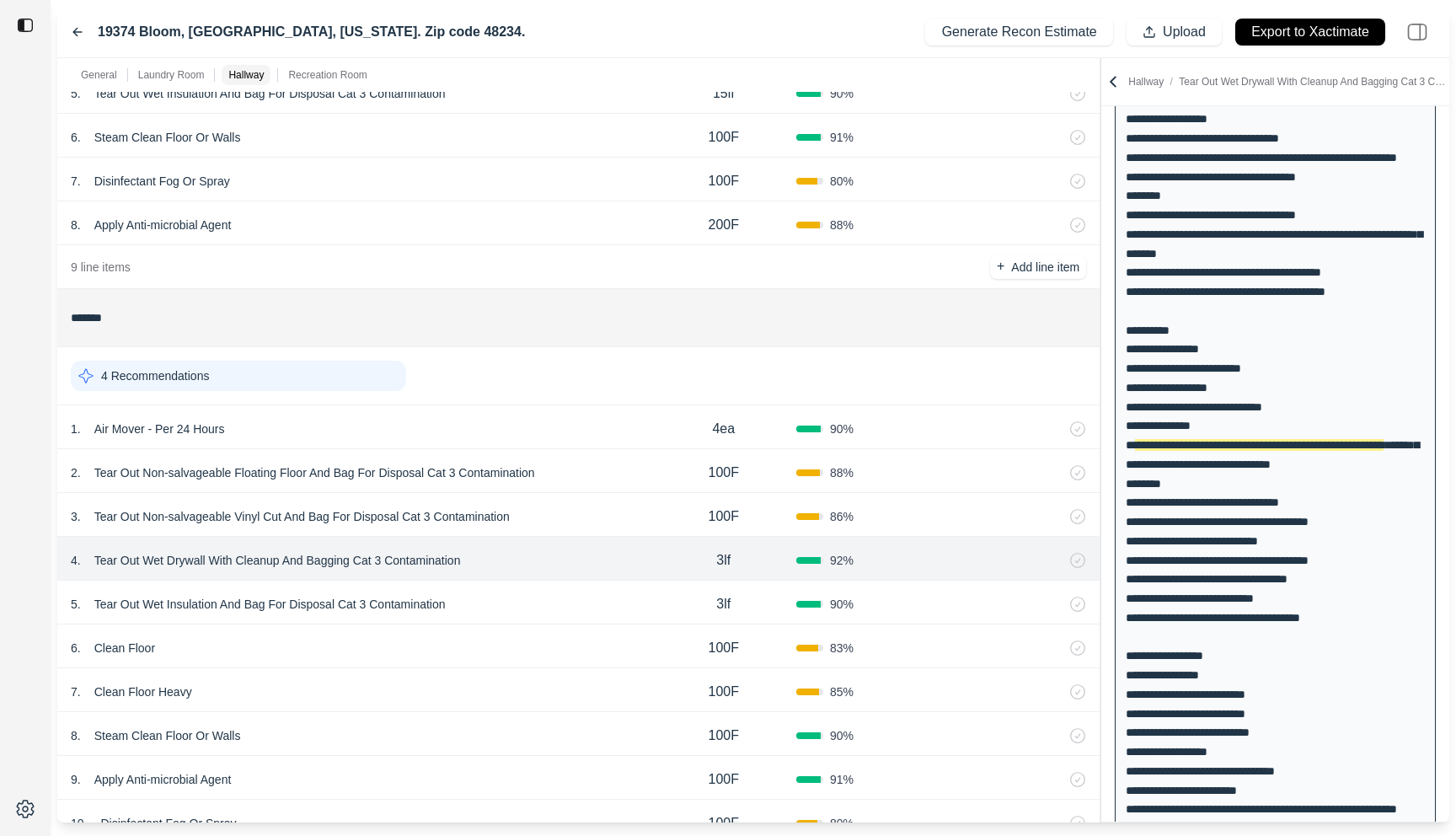
scroll to position [916, 0]
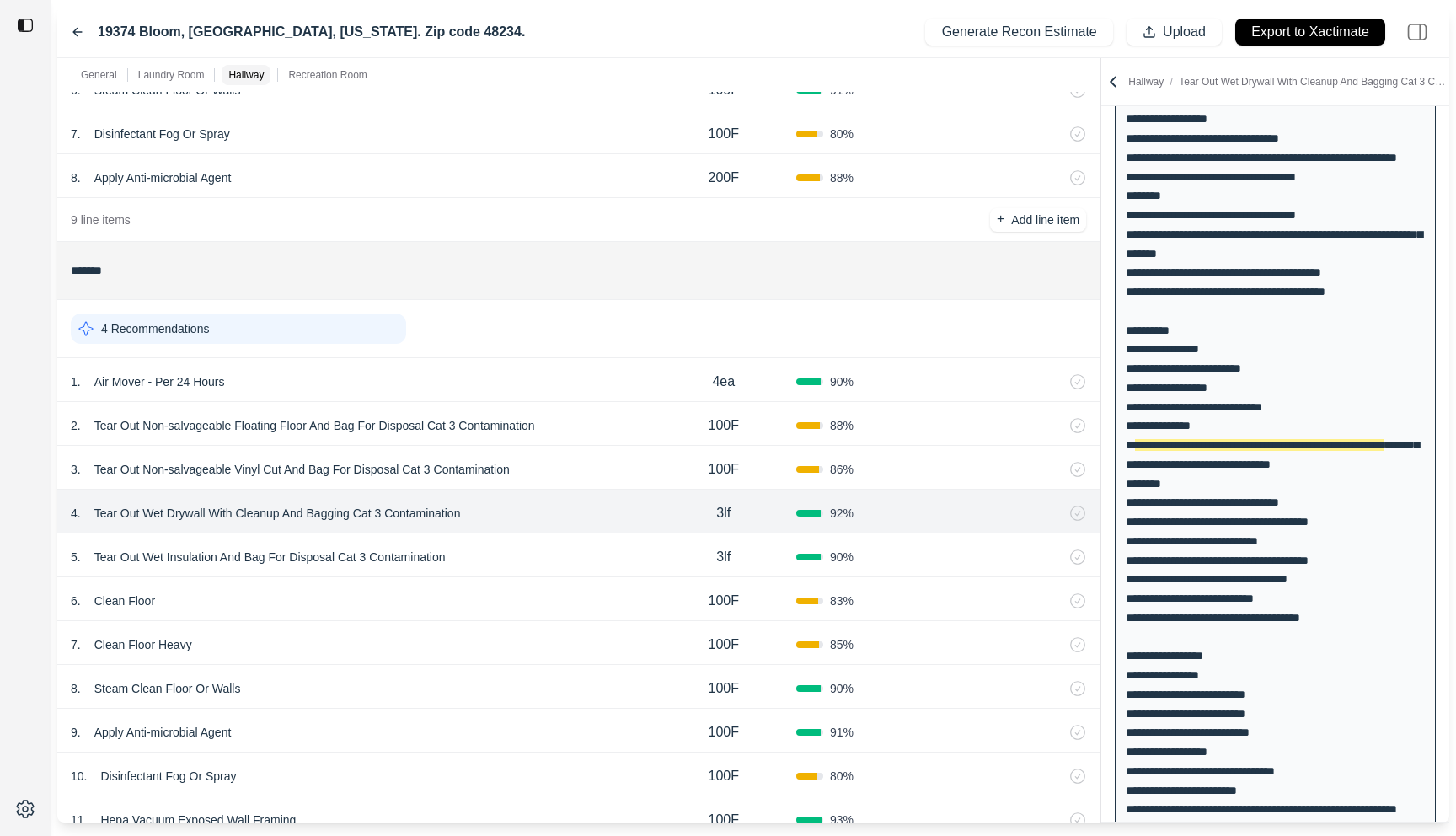
click at [592, 531] on div "4 . Tear Out Wet Drywall With Cleanup And Bagging Cat 3 Contamination 3lf 92 %" at bounding box center [578, 511] width 1042 height 44
click at [592, 545] on div "5 . Tear Out Wet Insulation And Bag For Disposal Cat 3 Contamination" at bounding box center [361, 557] width 581 height 23
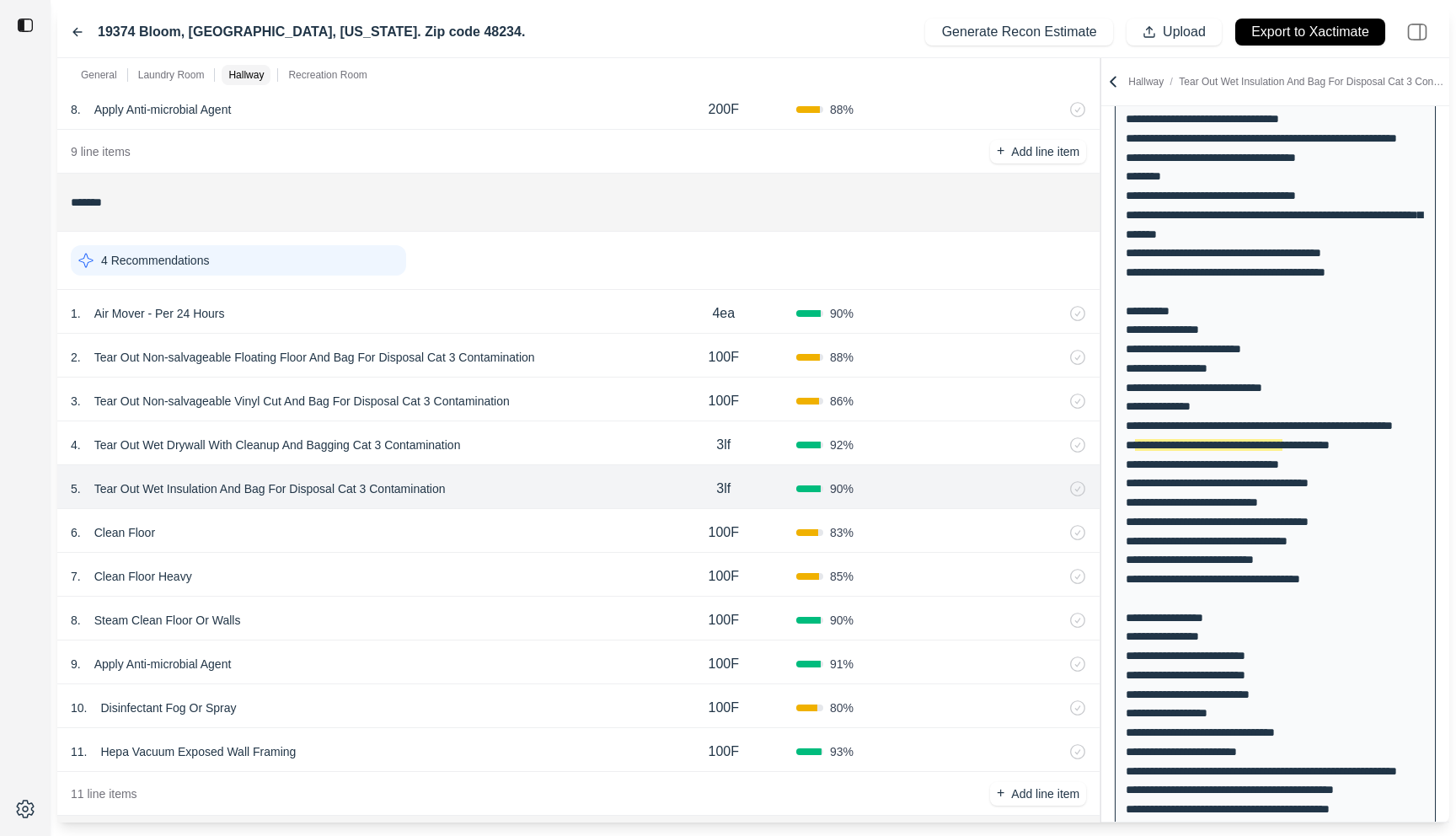
scroll to position [1010, 0]
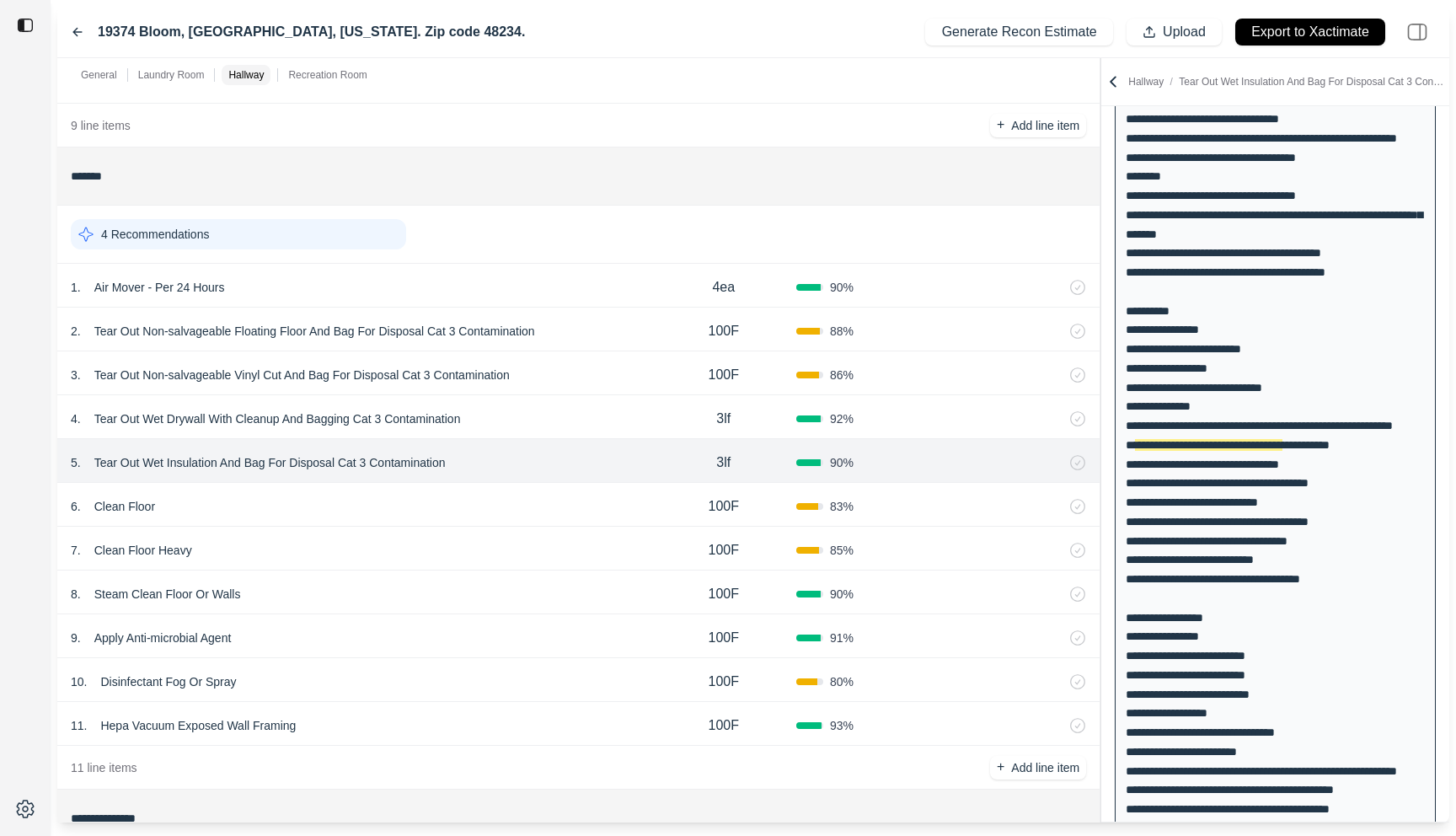
click at [597, 494] on div "6 . Clean Floor 100F 83 %" at bounding box center [578, 505] width 1042 height 44
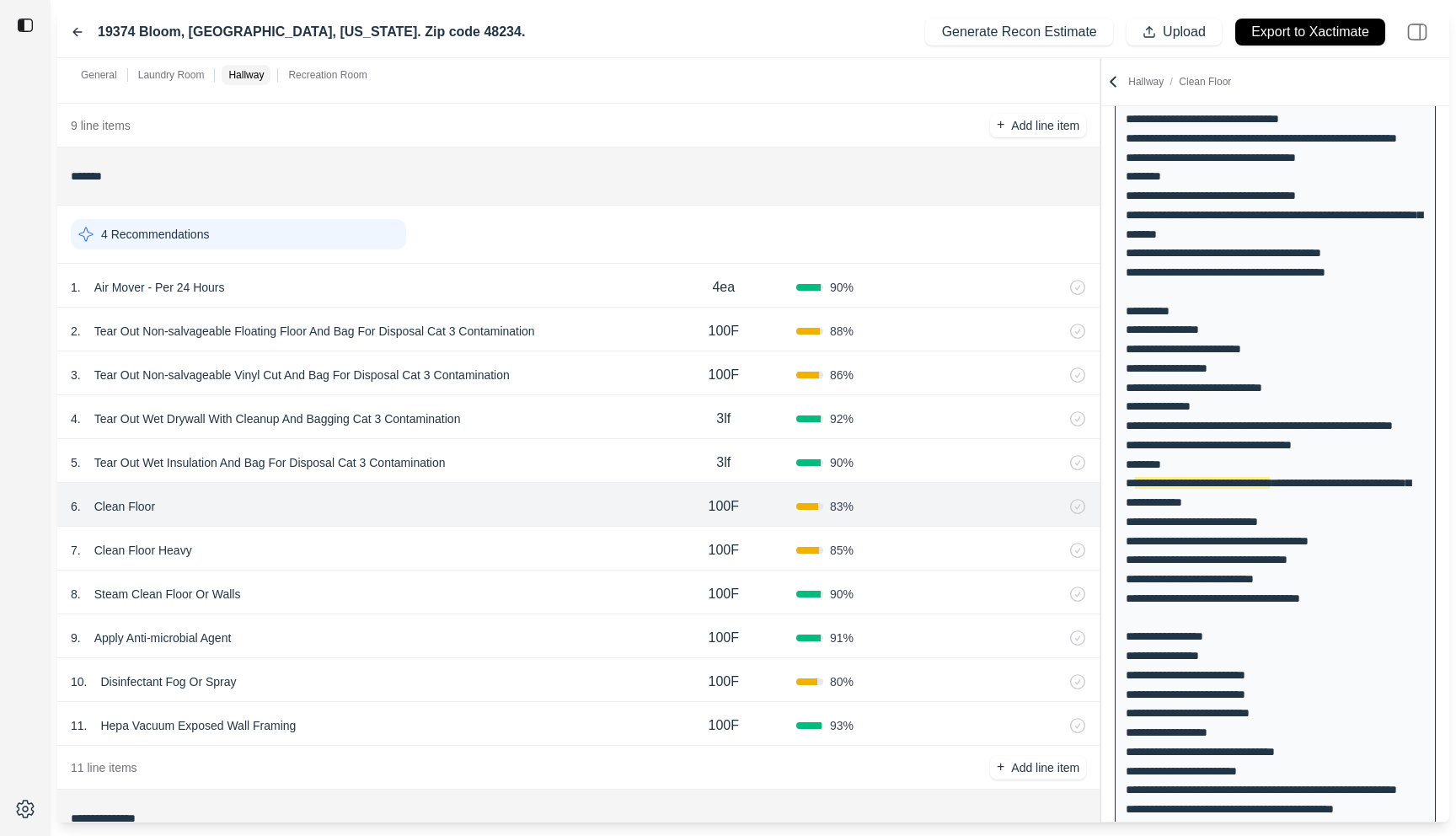
scroll to position [325, 0]
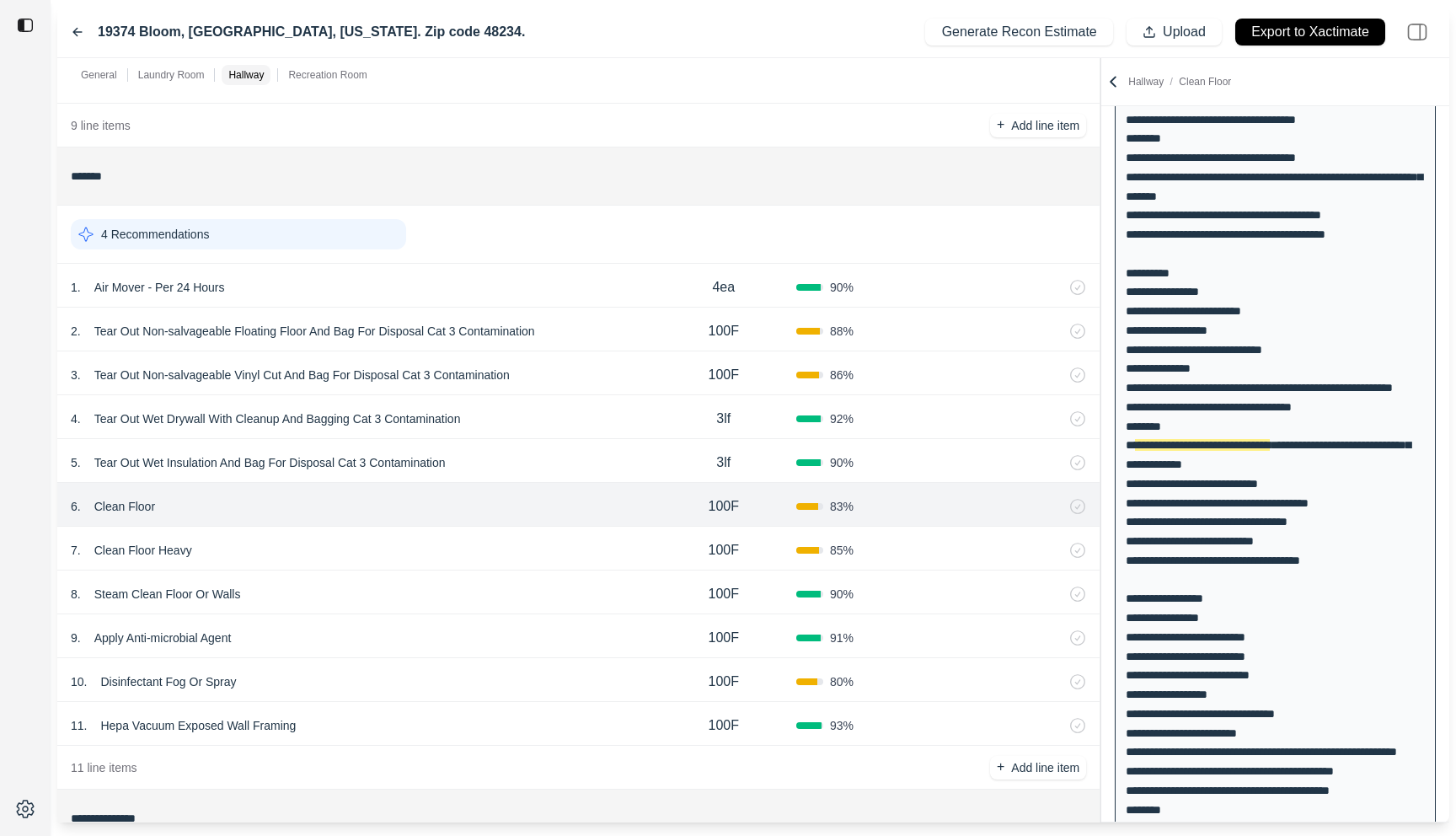
click at [586, 532] on div "7 . Clean Floor Heavy 100F 85 %" at bounding box center [578, 549] width 1042 height 44
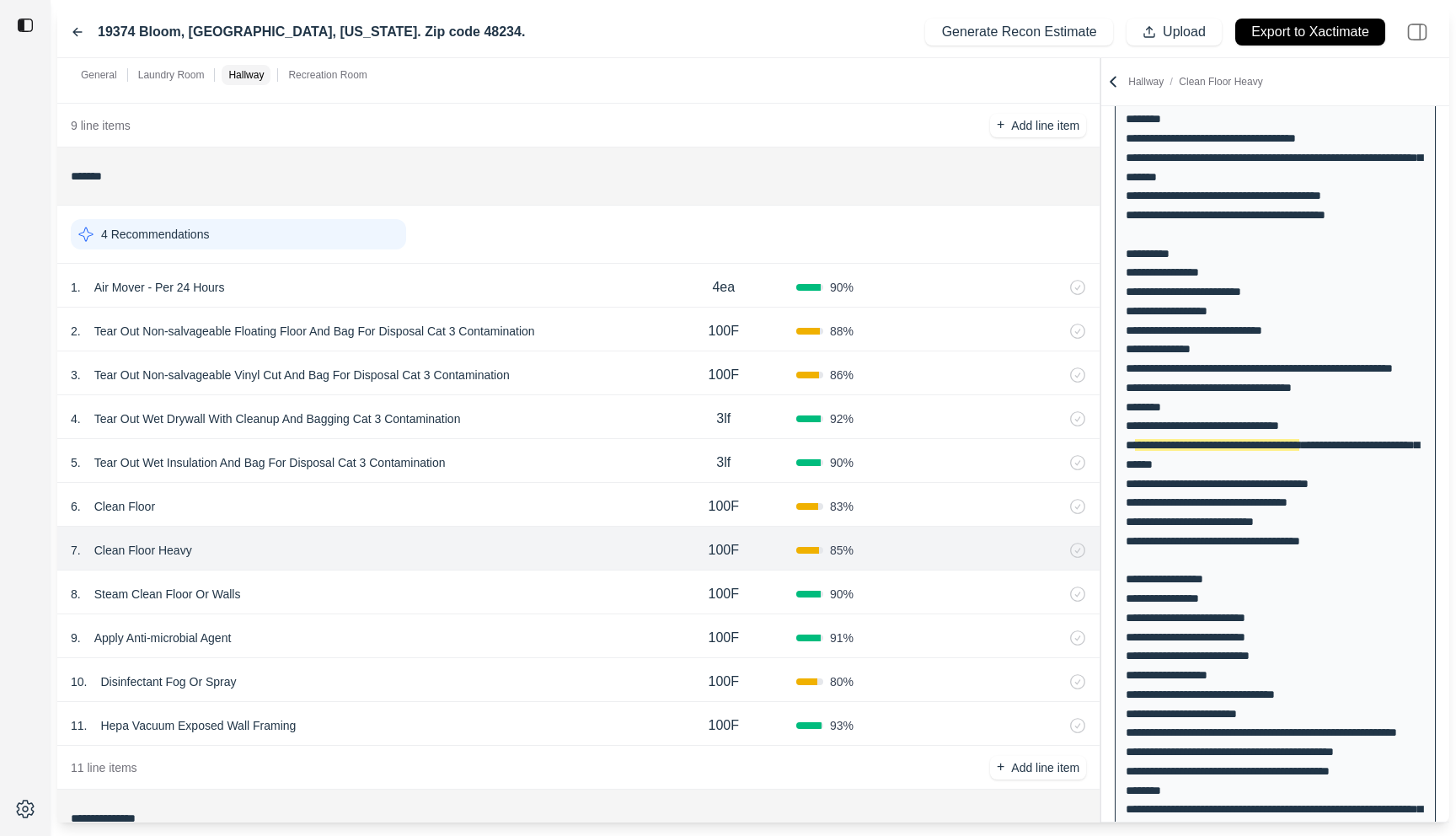
click at [580, 573] on div "8 . Steam Clean Floor Or Walls 100F 90 %" at bounding box center [578, 593] width 1042 height 44
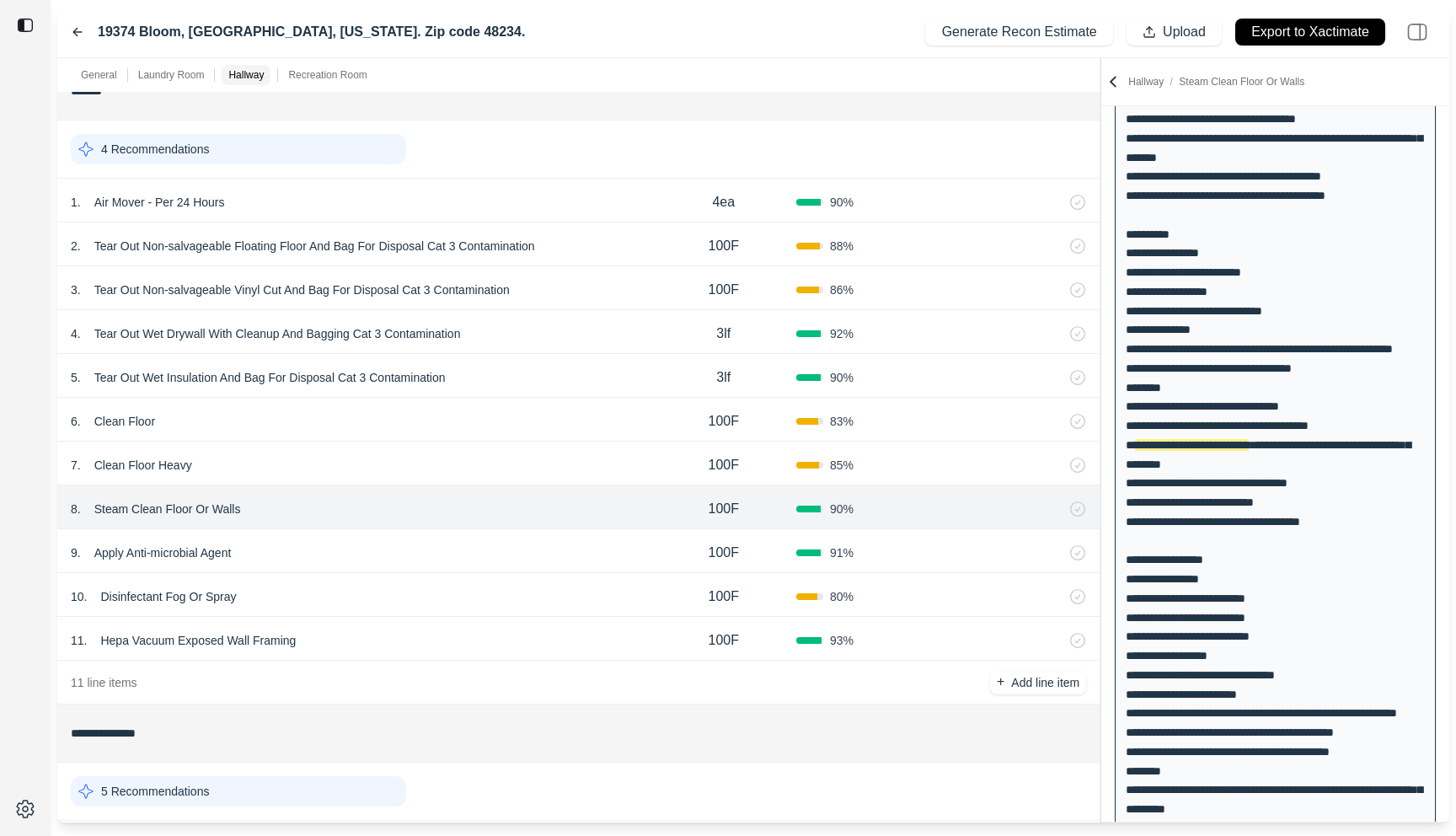
scroll to position [1095, 0]
click at [587, 528] on div "8 . Steam Clean Floor Or Walls 100F 90 %" at bounding box center [578, 508] width 1042 height 44
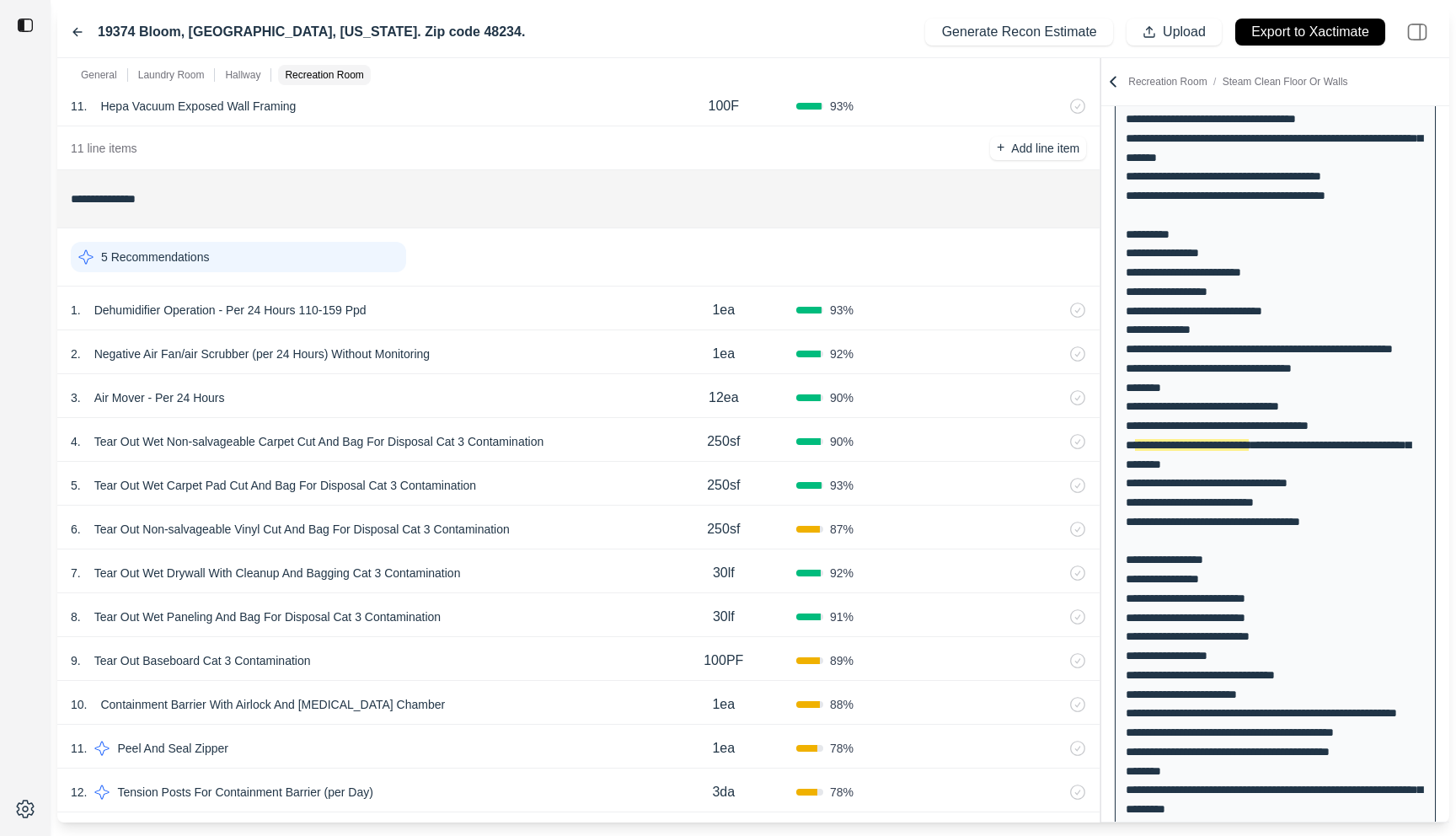
scroll to position [1997, 0]
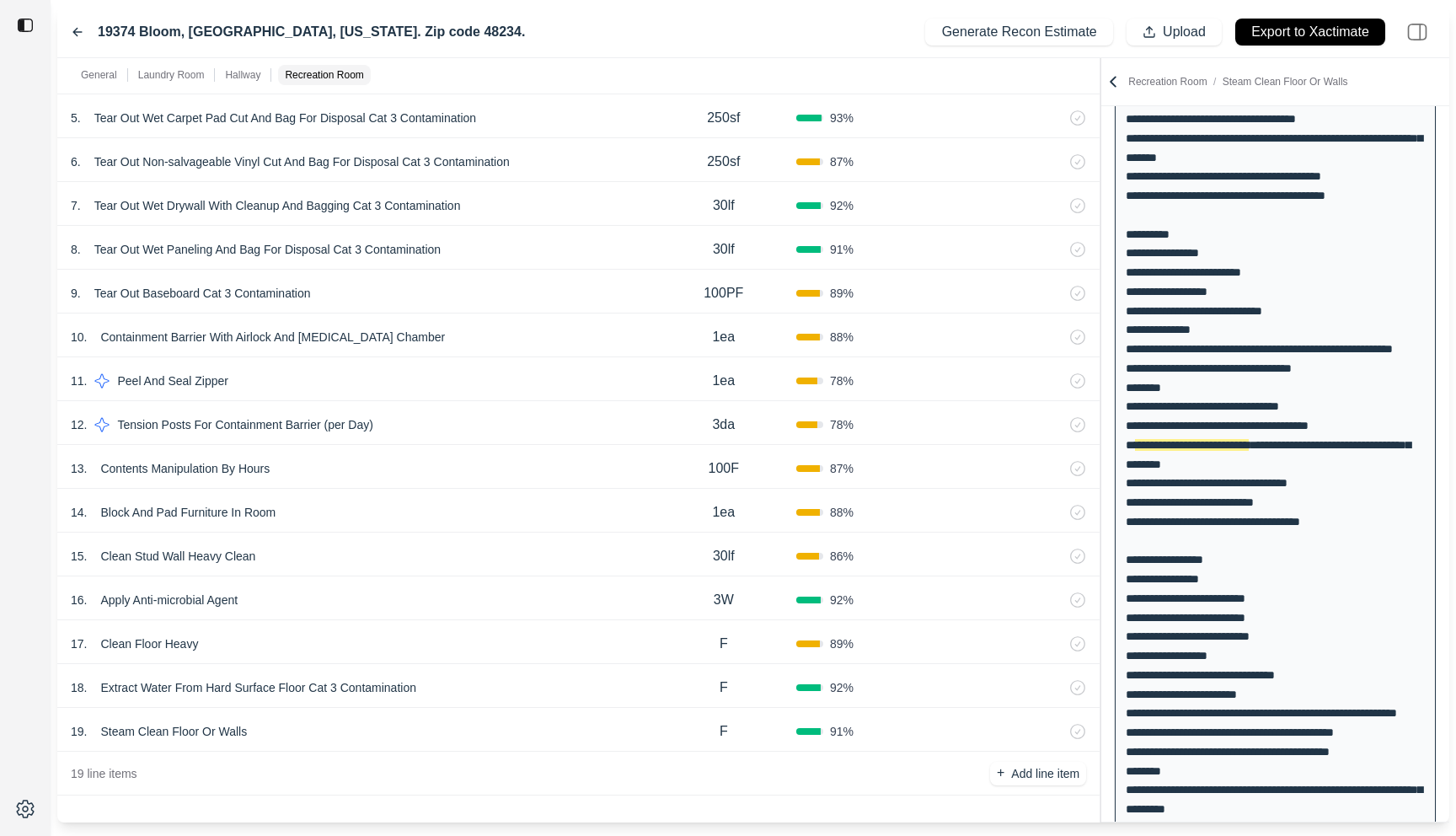
click at [564, 719] on div "19 . Steam Clean Floor Or Walls F 91 %" at bounding box center [578, 730] width 1042 height 44
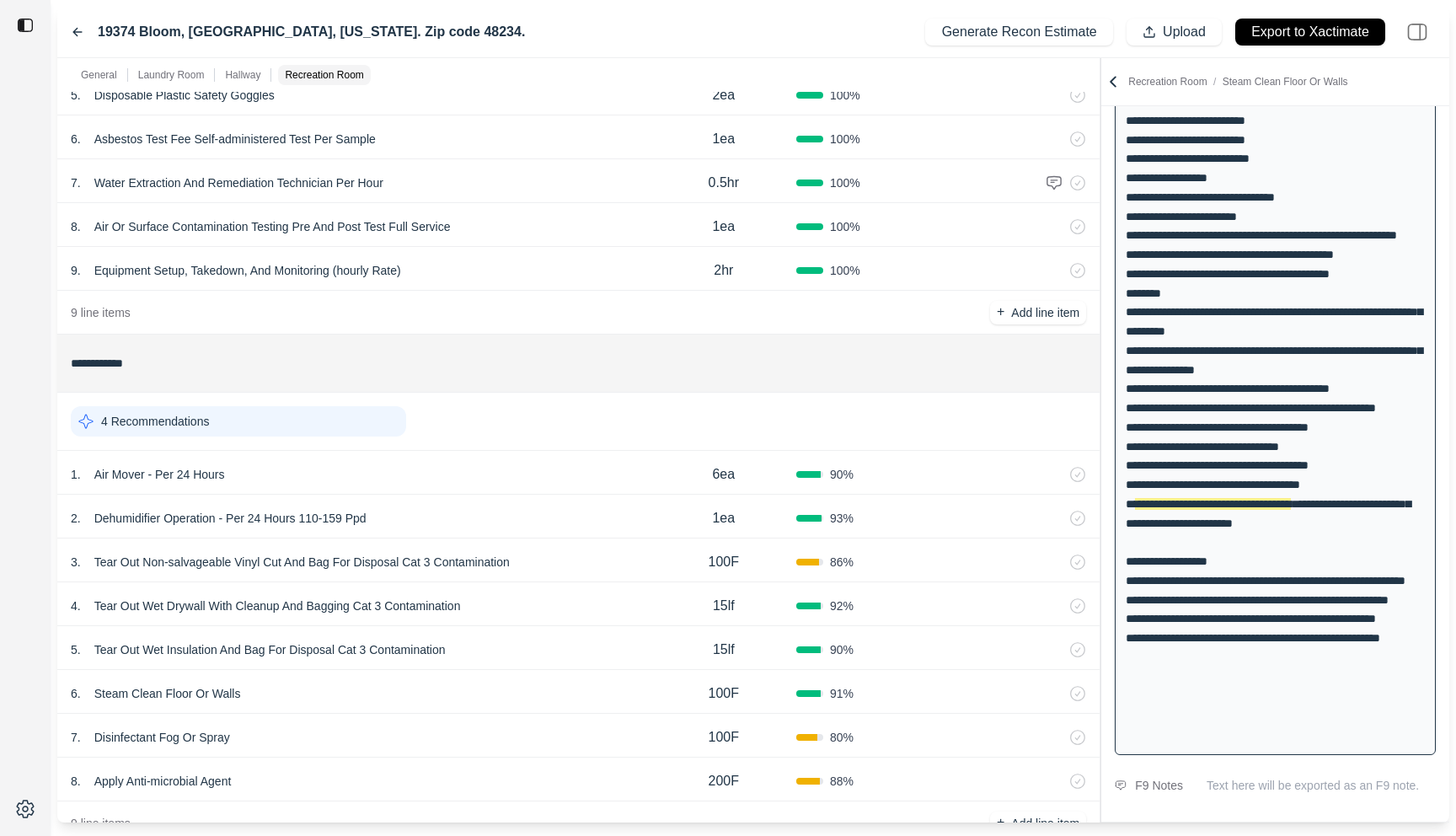
scroll to position [0, 0]
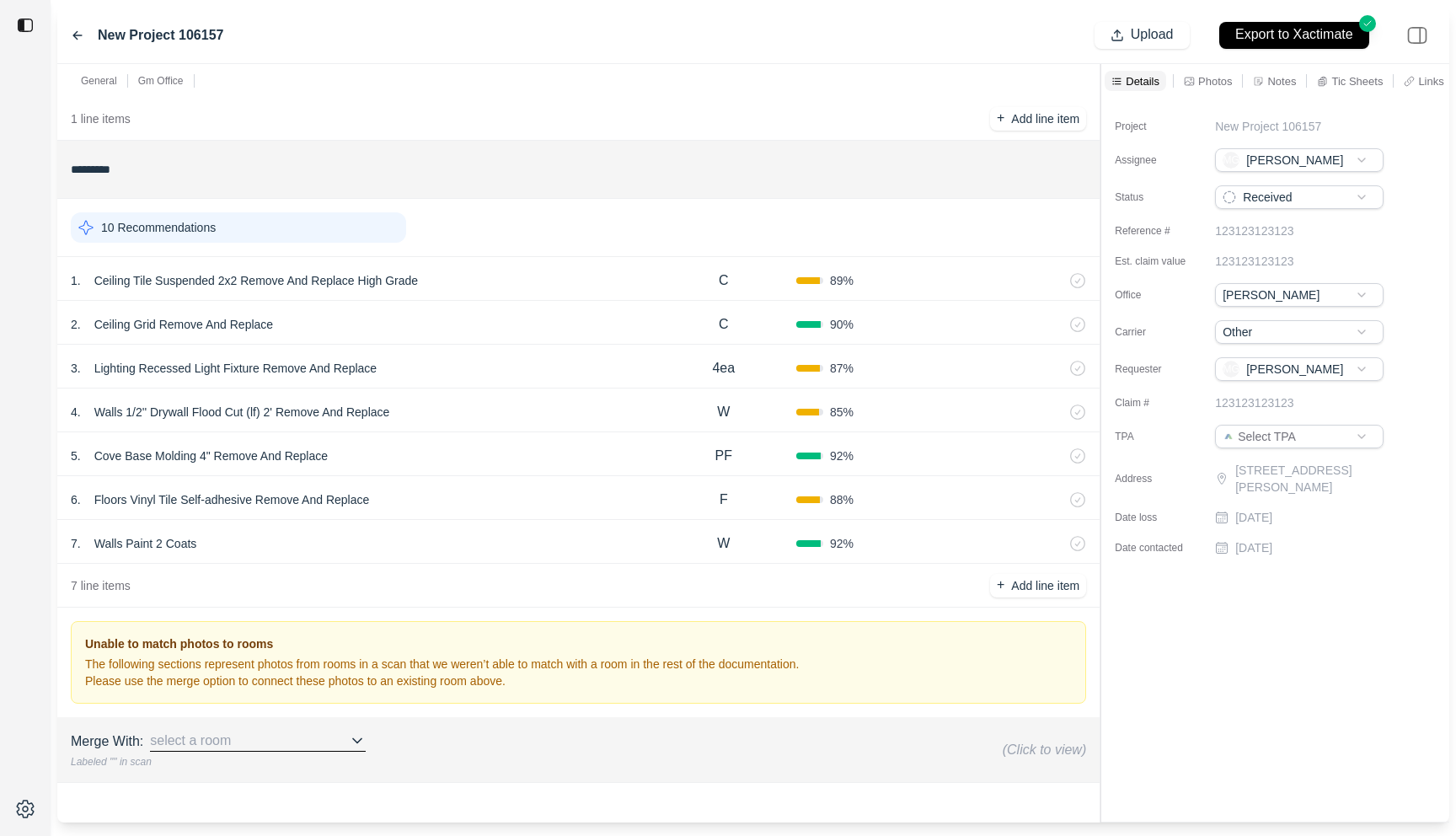
scroll to position [175, 0]
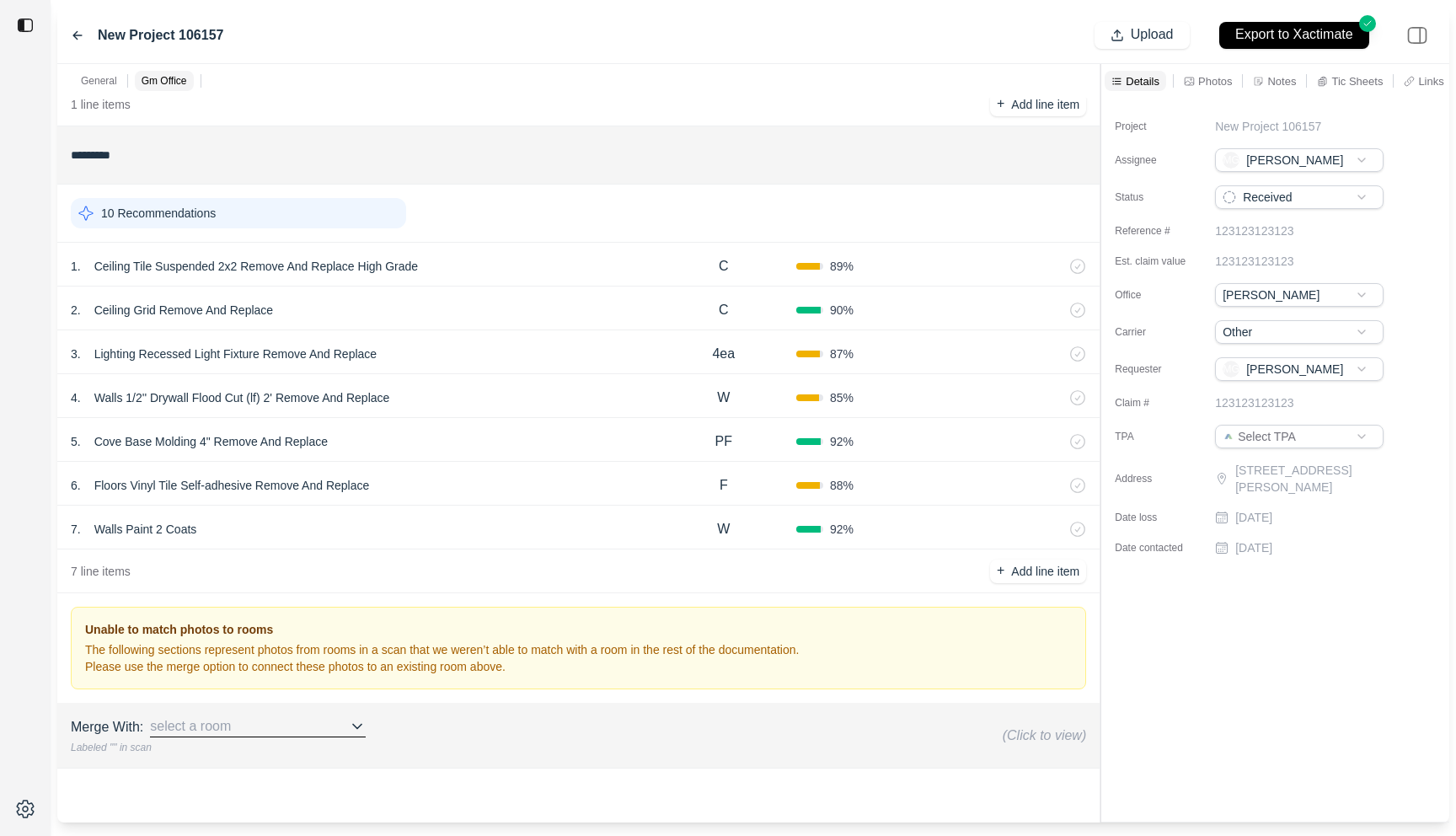
click at [538, 399] on div "4 . Walls 1/2'' Drywall Flood Cut (lf) 2' Remove And Replace" at bounding box center [361, 398] width 581 height 23
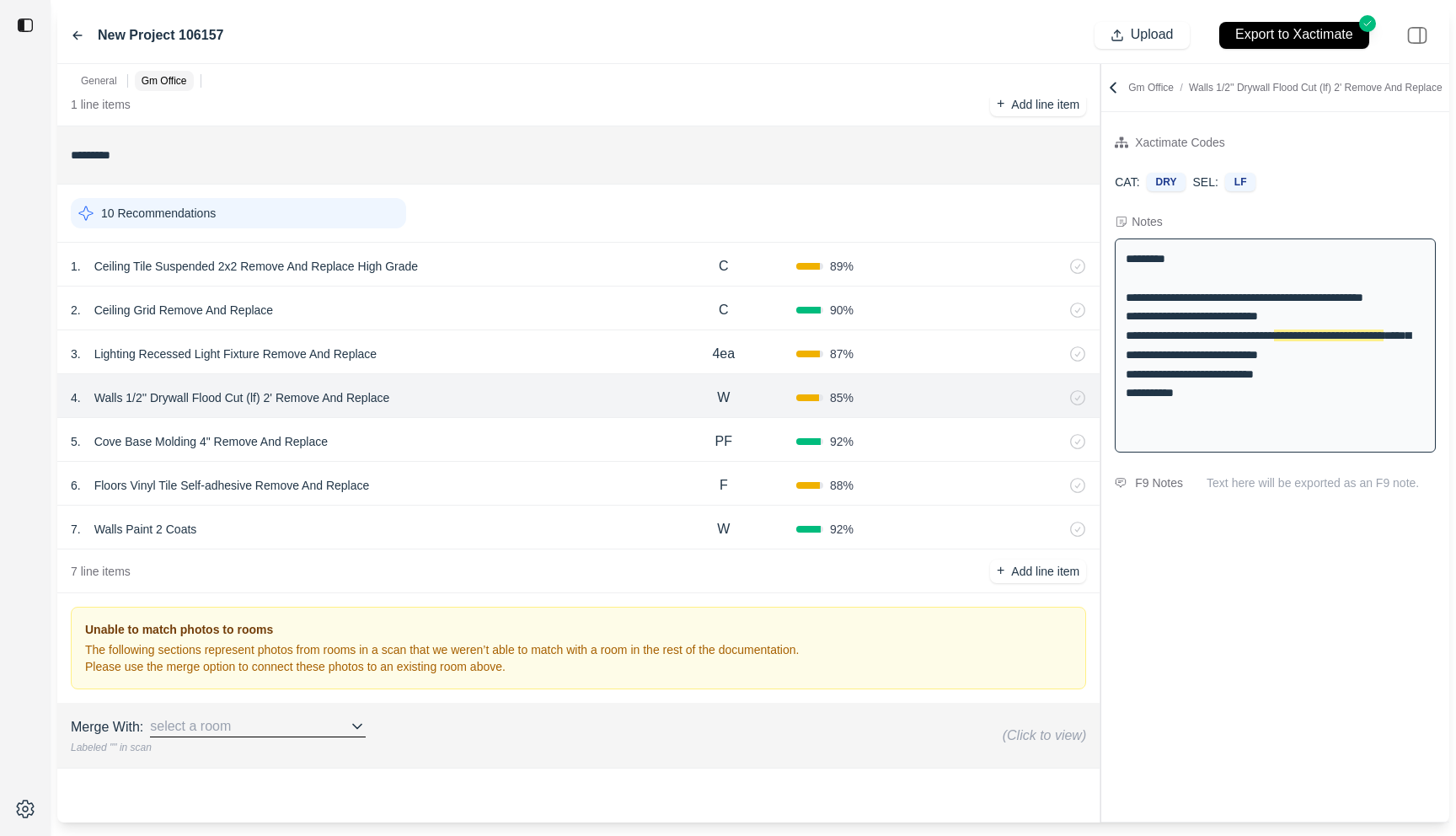
click at [527, 474] on div "6 . Floors Vinyl Tile Self-adhesive Remove And Replace" at bounding box center [361, 486] width 581 height 23
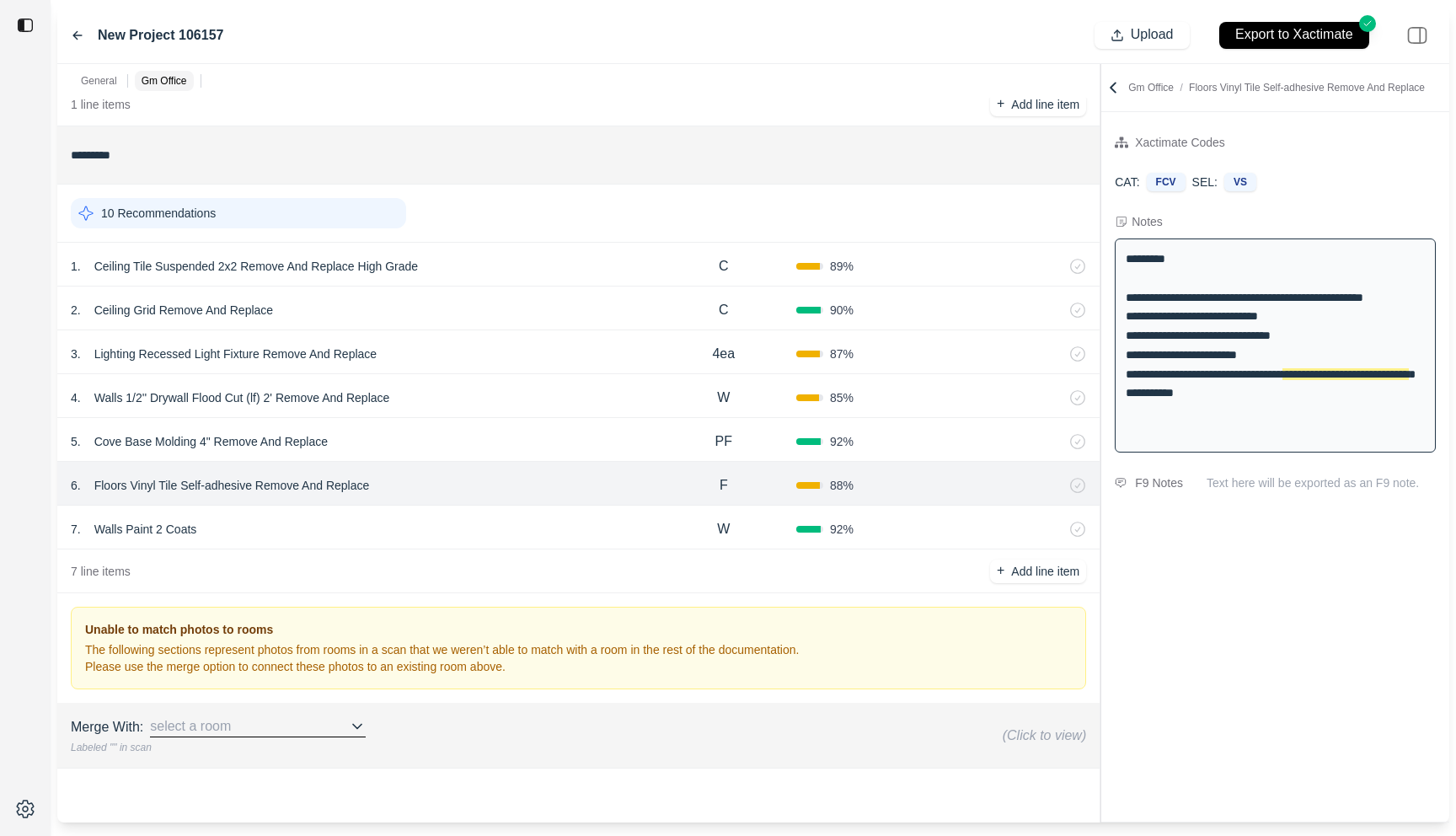
click at [530, 442] on div "5 . Cove Base Molding 4" Remove And Replace" at bounding box center [361, 442] width 581 height 23
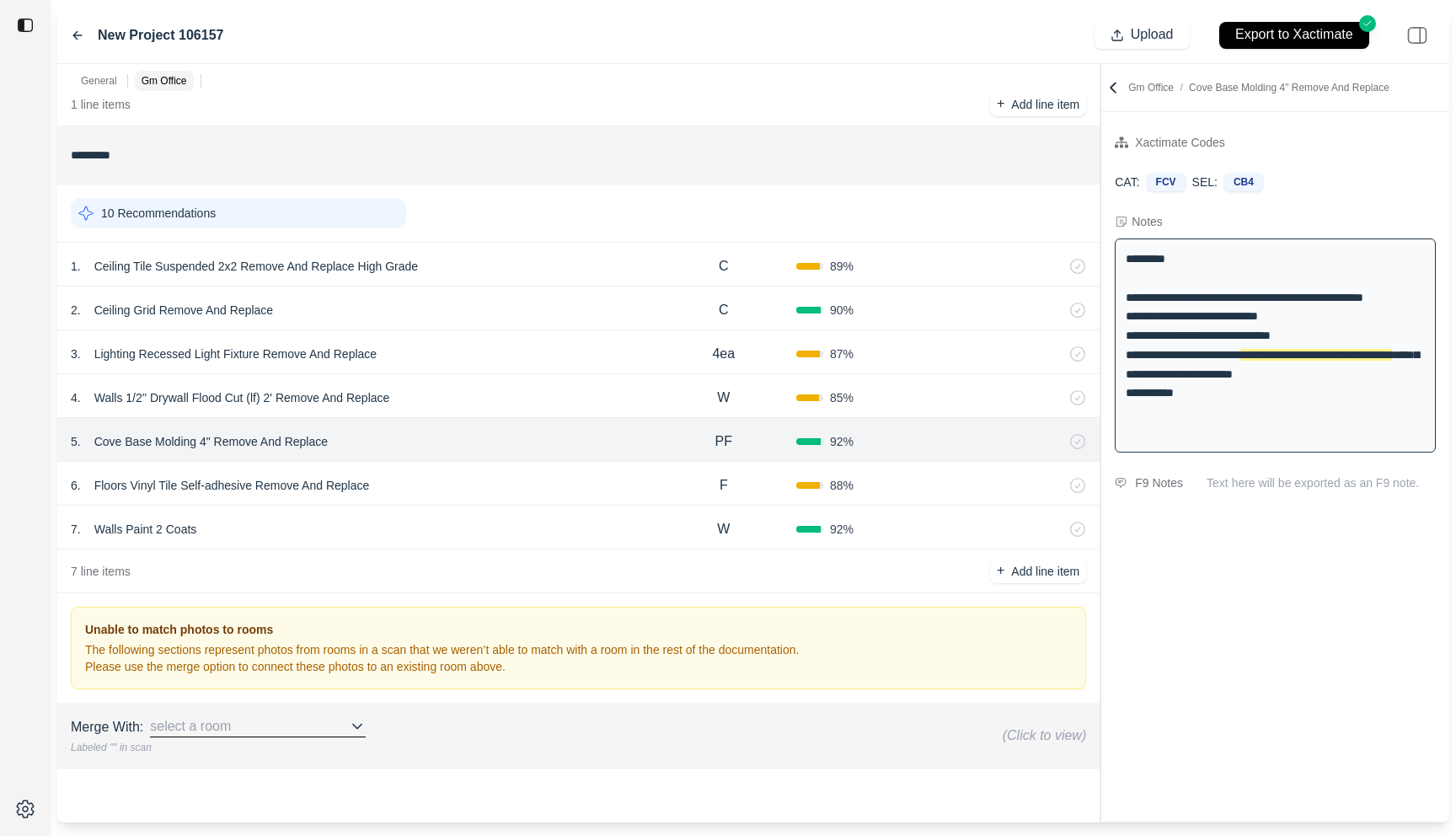
click at [533, 409] on div "4 . Walls 1/2'' Drywall Flood Cut (lf) 2' Remove And Replace" at bounding box center [361, 398] width 581 height 23
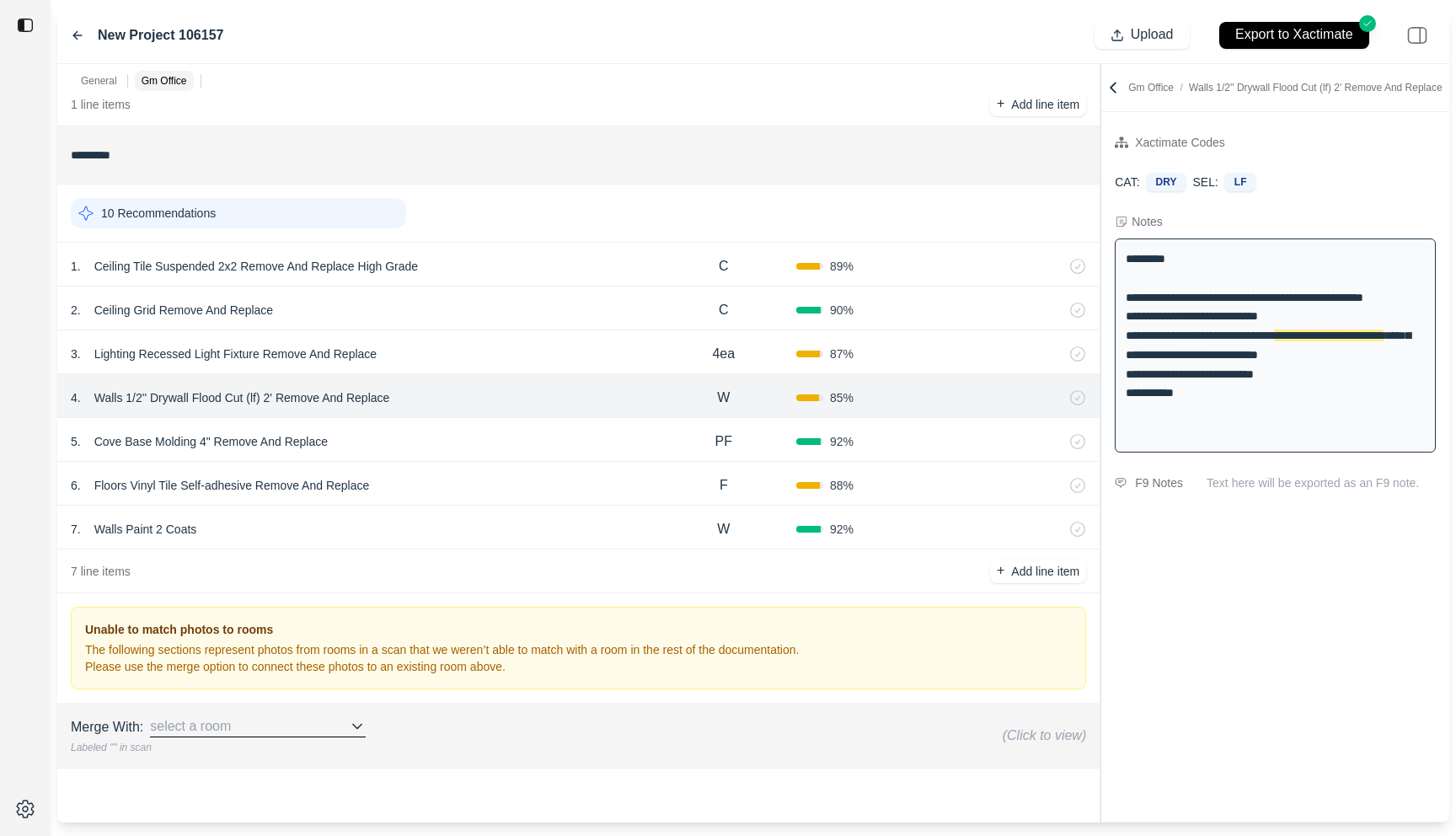
click at [540, 377] on div "4 . Walls 1/2'' Drywall Flood Cut (lf) 2' Remove And Replace W 85 %" at bounding box center [578, 396] width 1042 height 44
click at [548, 351] on div "3 . Lighting Recessed Light Fixture Remove And Replace" at bounding box center [361, 354] width 581 height 23
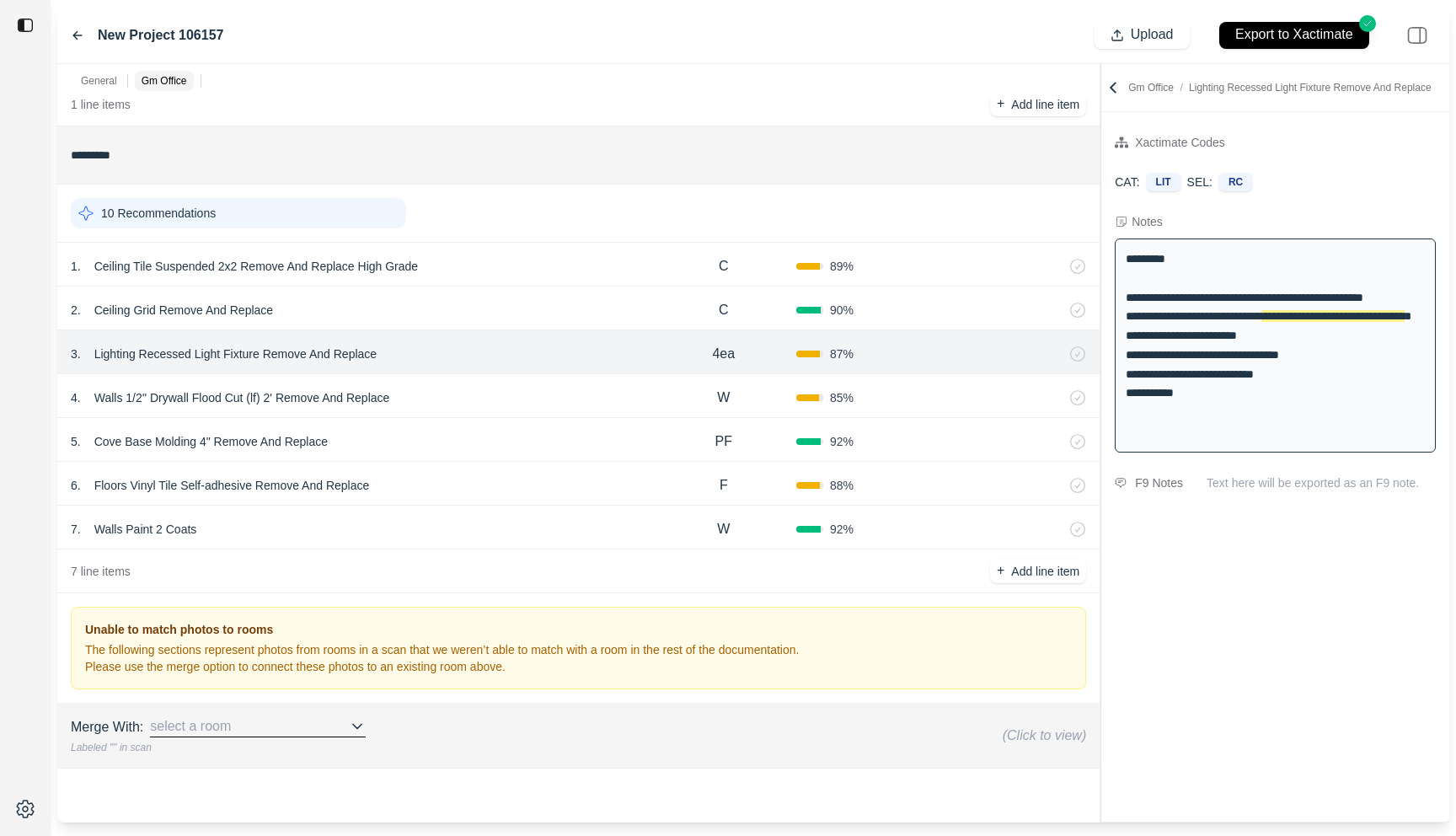
click at [562, 312] on div "2 . Ceiling Grid Remove And Replace" at bounding box center [361, 310] width 581 height 23
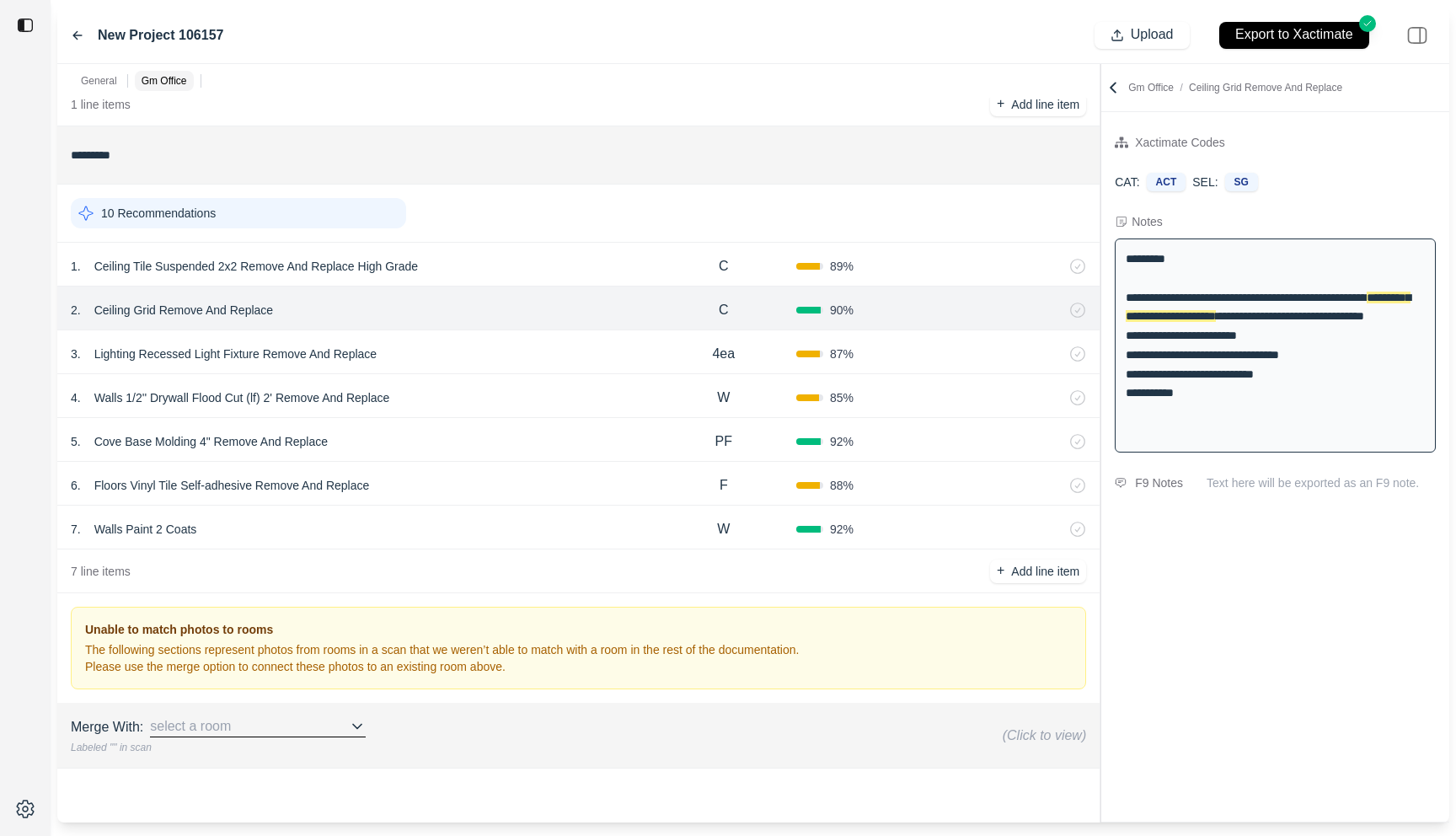
click at [577, 271] on div "1 . Ceiling Tile Suspended 2x2 Remove And Replace High Grade" at bounding box center [361, 267] width 581 height 23
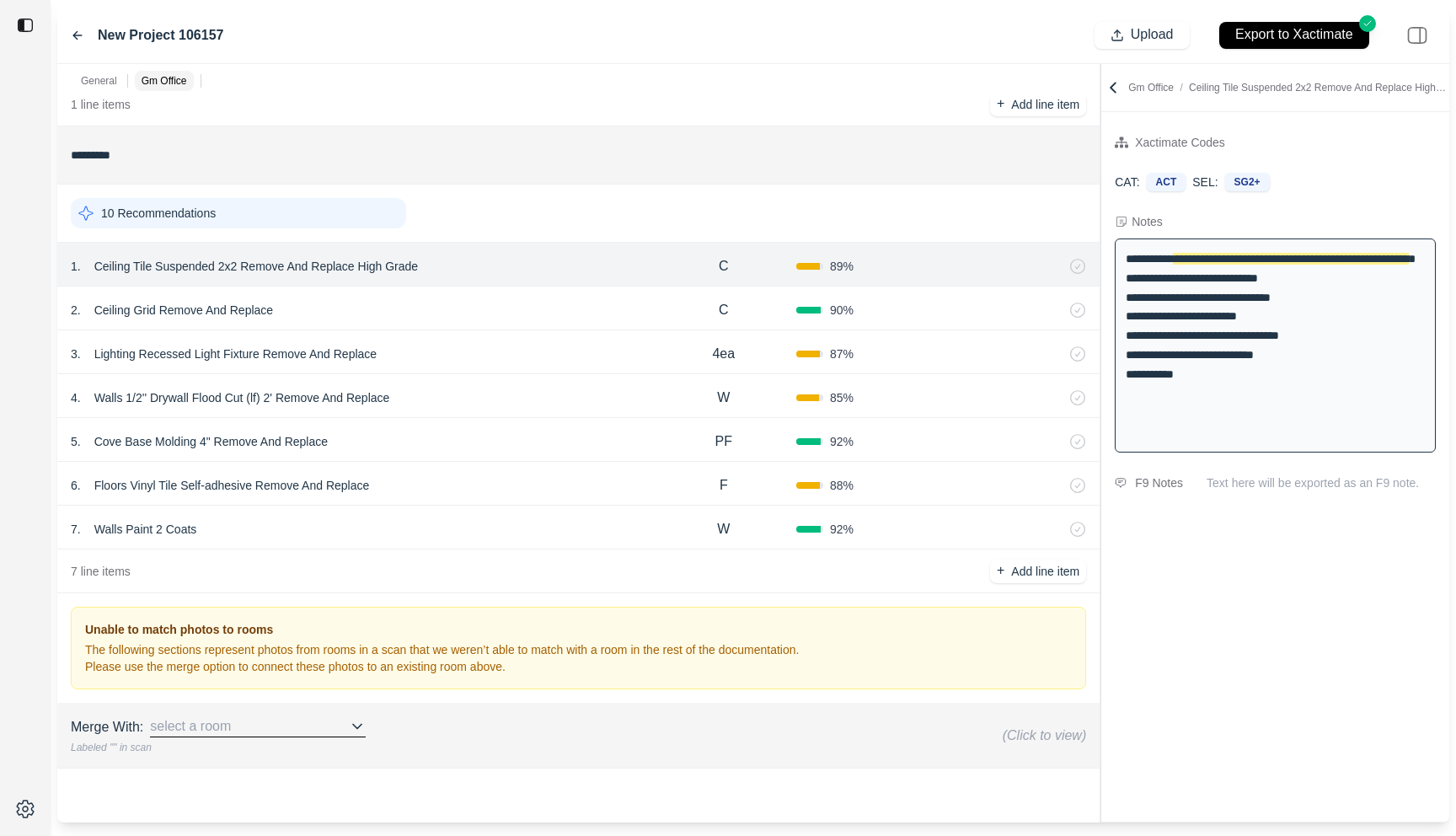
click at [561, 311] on div "2 . Ceiling Grid Remove And Replace" at bounding box center [361, 310] width 581 height 23
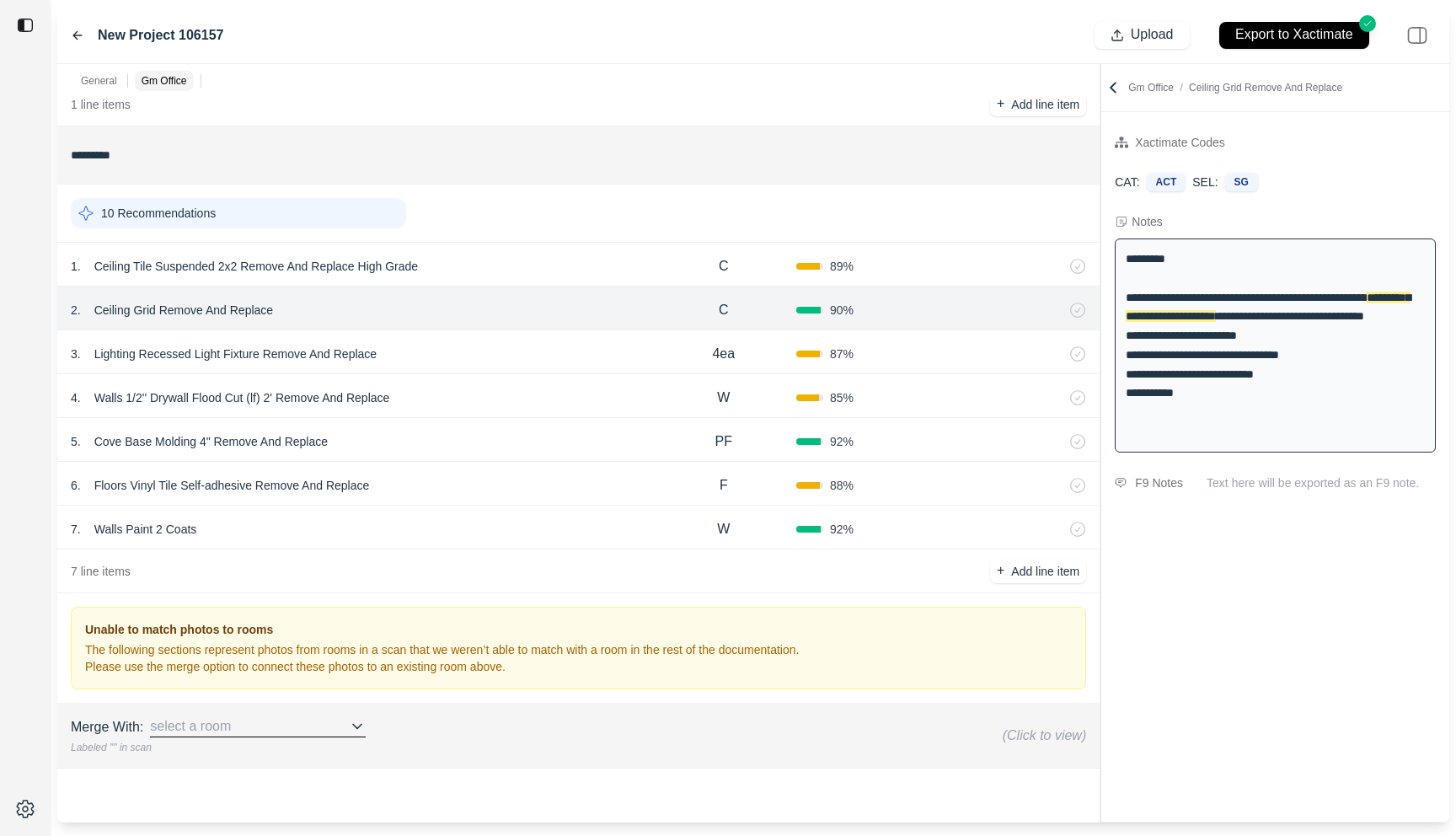
click at [572, 280] on div "1 . Ceiling Tile Suspended 2x2 Remove And Replace High Grade C 89 %" at bounding box center [578, 264] width 1042 height 44
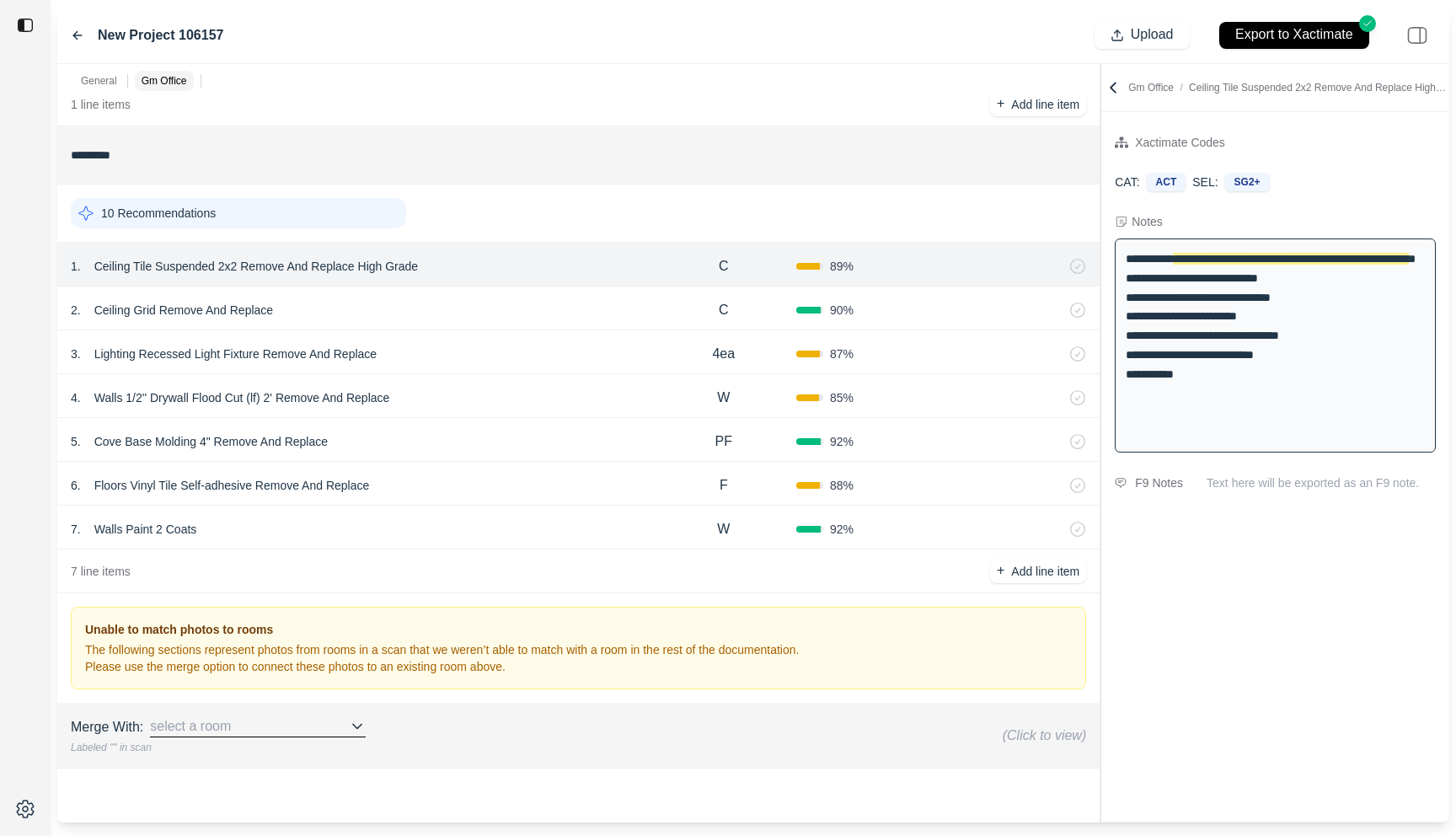
click at [566, 300] on div "2 . Ceiling Grid Remove And Replace" at bounding box center [361, 310] width 581 height 23
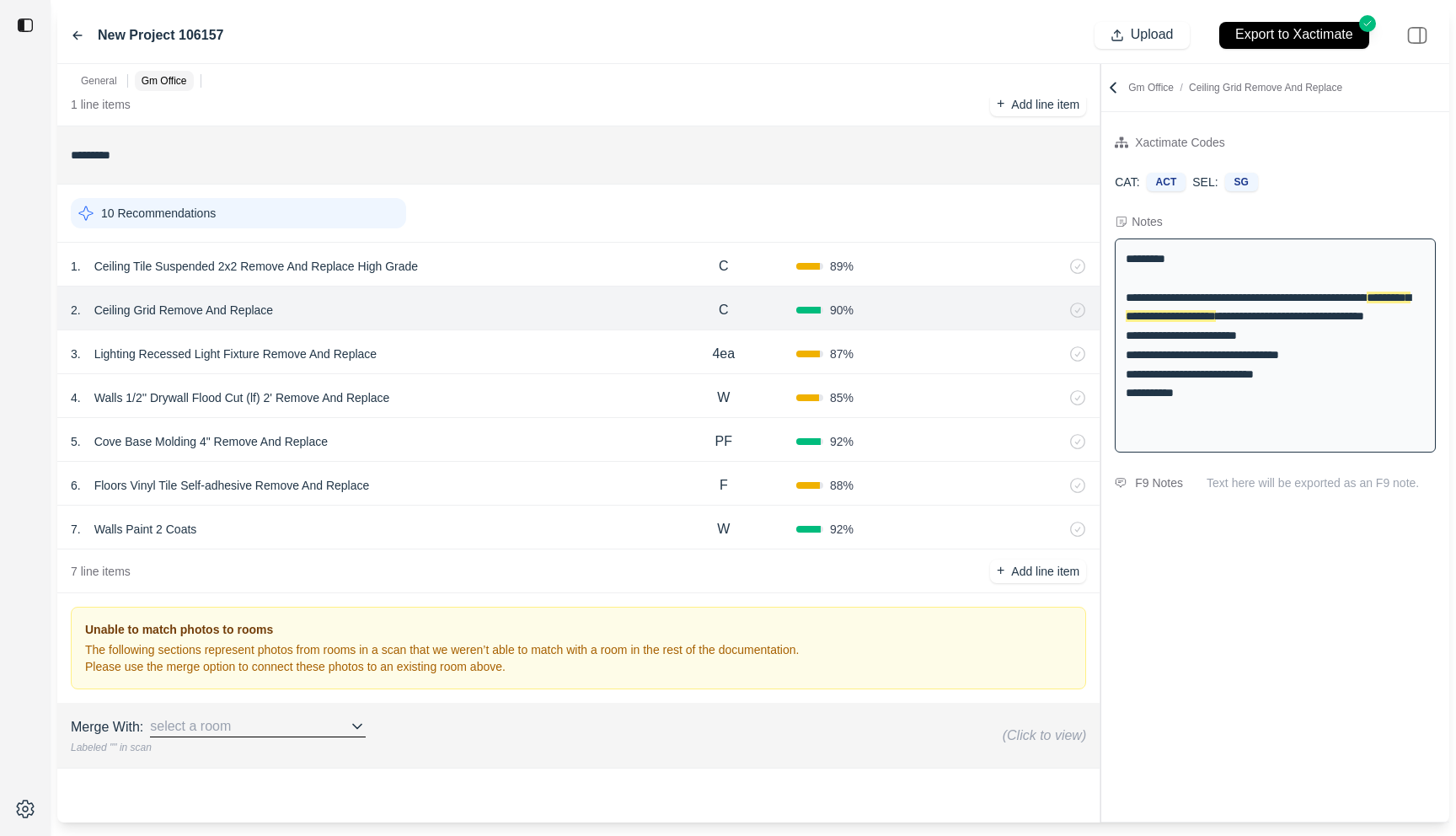
click at [570, 280] on div "1 . Ceiling Tile Suspended 2x2 Remove And Replace High Grade C 89 %" at bounding box center [578, 264] width 1042 height 44
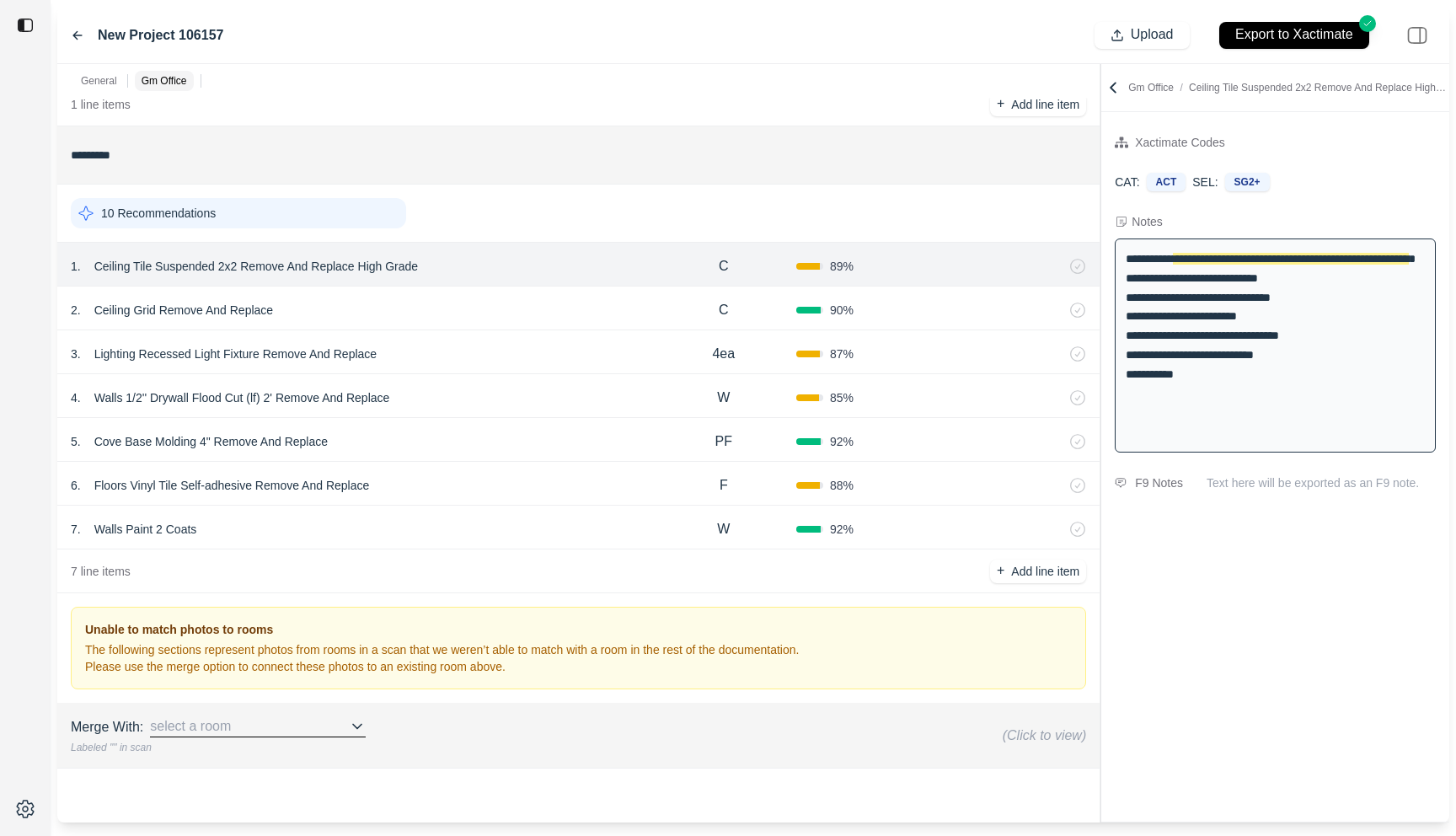
click at [469, 290] on div "2 . Ceiling Grid Remove And Replace C 90 %" at bounding box center [578, 308] width 1042 height 44
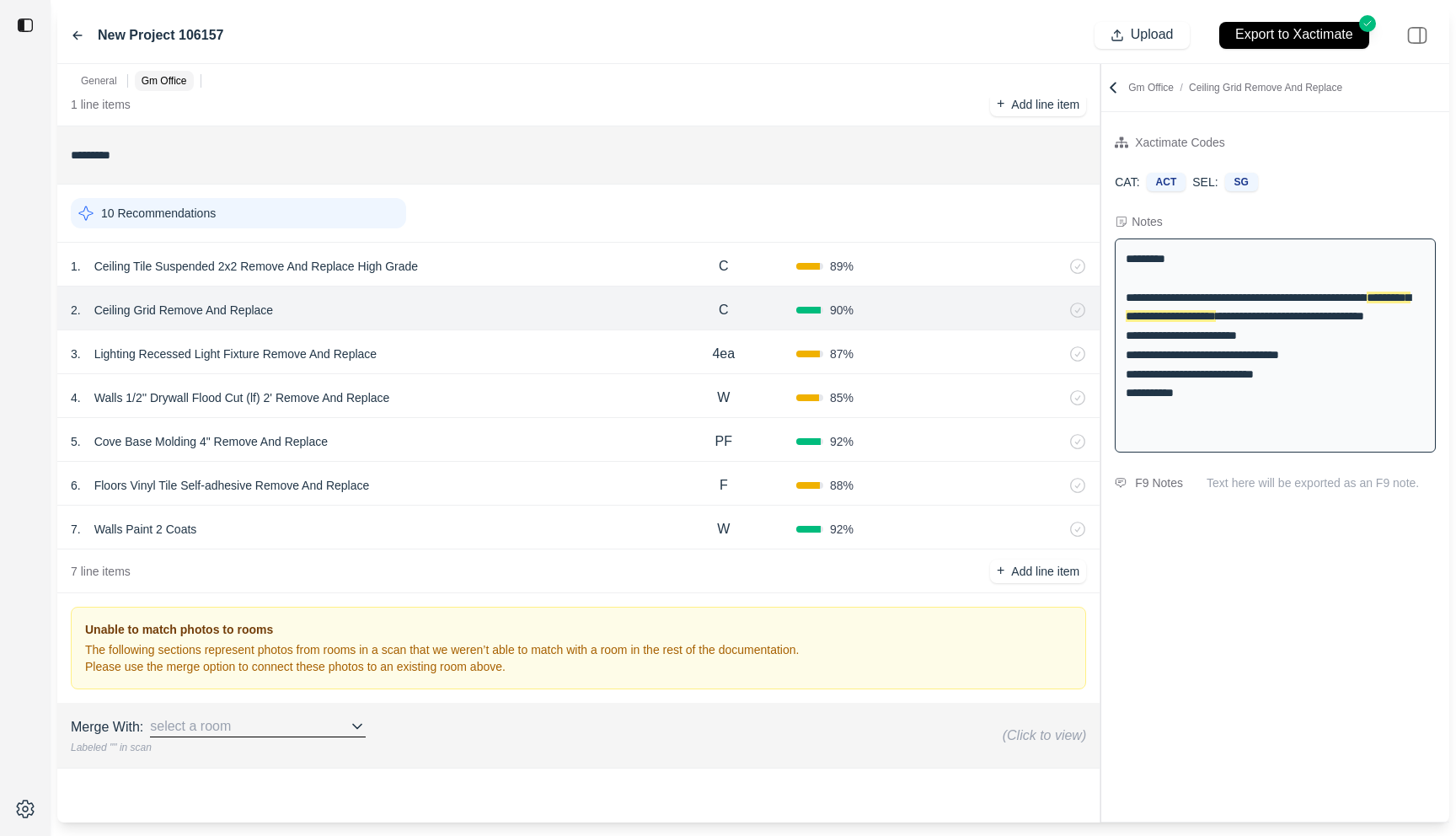
click at [469, 345] on div "3 . Lighting Recessed Light Fixture Remove And Replace" at bounding box center [361, 354] width 581 height 23
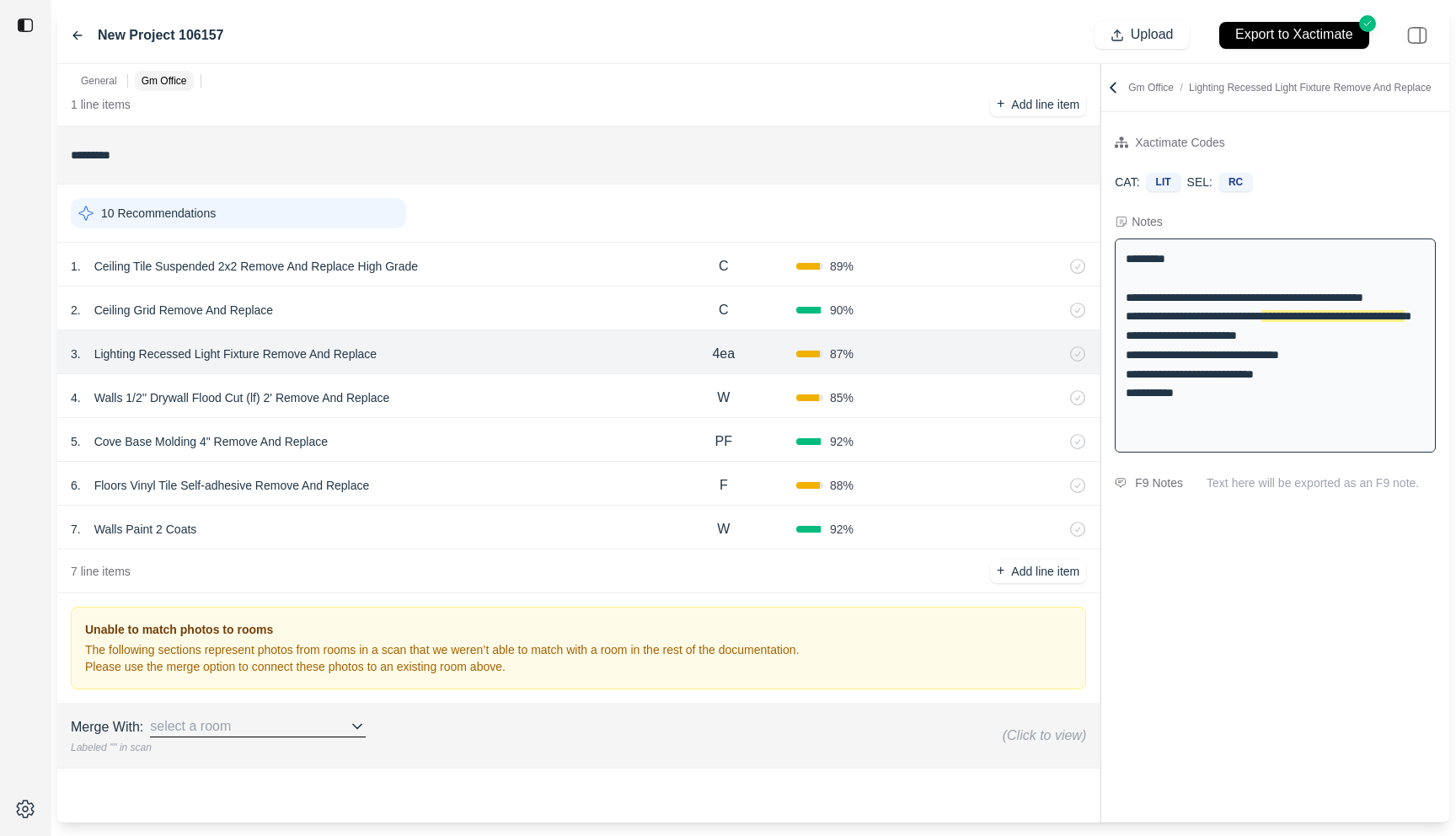
click at [469, 412] on div "4 . Walls 1/2'' Drywall Flood Cut (lf) 2' Remove And Replace W 85 %" at bounding box center [578, 396] width 1042 height 44
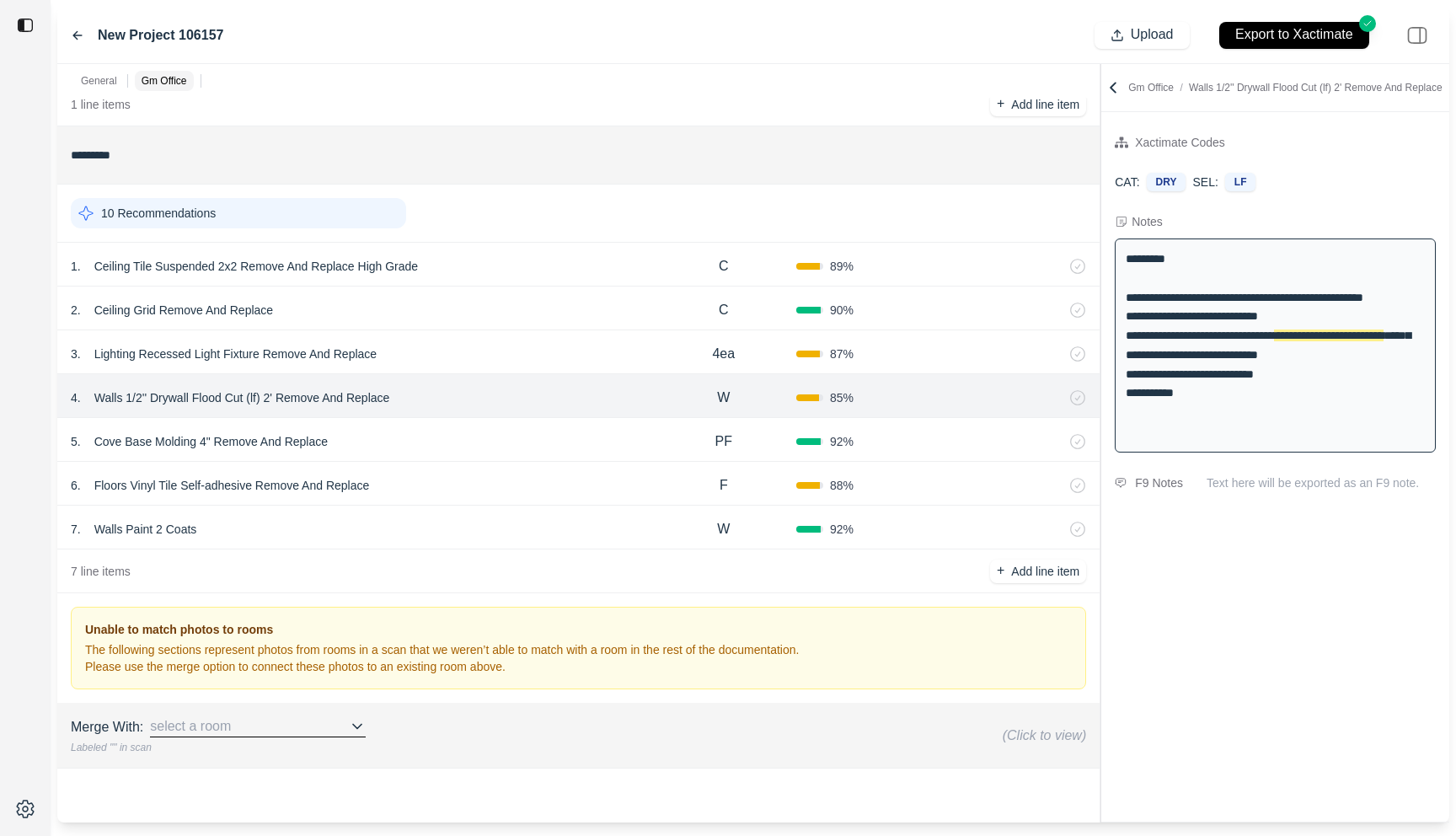
click at [469, 465] on div "6 . Floors Vinyl Tile Self-adhesive Remove And Replace F 88 %" at bounding box center [578, 483] width 1042 height 44
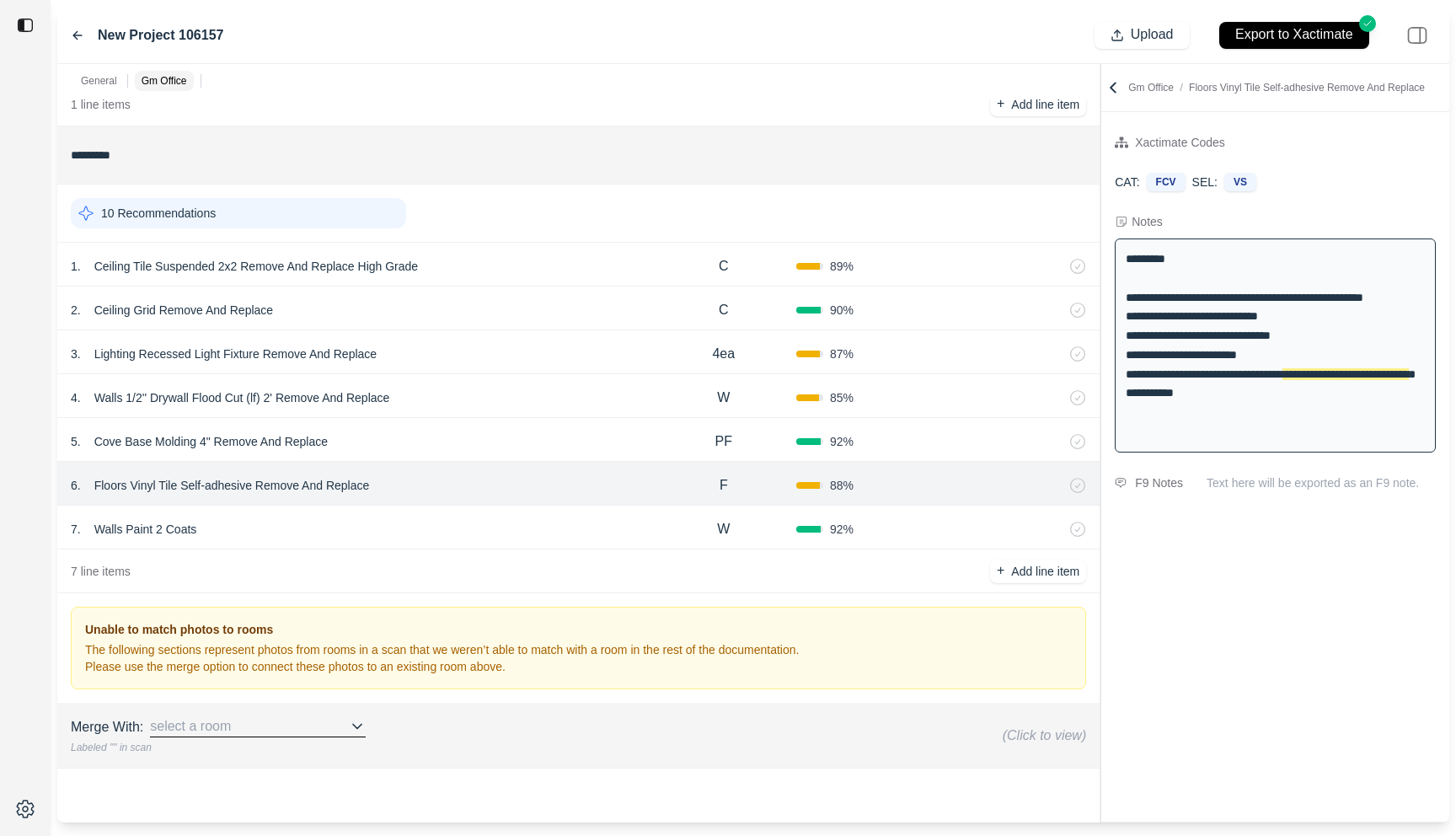
click at [471, 445] on div "5 . Cove Base Molding 4" Remove And Replace" at bounding box center [361, 442] width 581 height 23
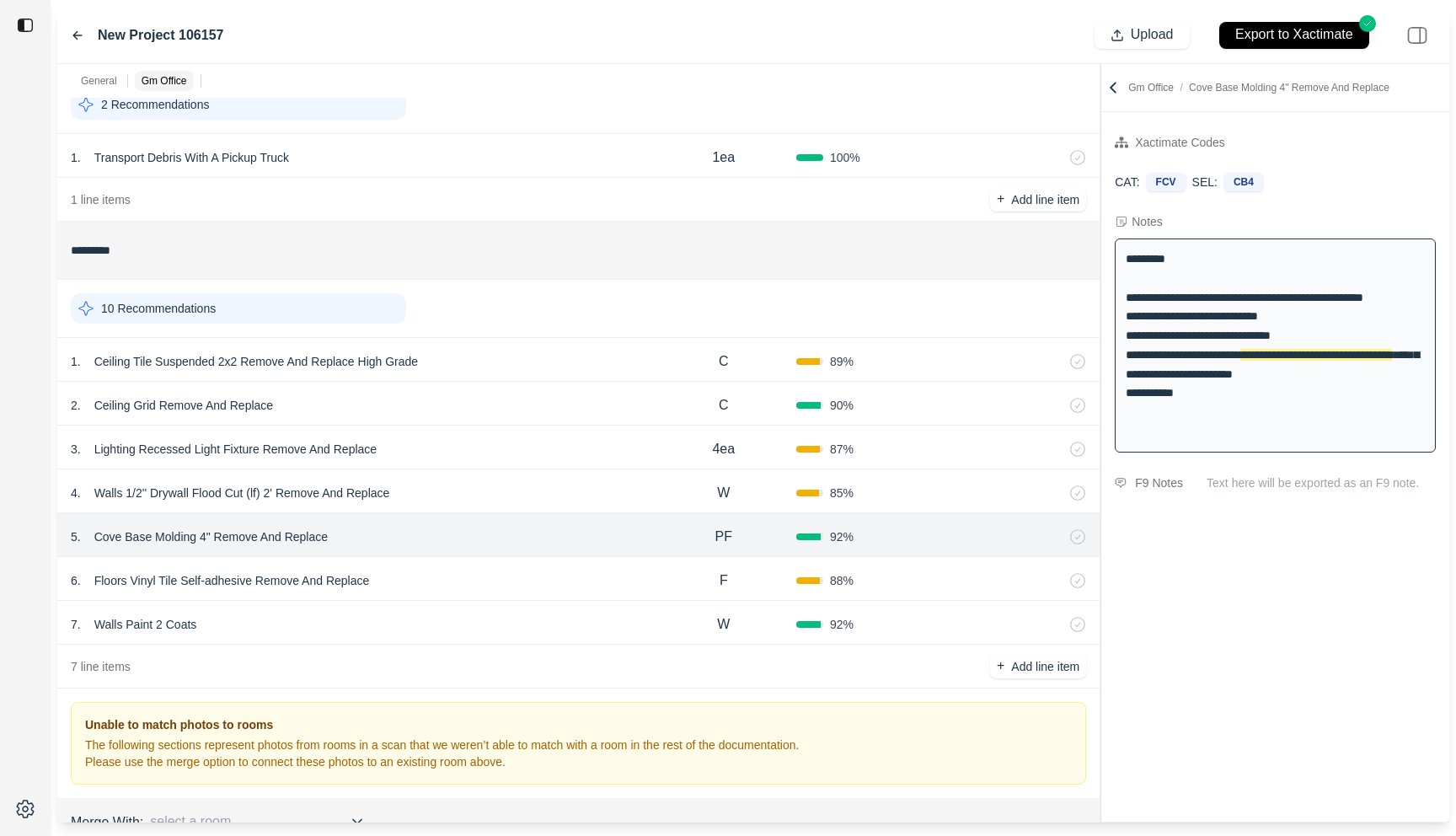
scroll to position [73, 0]
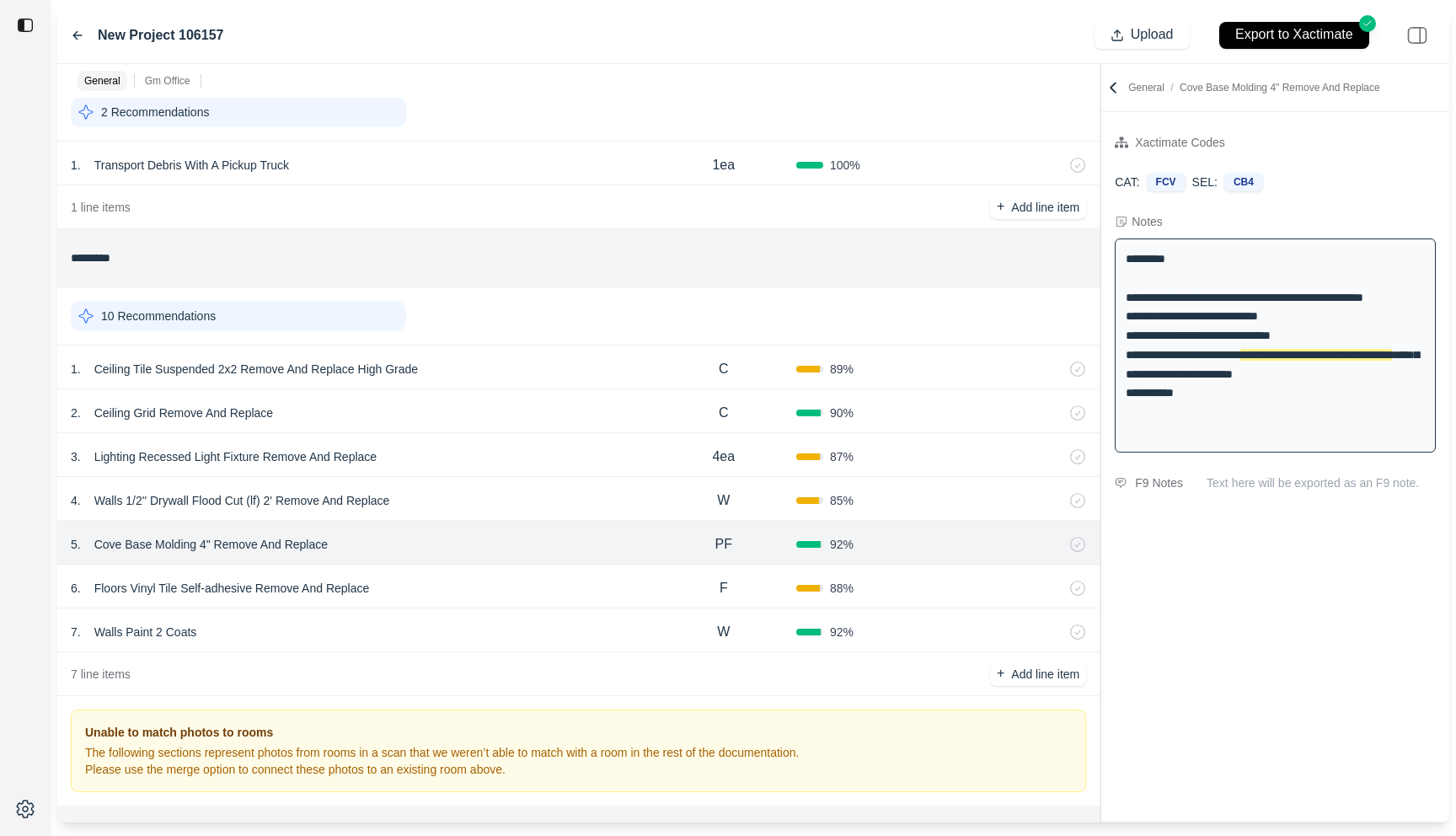
click at [498, 378] on div "1 . Ceiling Tile Suspended 2x2 Remove And Replace High Grade" at bounding box center [361, 369] width 581 height 23
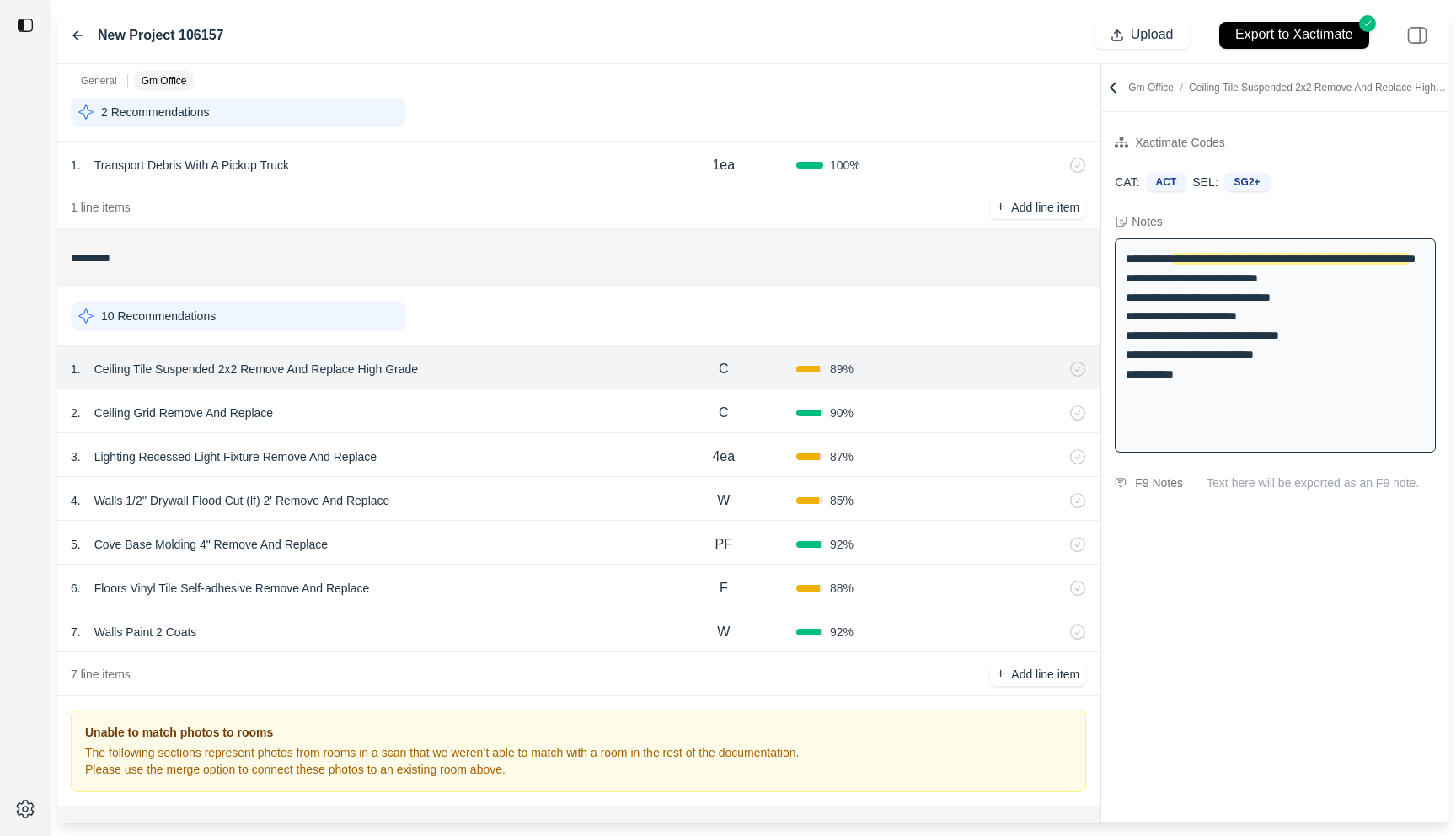
click at [500, 407] on div "2 . Ceiling Grid Remove And Replace" at bounding box center [361, 413] width 581 height 23
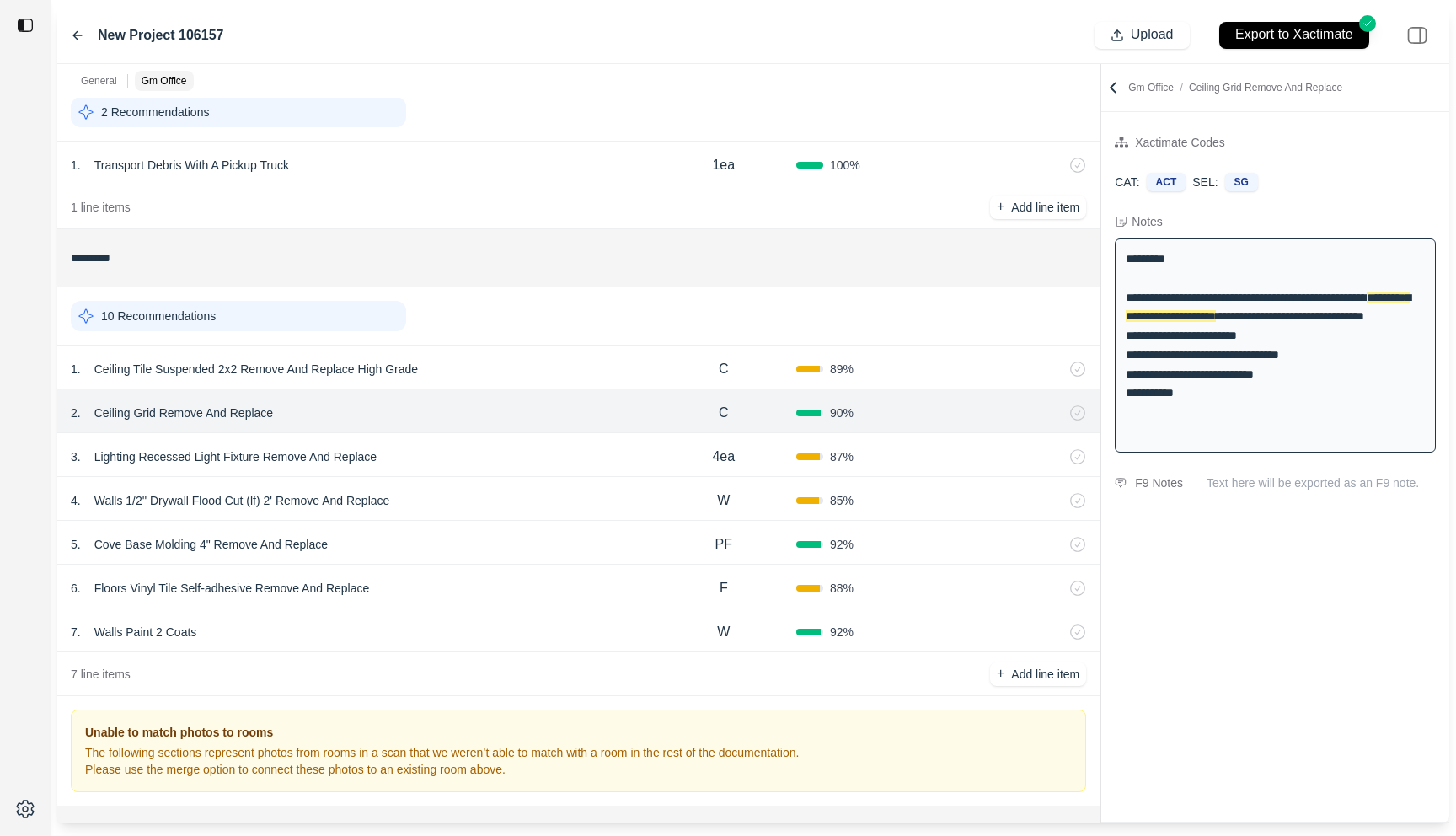
click at [509, 460] on div "3 . Lighting Recessed Light Fixture Remove And Replace" at bounding box center [361, 457] width 581 height 23
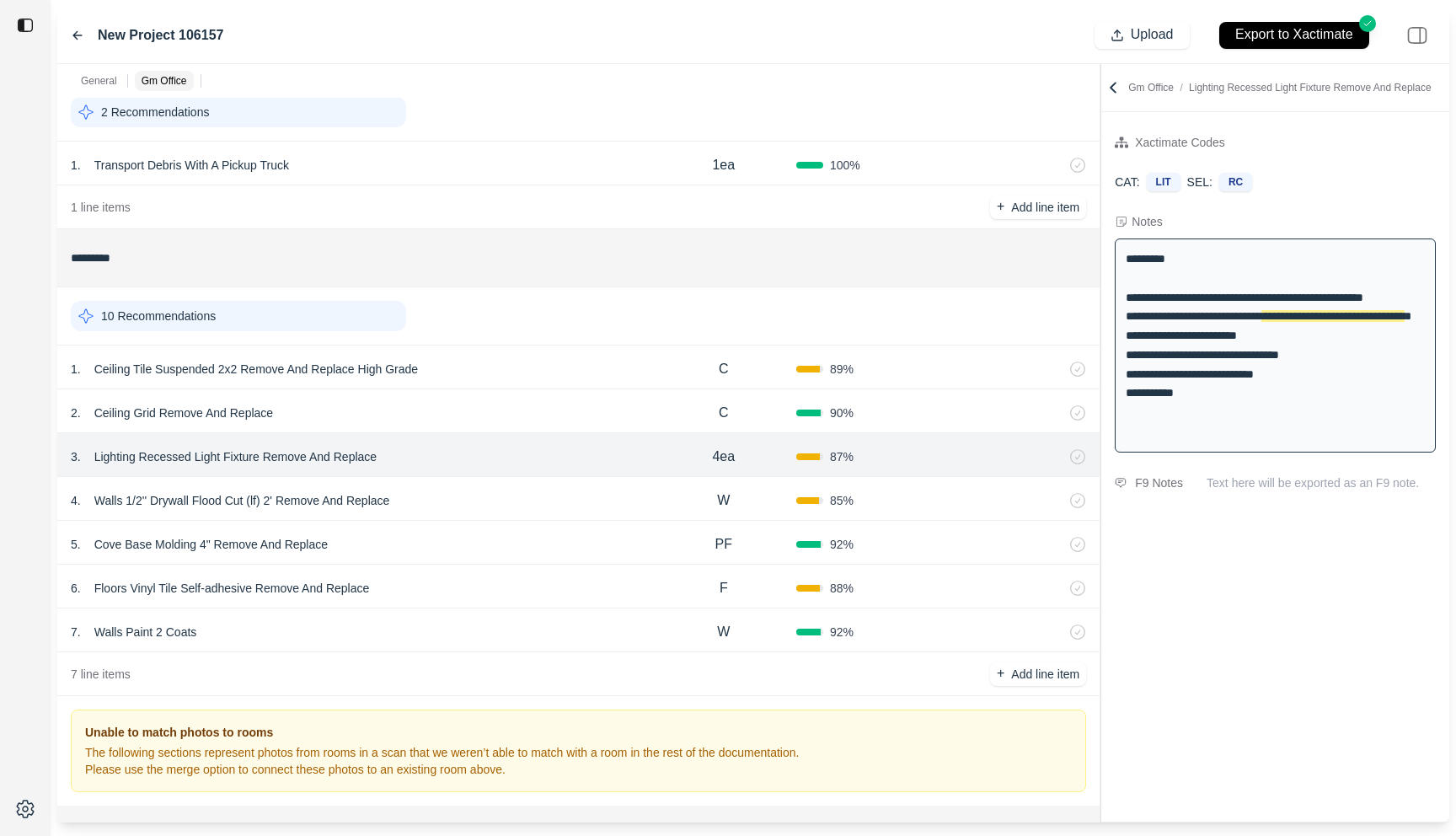
click at [511, 507] on div "4 . Walls 1/2'' Drywall Flood Cut (lf) 2' Remove And Replace" at bounding box center [361, 501] width 581 height 23
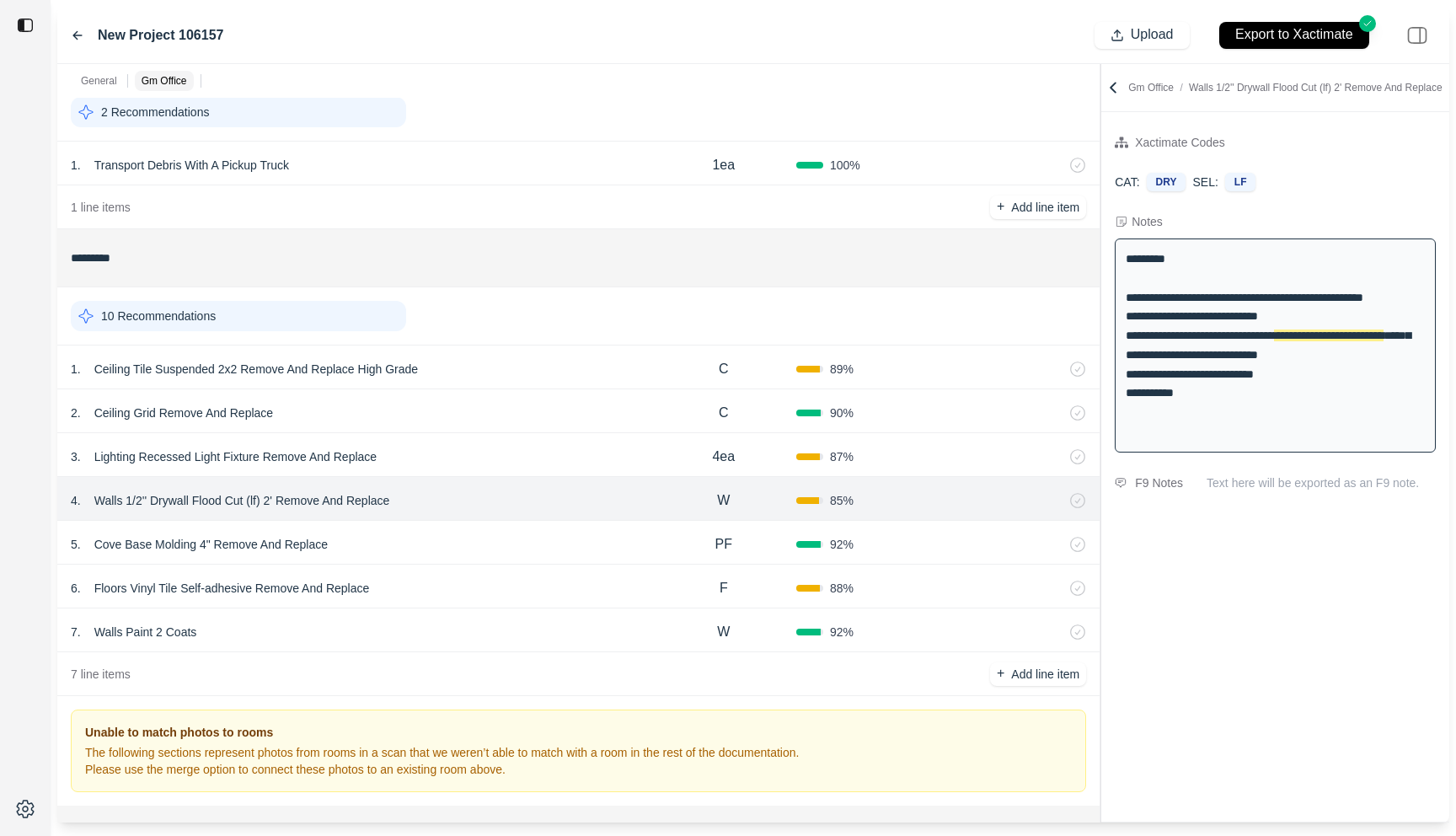
click at [516, 464] on div "3 . Lighting Recessed Light Fixture Remove And Replace" at bounding box center [361, 457] width 581 height 23
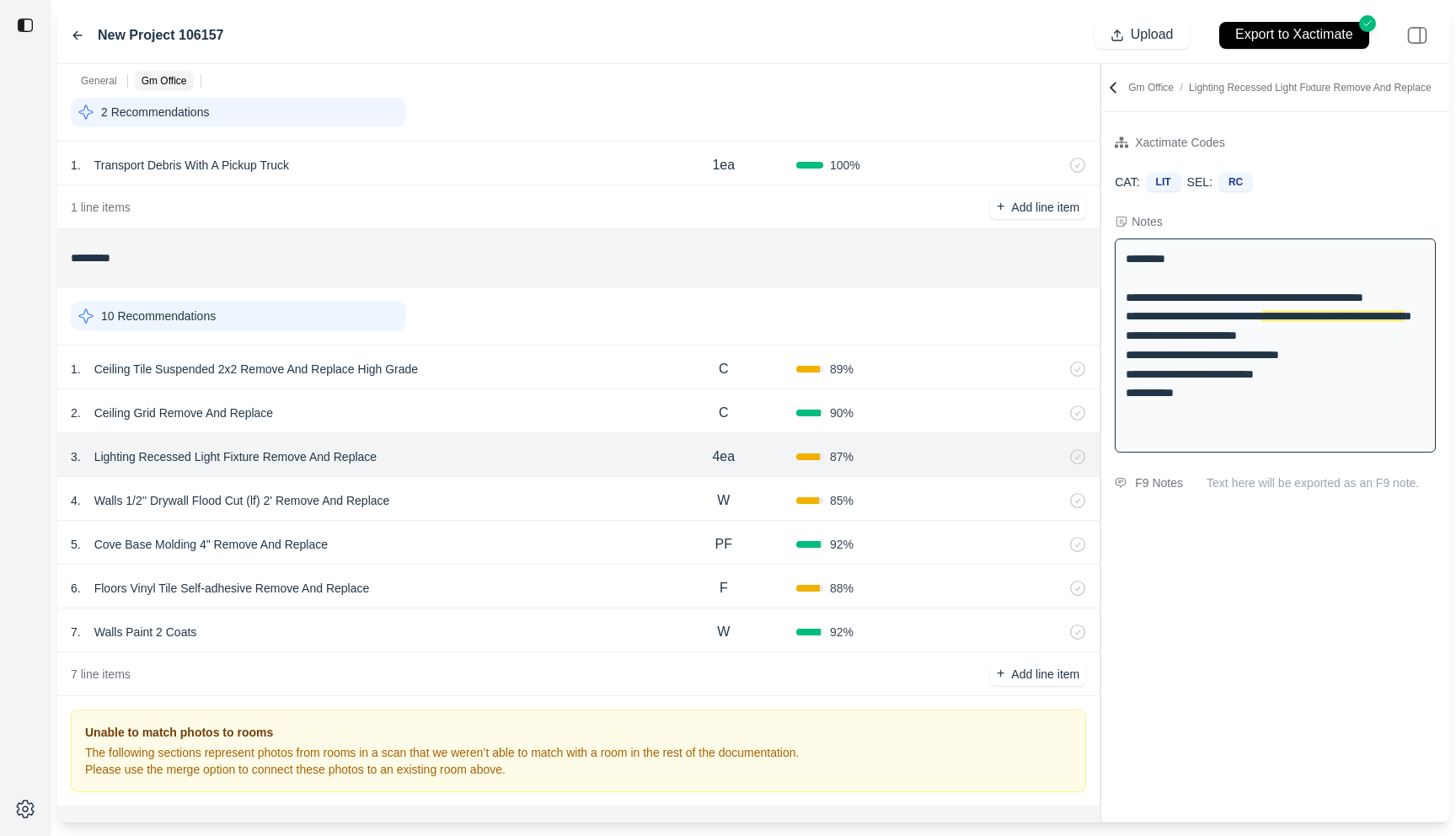
click at [521, 415] on div "2 . Ceiling Grid Remove And Replace" at bounding box center [361, 413] width 581 height 23
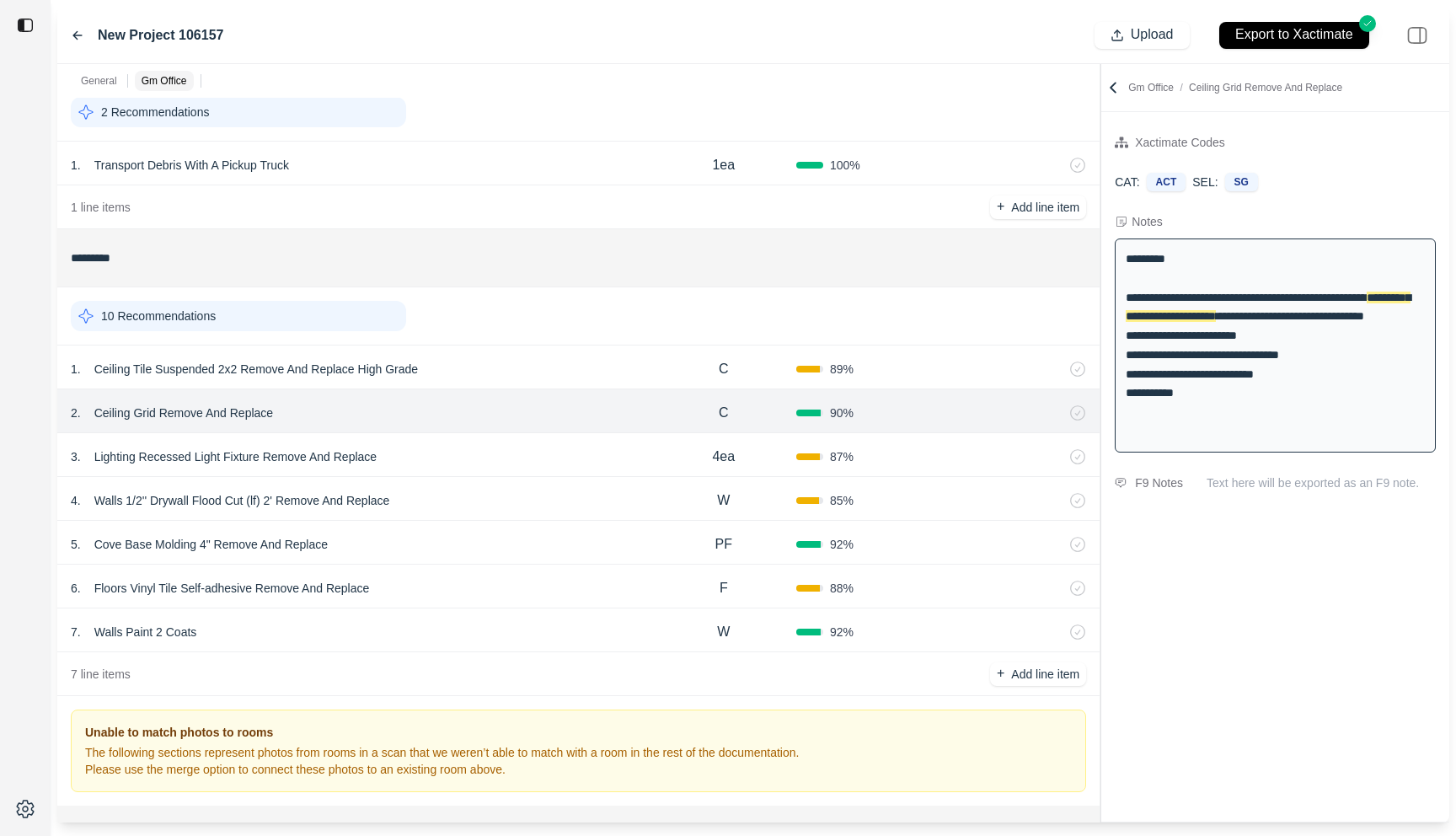
click at [529, 359] on div "1 . Ceiling Tile Suspended 2x2 Remove And Replace High Grade" at bounding box center [361, 369] width 581 height 23
